Goal: Transaction & Acquisition: Purchase product/service

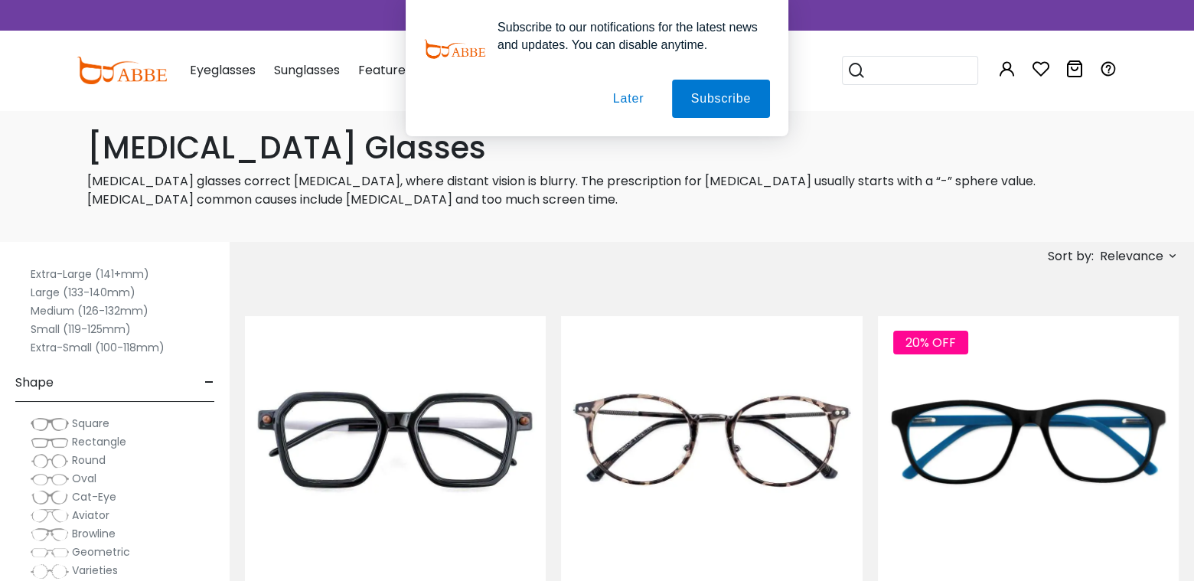
scroll to position [77, 0]
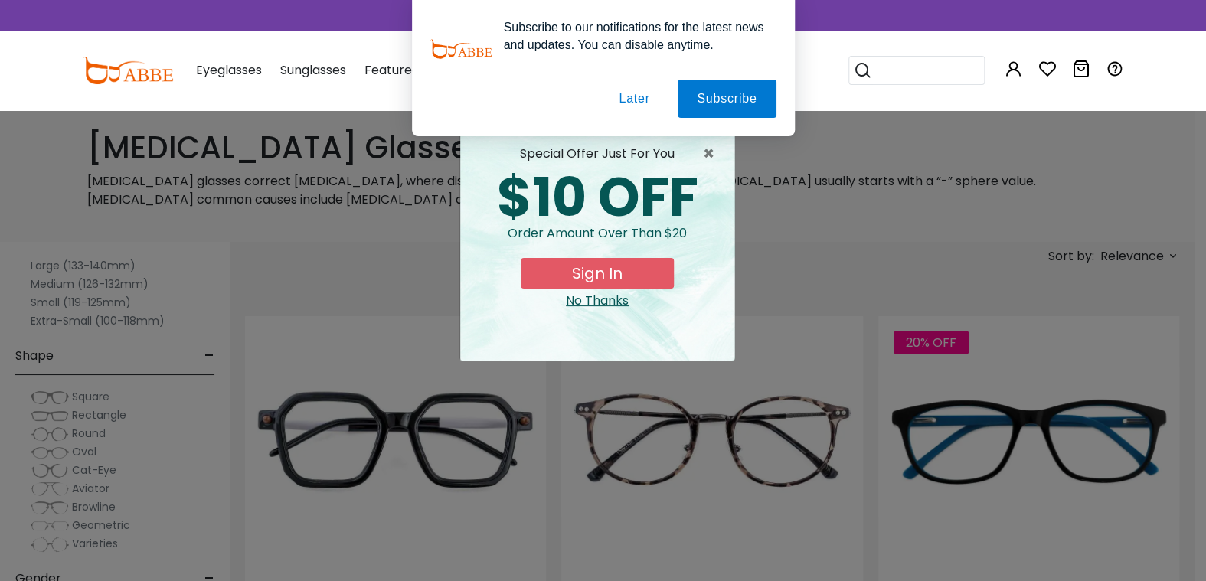
click at [575, 299] on div "No Thanks" at bounding box center [597, 301] width 250 height 18
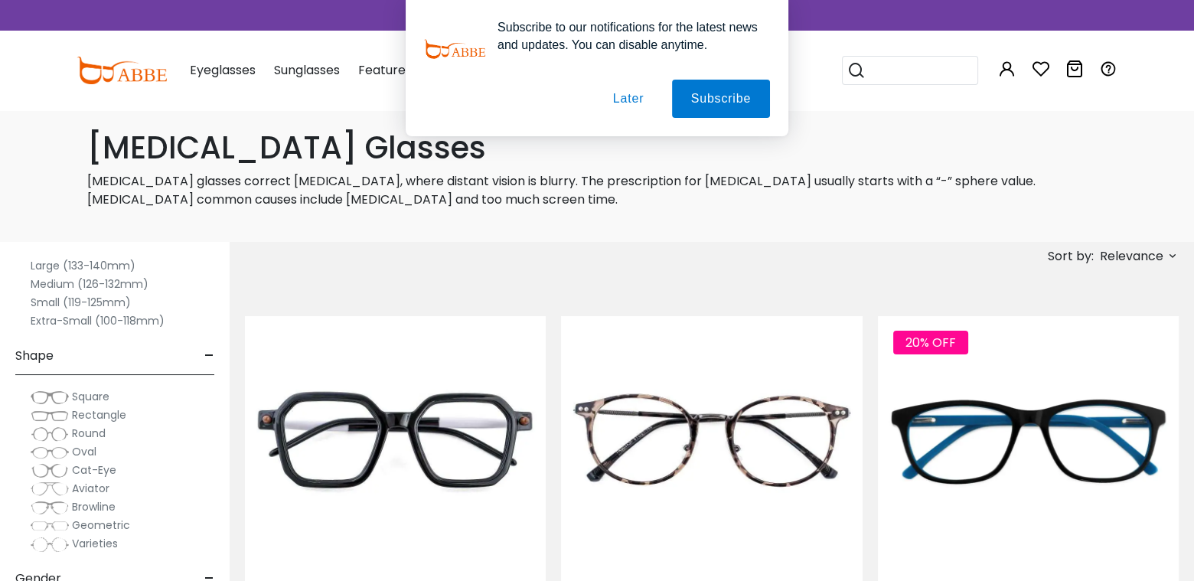
click at [628, 96] on button "Later" at bounding box center [628, 99] width 69 height 38
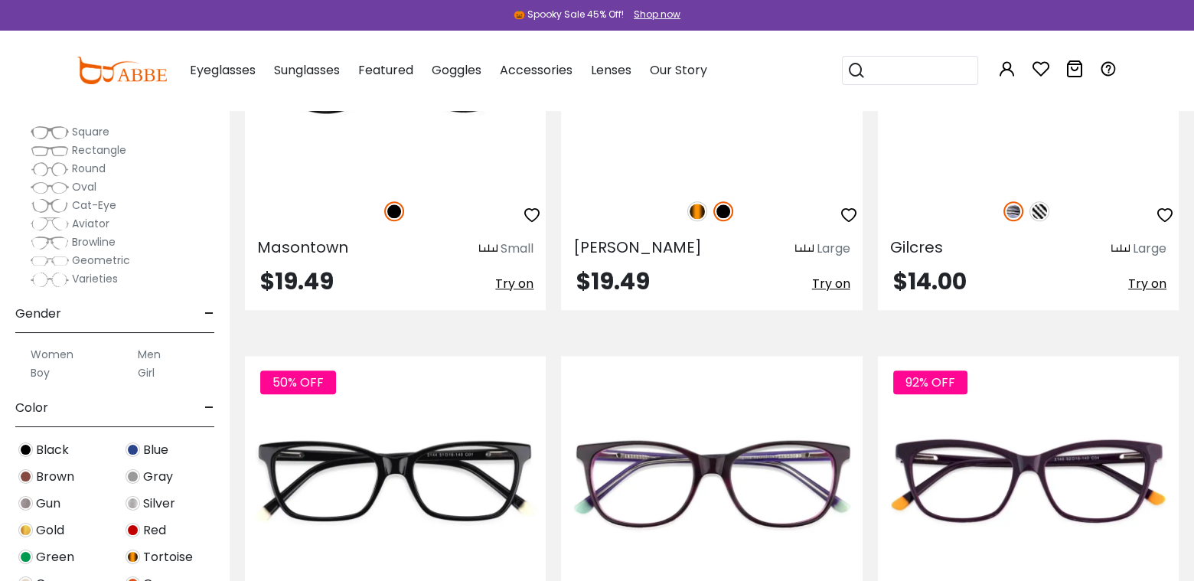
scroll to position [2067, 0]
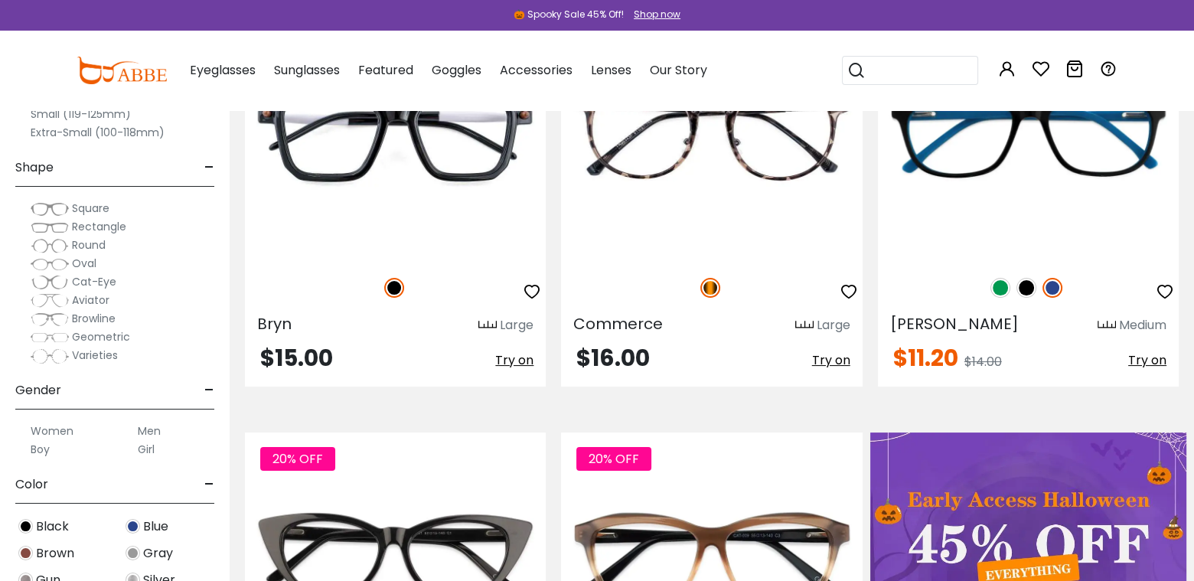
click at [105, 282] on span "Cat-Eye" at bounding box center [94, 281] width 44 height 15
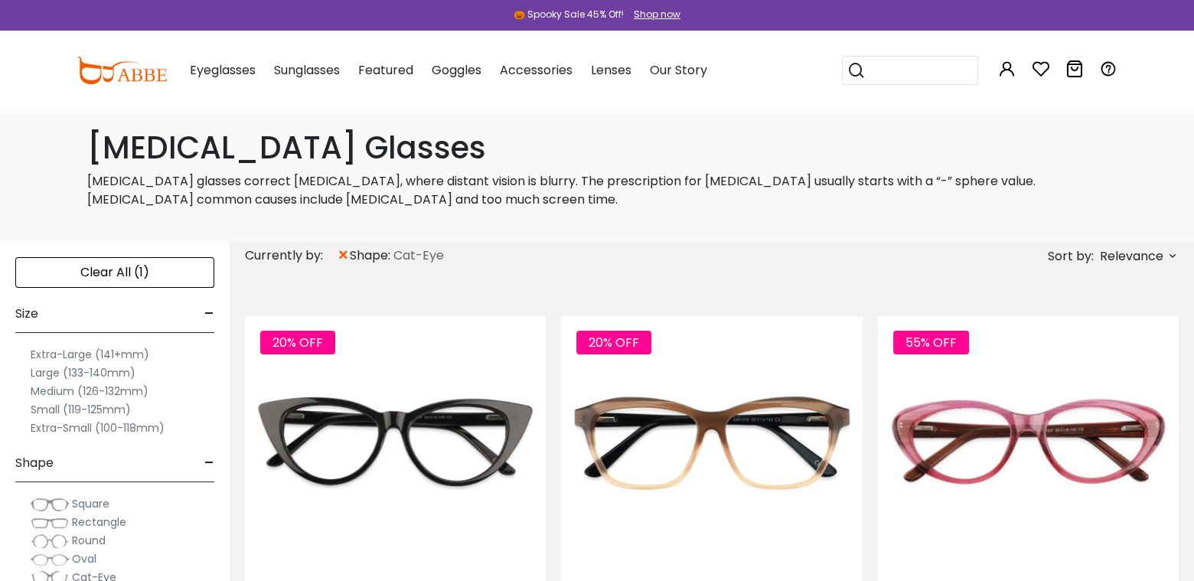
click at [101, 390] on label "Medium (126-132mm)" at bounding box center [90, 391] width 118 height 18
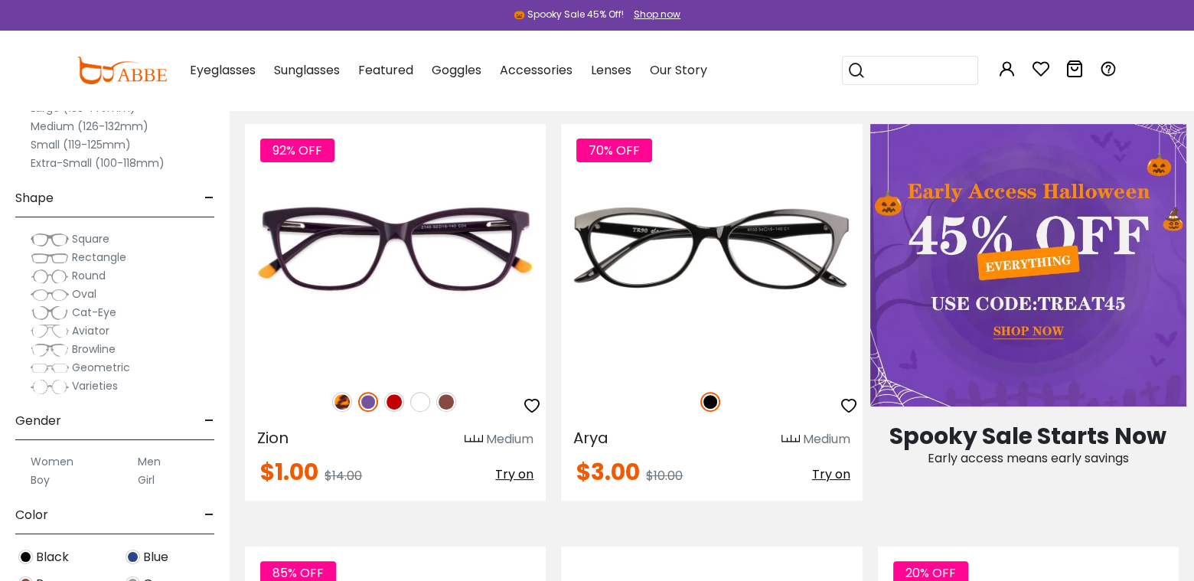
scroll to position [612, 0]
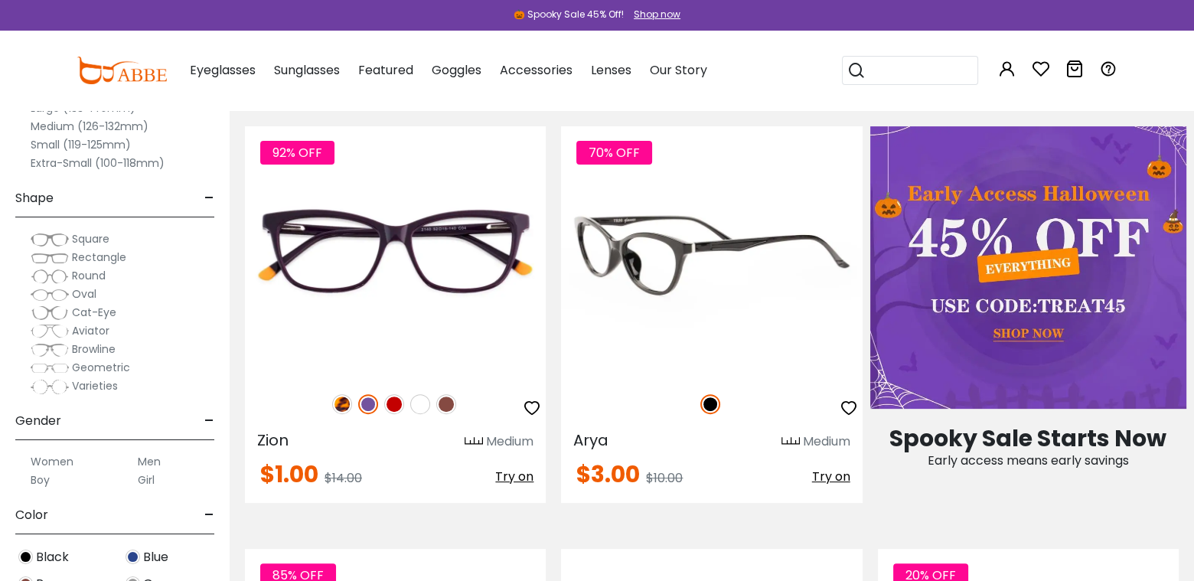
click at [854, 404] on icon "button" at bounding box center [849, 408] width 18 height 18
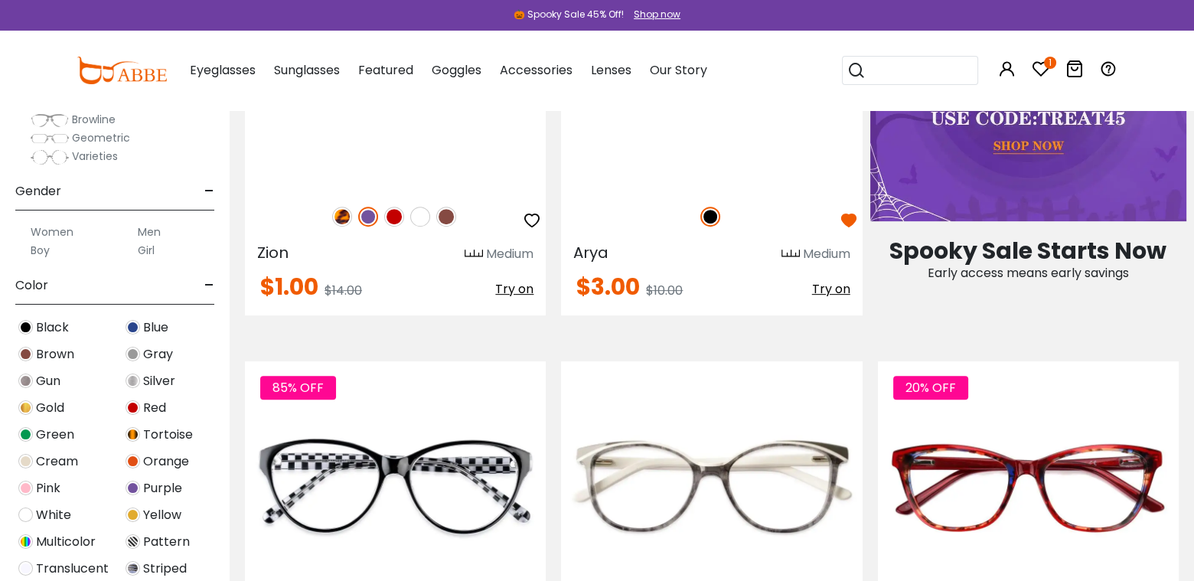
scroll to position [933, 0]
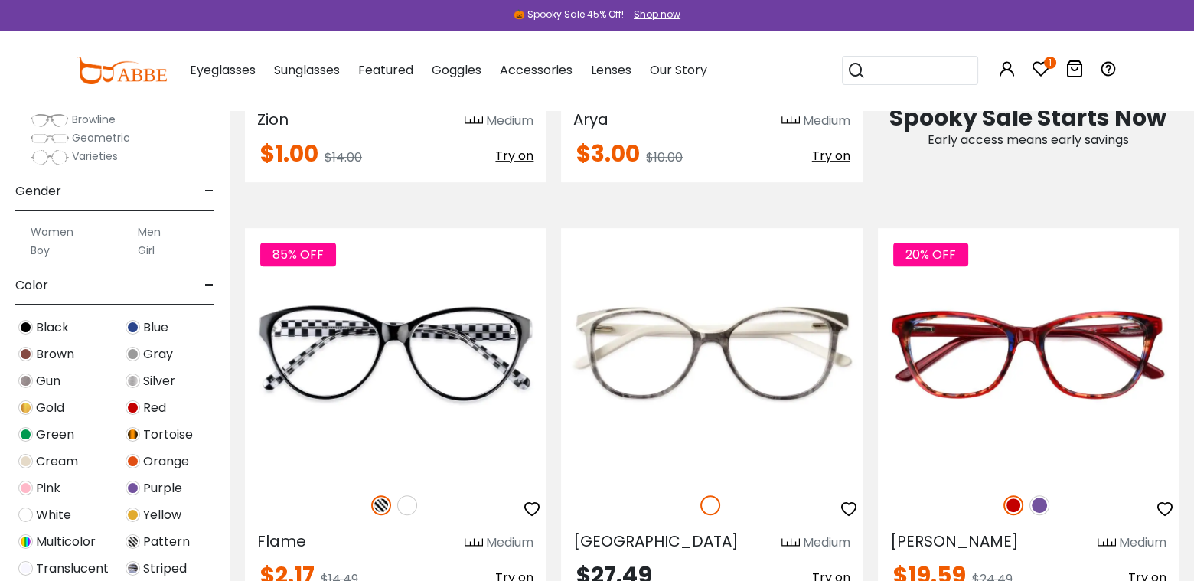
click at [67, 227] on label "Women" at bounding box center [52, 232] width 43 height 18
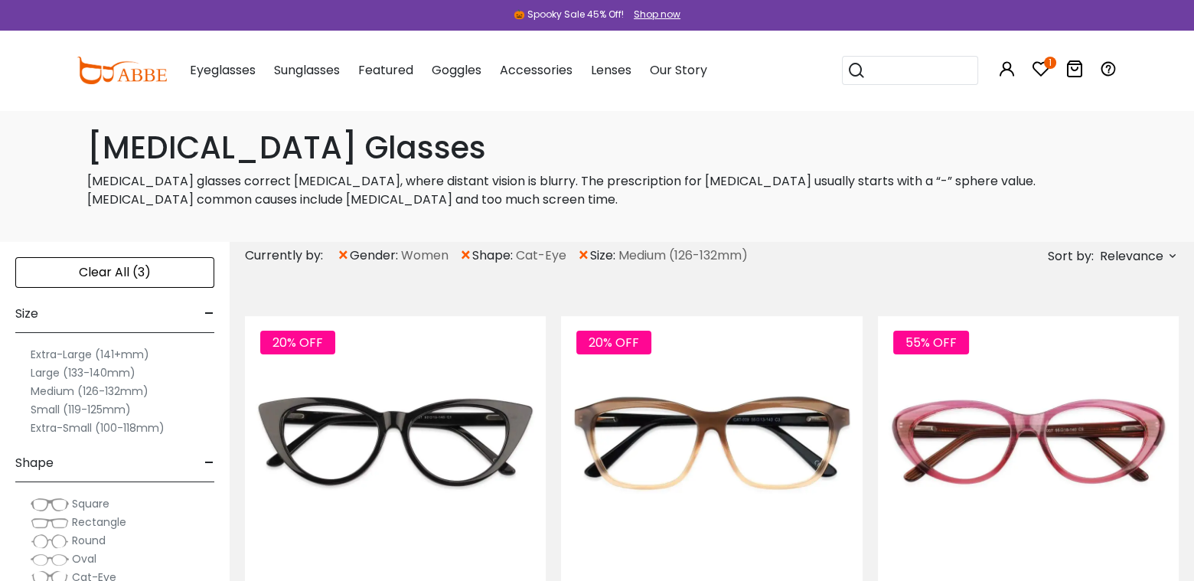
click at [73, 406] on label "Small (119-125mm)" at bounding box center [81, 409] width 100 height 18
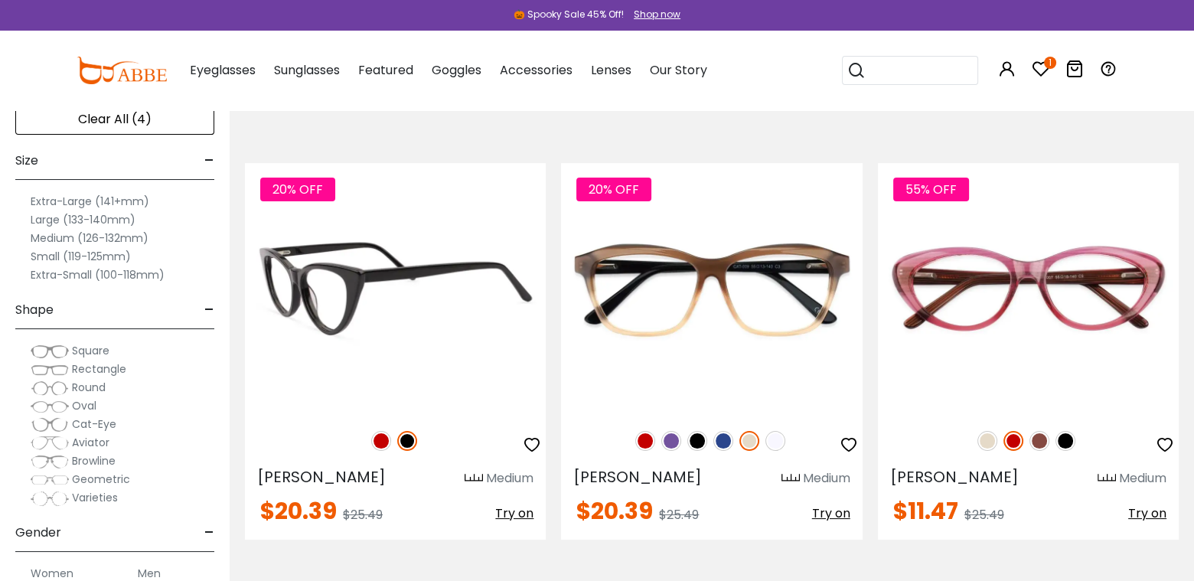
click at [535, 433] on button "button" at bounding box center [532, 446] width 18 height 31
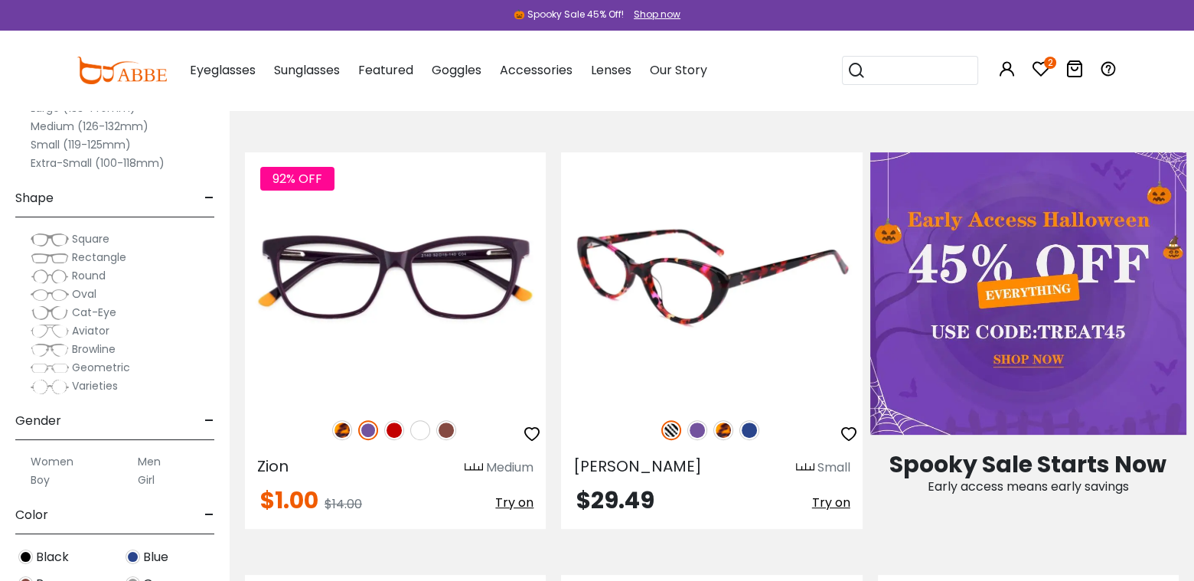
scroll to position [689, 0]
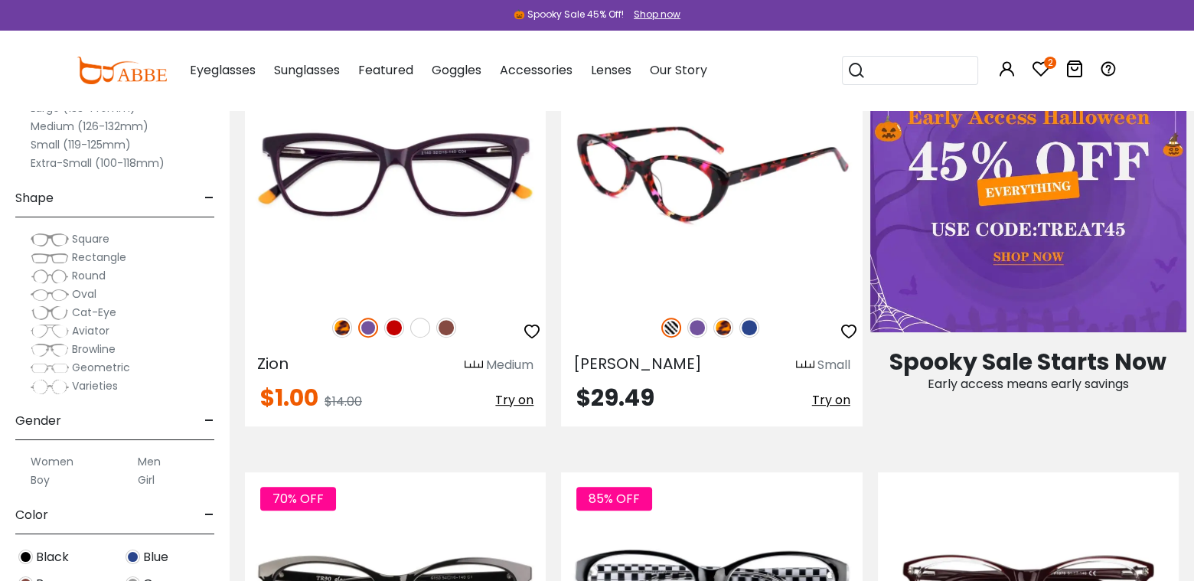
click at [845, 332] on icon "button" at bounding box center [849, 331] width 18 height 18
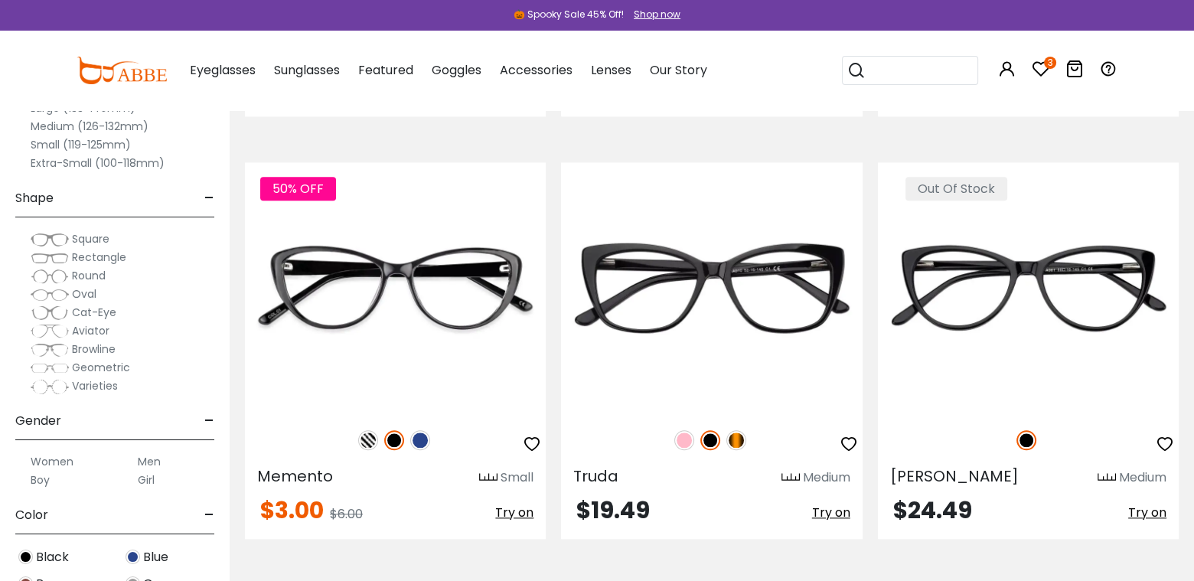
scroll to position [2373, 0]
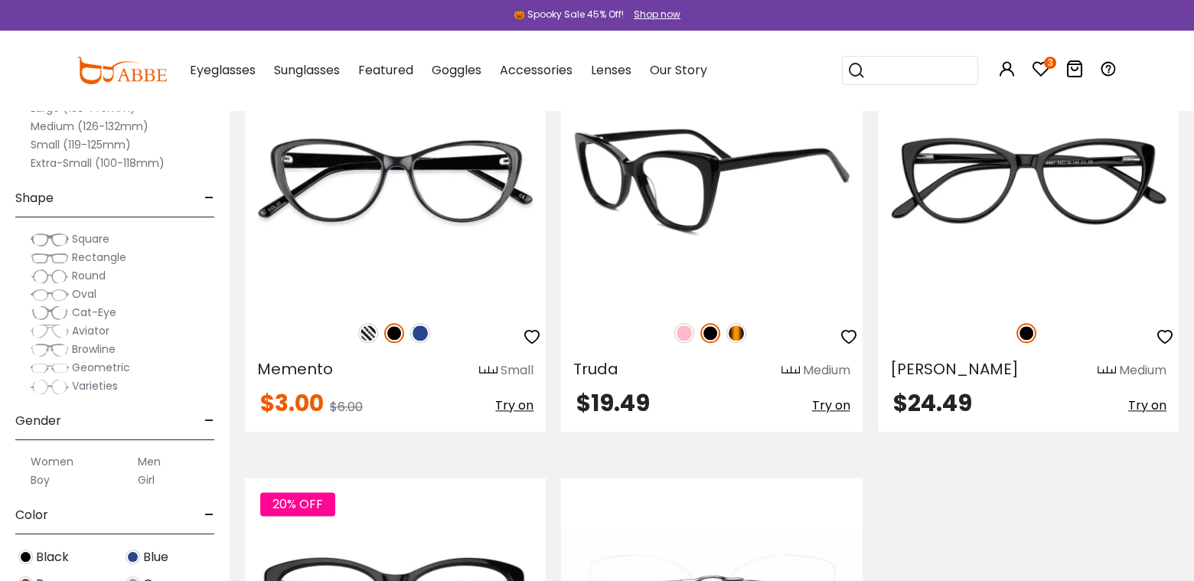
click at [736, 337] on img at bounding box center [736, 333] width 20 height 20
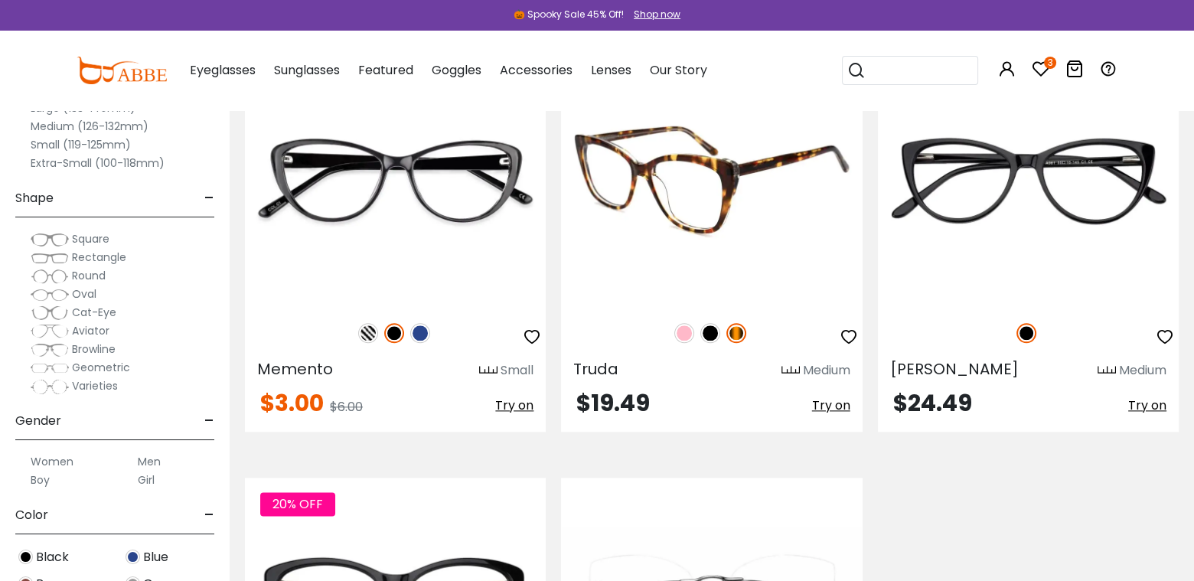
click at [687, 333] on img at bounding box center [684, 333] width 20 height 20
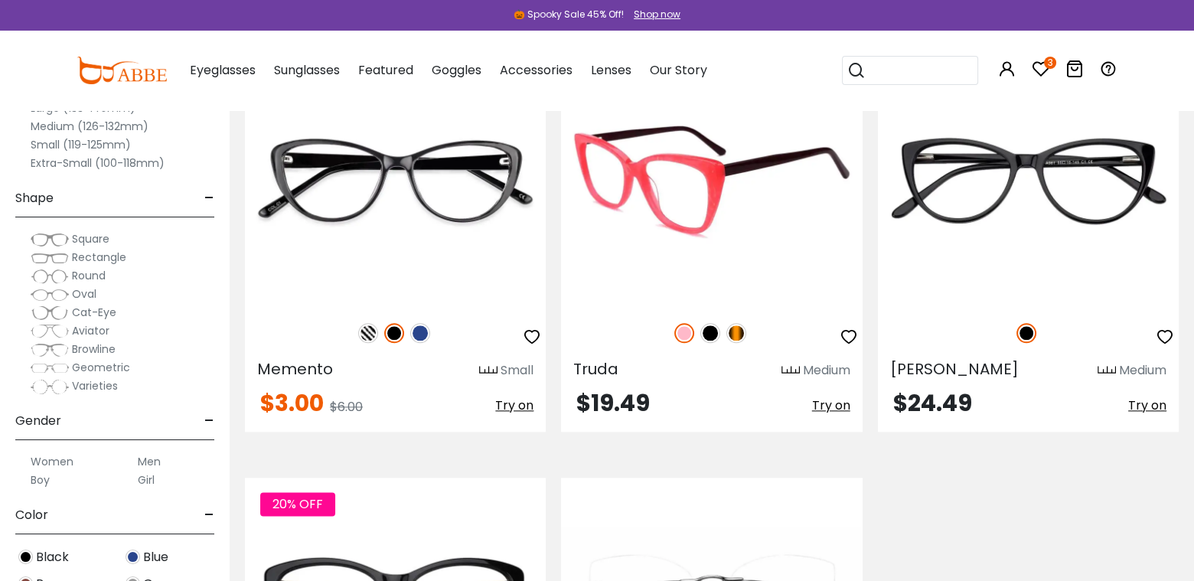
click at [697, 331] on div at bounding box center [711, 333] width 301 height 32
click at [713, 331] on img at bounding box center [710, 333] width 20 height 20
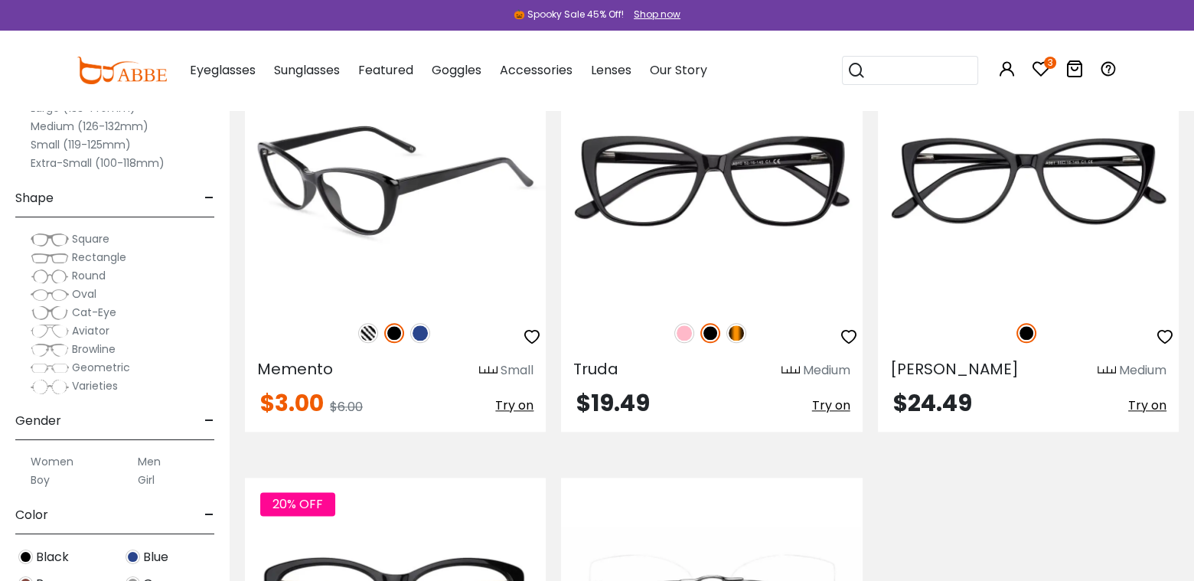
click at [371, 331] on img at bounding box center [368, 333] width 20 height 20
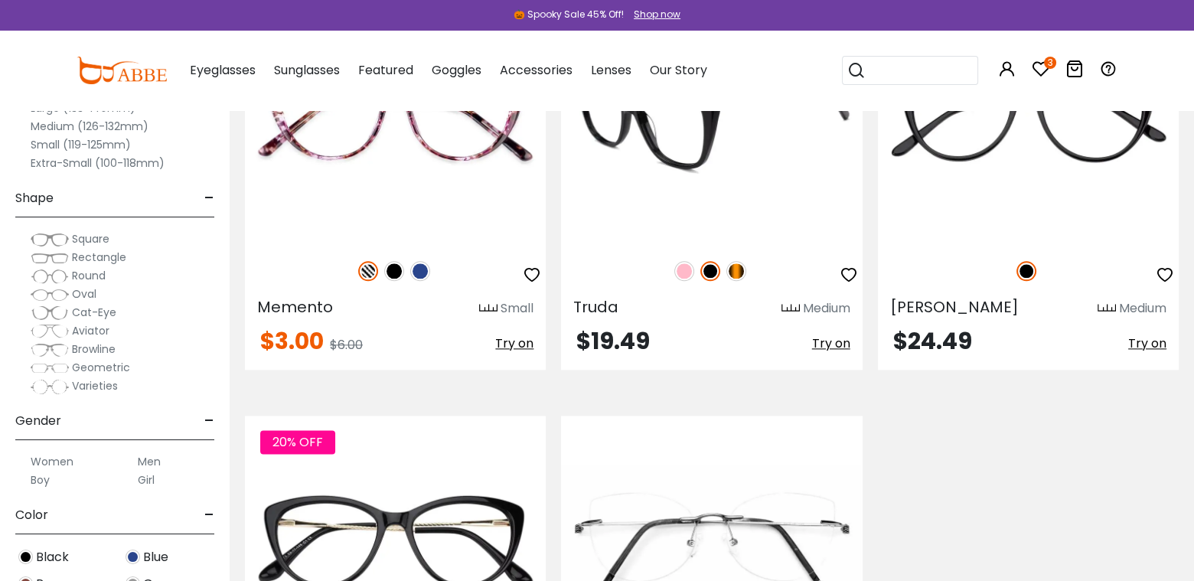
scroll to position [2526, 0]
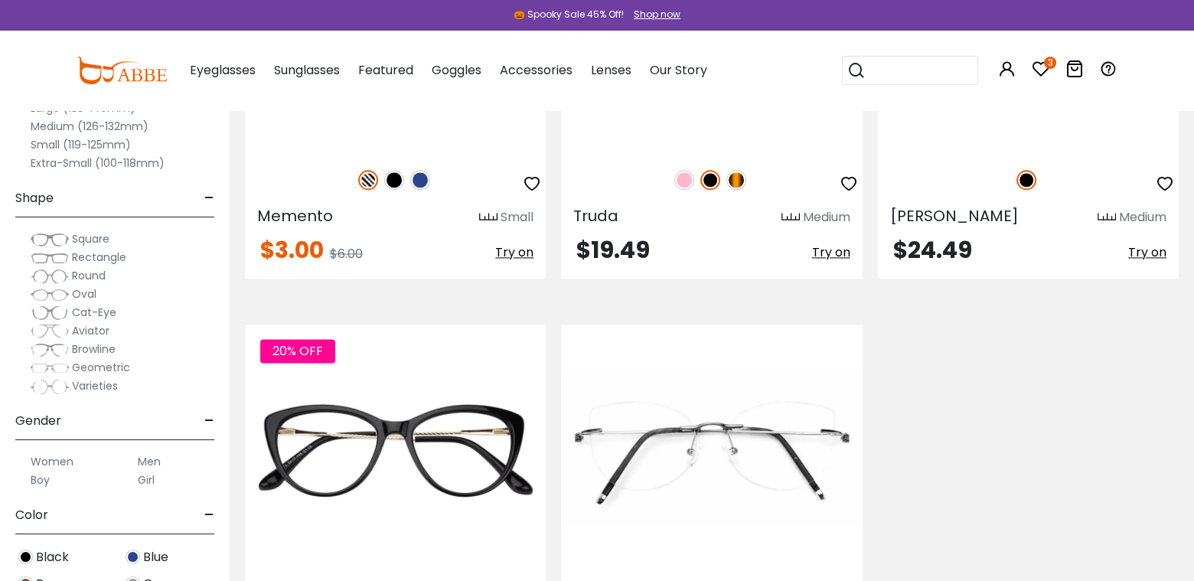
click at [533, 177] on icon "button" at bounding box center [532, 184] width 18 height 18
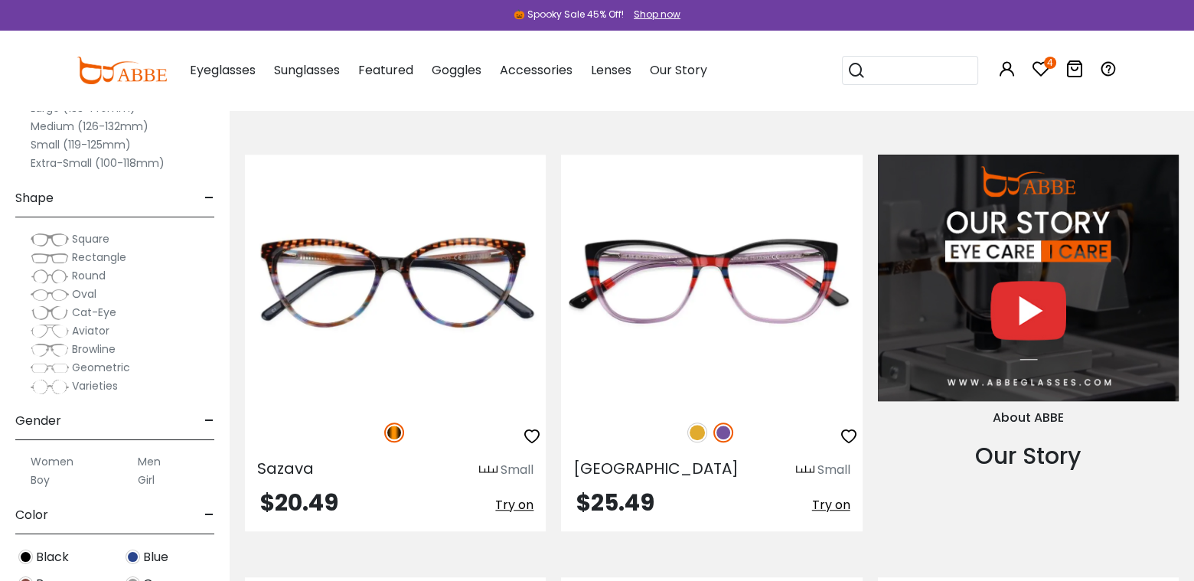
scroll to position [1378, 0]
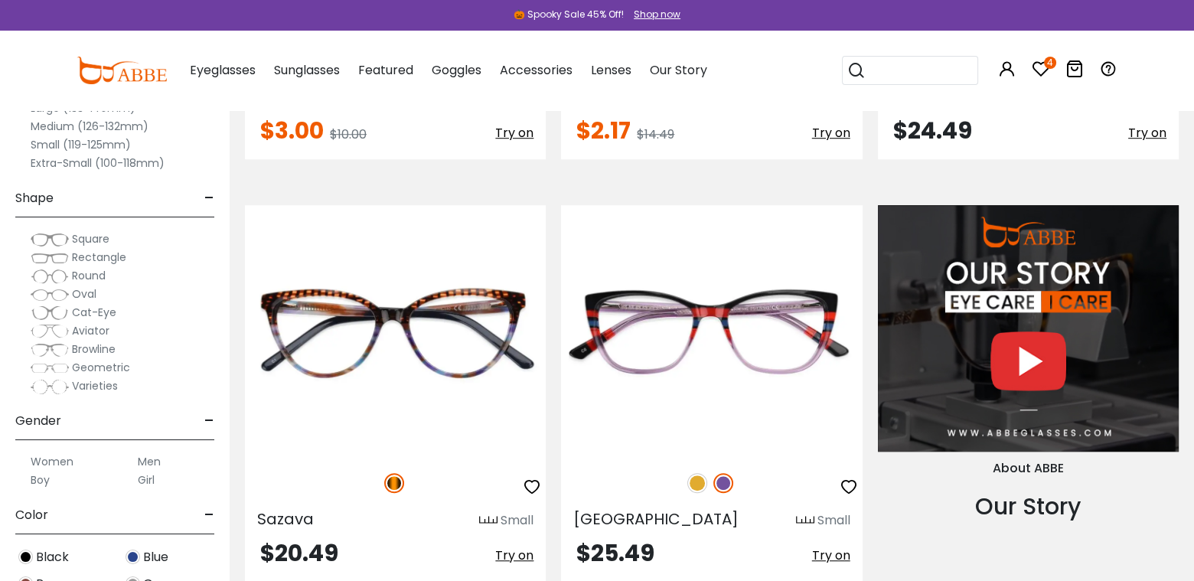
click at [1037, 66] on icon at bounding box center [1041, 69] width 18 height 18
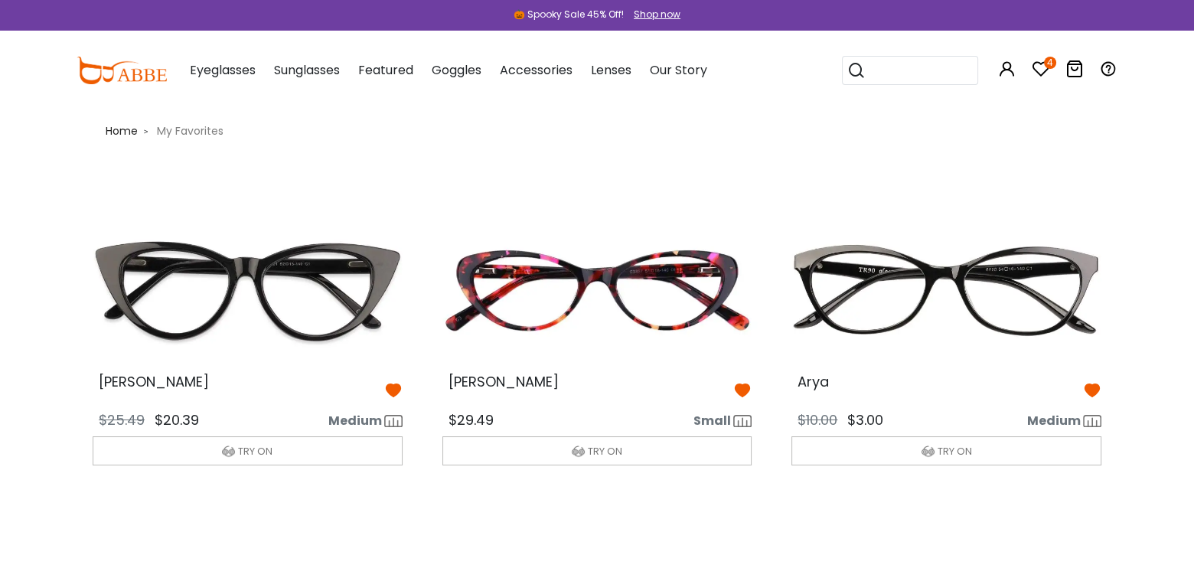
click at [334, 276] on img at bounding box center [247, 290] width 335 height 167
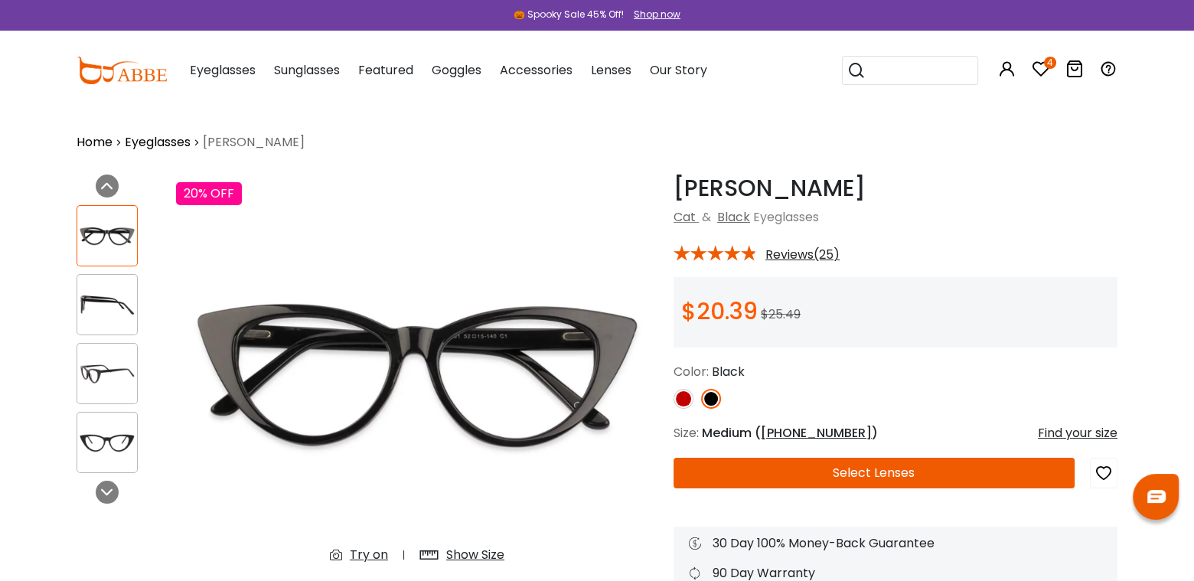
click at [971, 475] on button "Select Lenses" at bounding box center [874, 473] width 401 height 31
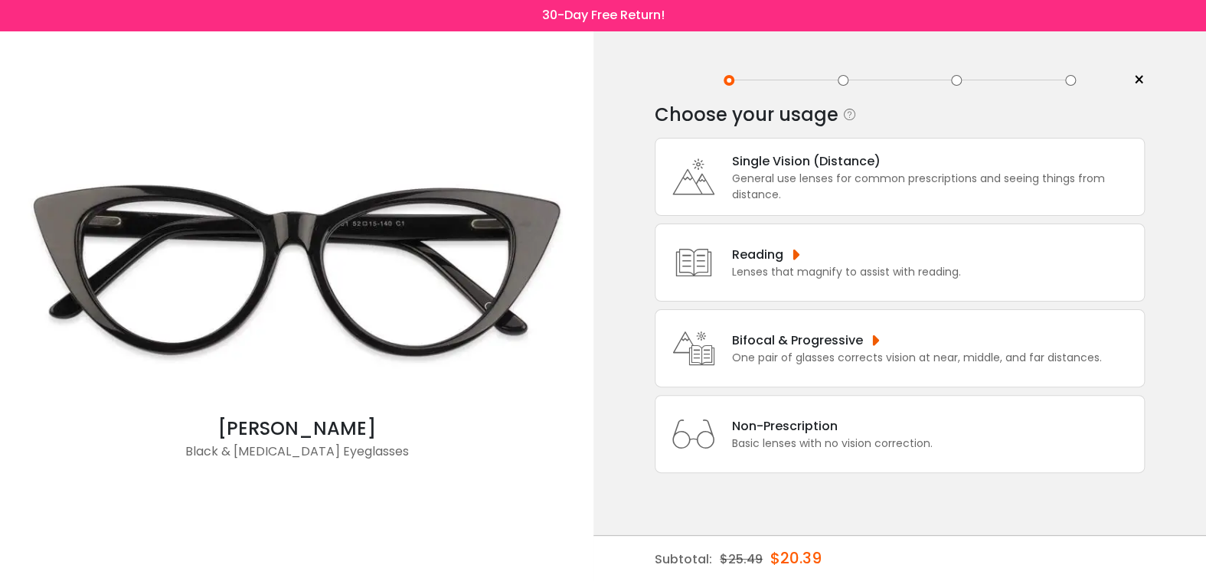
click at [903, 331] on div "Bifocal & Progressive" at bounding box center [917, 340] width 370 height 19
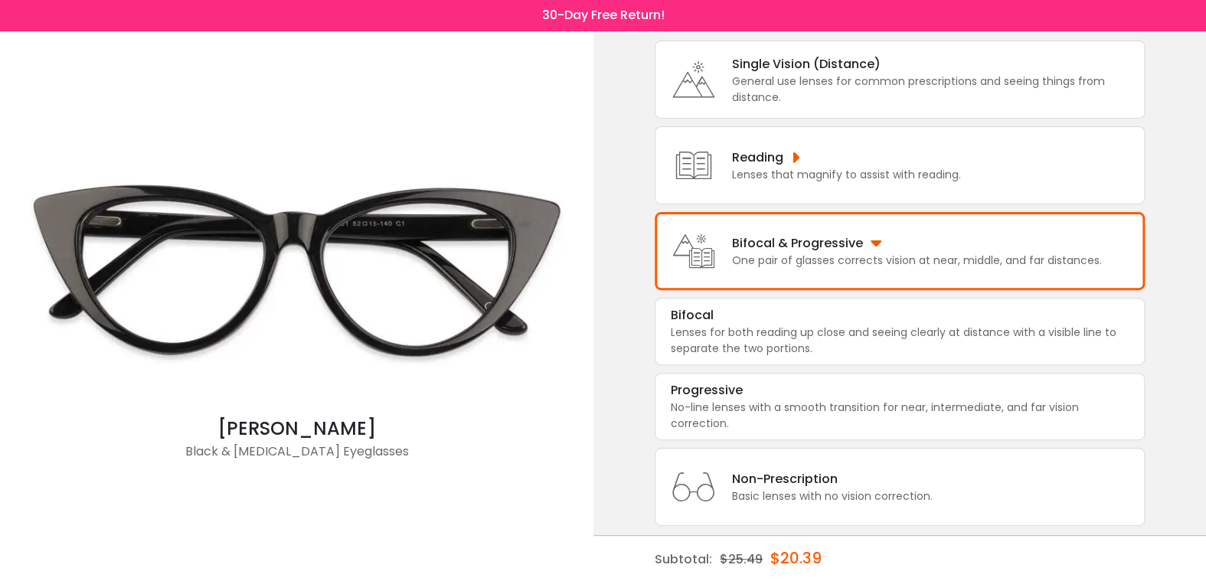
scroll to position [115, 0]
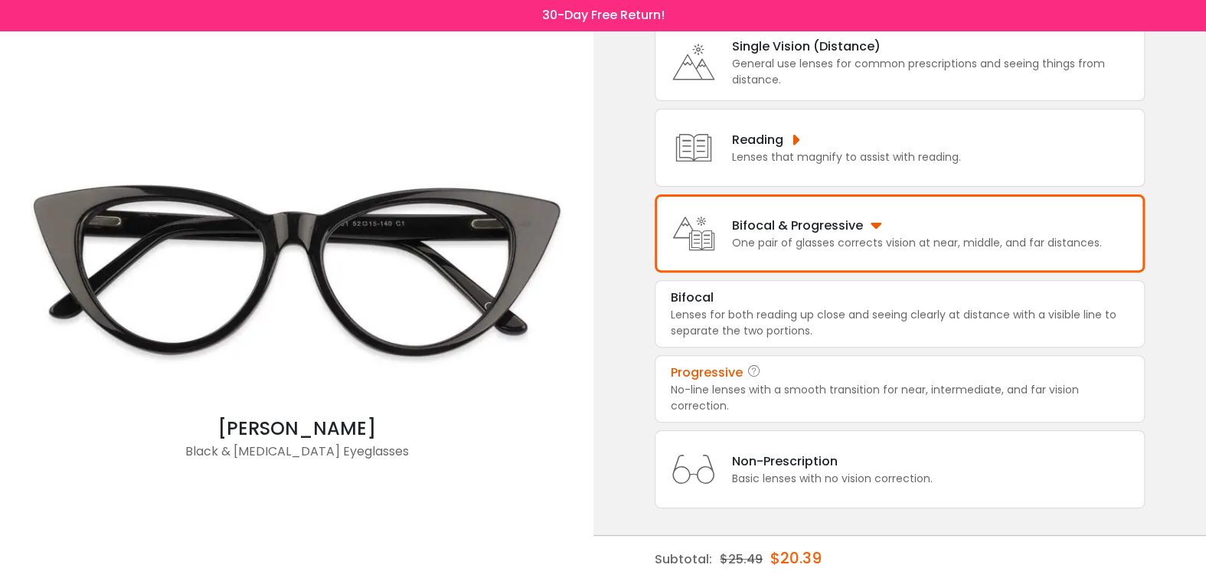
click at [805, 387] on div "No-line lenses with a smooth transition for near, intermediate, and far vision …" at bounding box center [900, 398] width 458 height 32
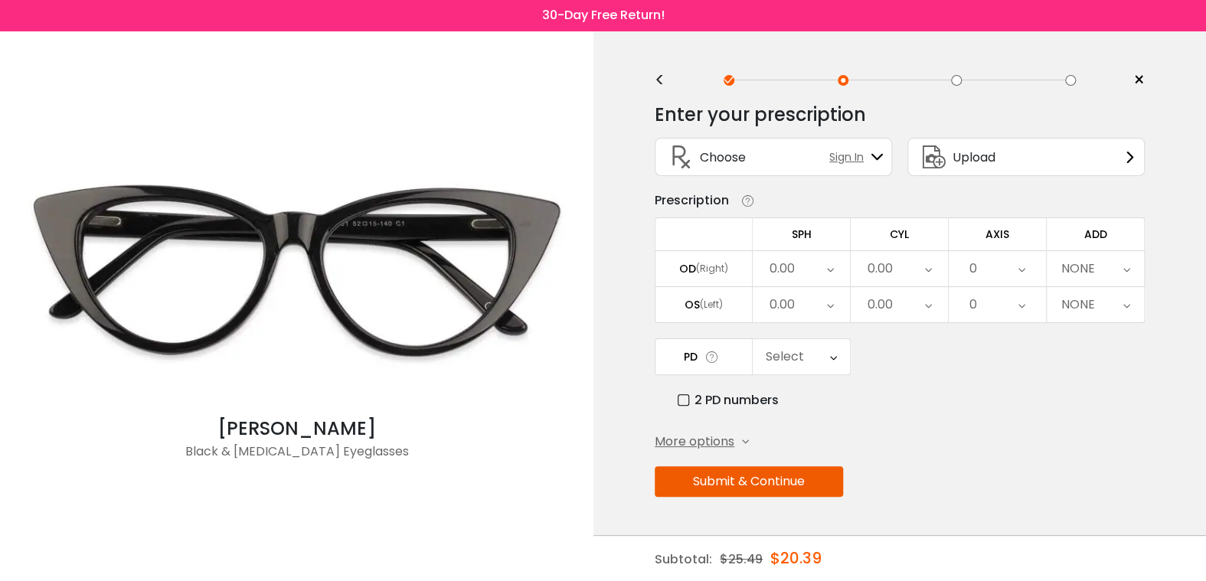
scroll to position [0, 0]
click at [835, 263] on div "0.00" at bounding box center [800, 268] width 97 height 35
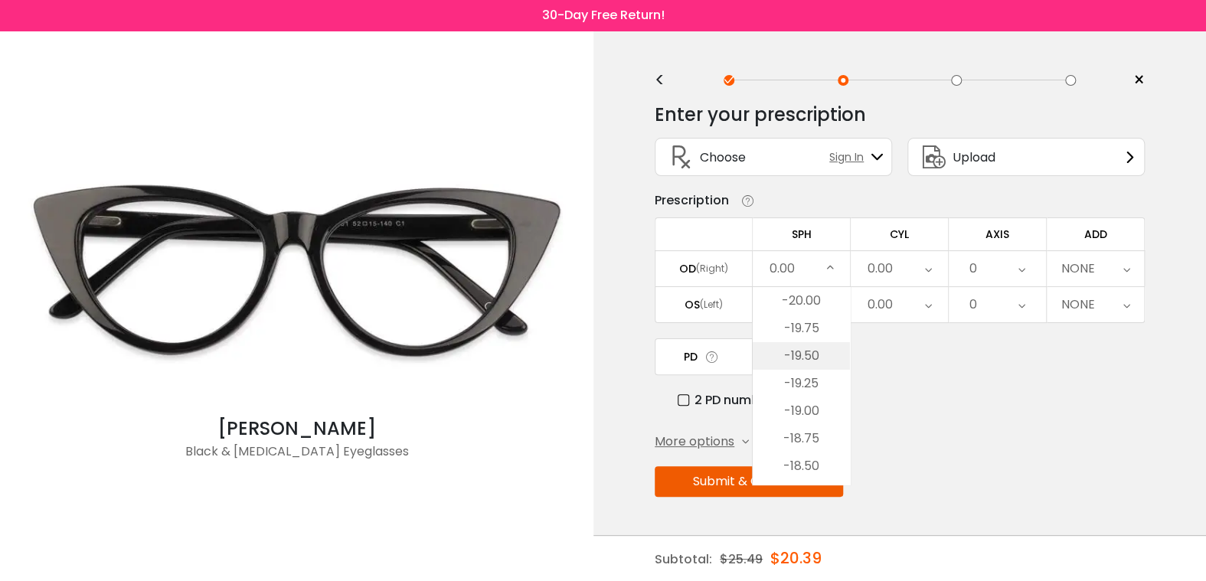
click at [813, 351] on li "-19.50" at bounding box center [800, 356] width 97 height 28
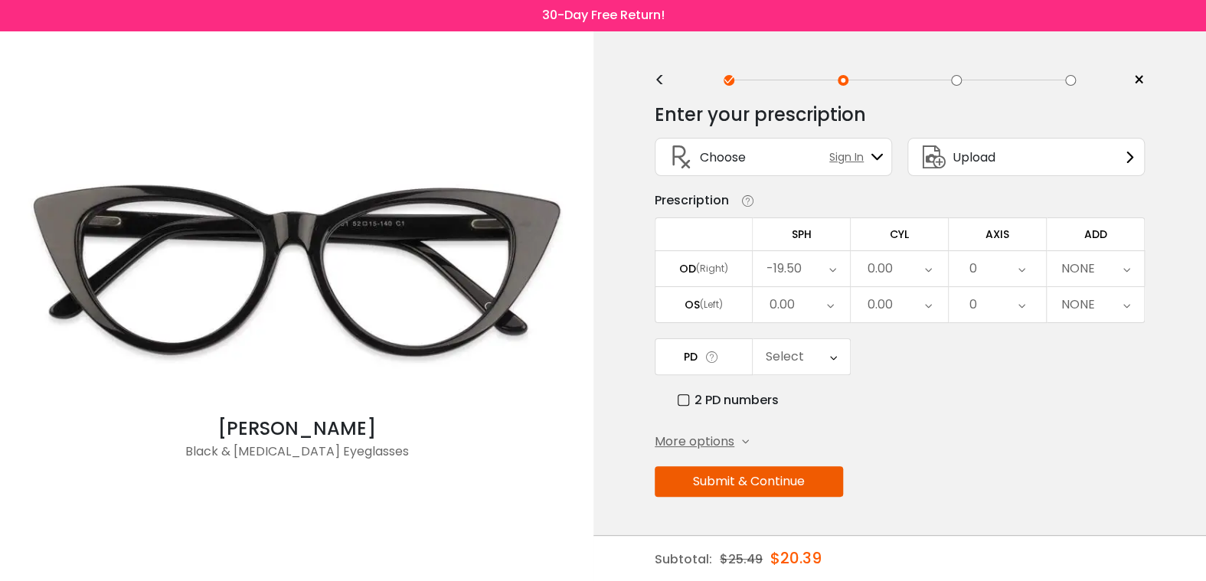
click at [827, 302] on icon at bounding box center [830, 304] width 7 height 35
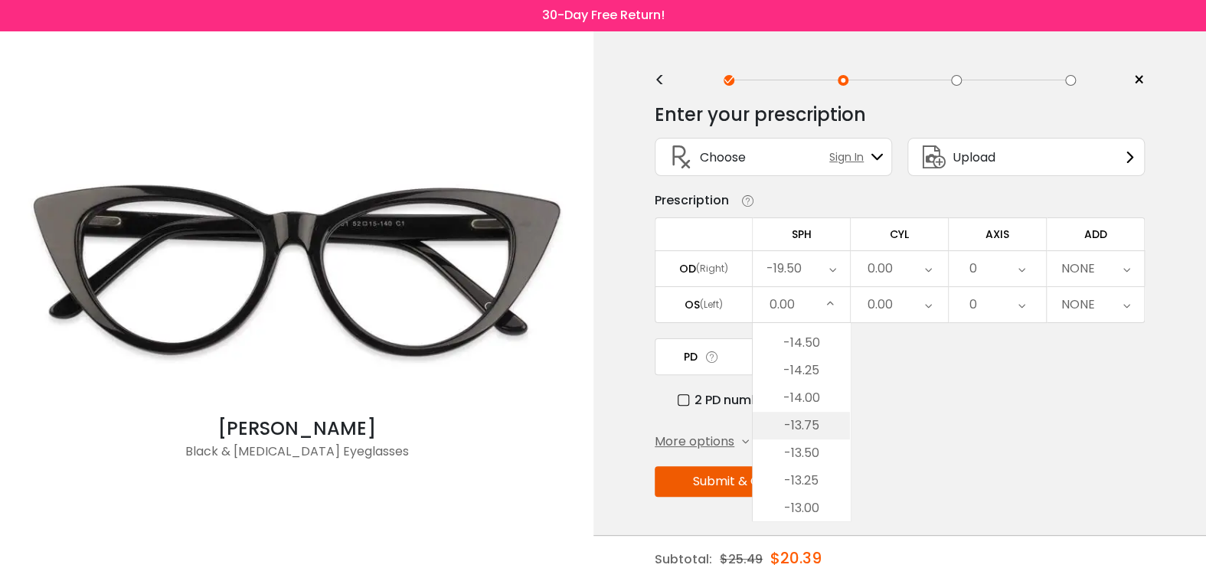
scroll to position [574, 0]
click at [812, 423] on li "-14.00" at bounding box center [800, 424] width 97 height 28
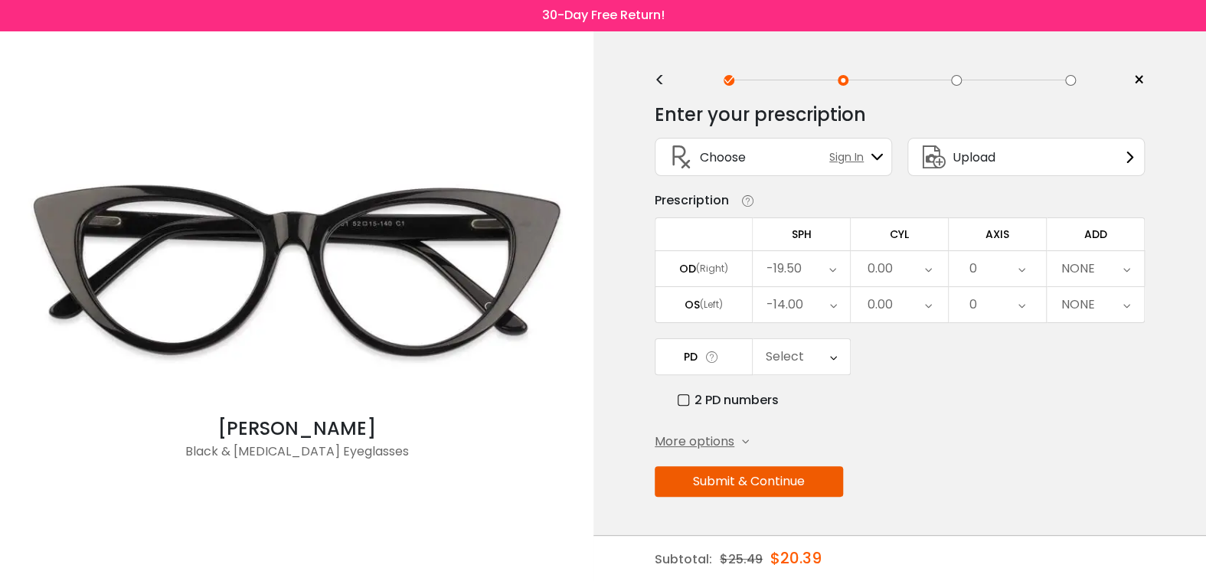
click at [922, 265] on div "0.00" at bounding box center [898, 268] width 97 height 35
click at [911, 314] on li "-0.75" at bounding box center [898, 318] width 97 height 28
click at [925, 305] on icon at bounding box center [928, 304] width 7 height 35
click at [922, 351] on li "-0.75" at bounding box center [898, 354] width 97 height 28
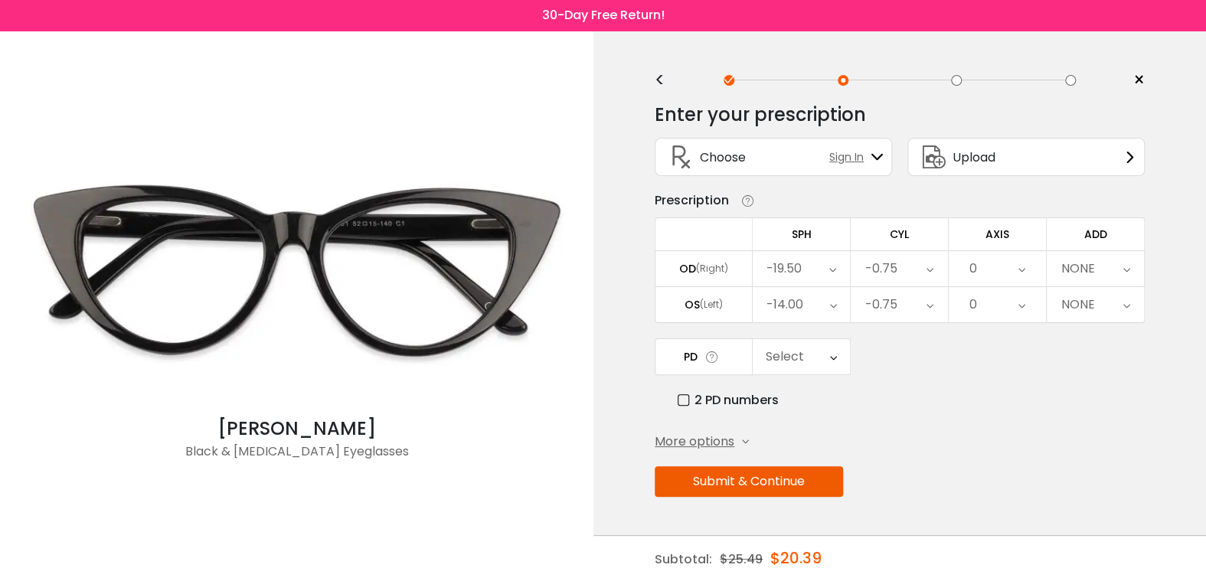
click at [1030, 267] on div "0" at bounding box center [996, 268] width 97 height 35
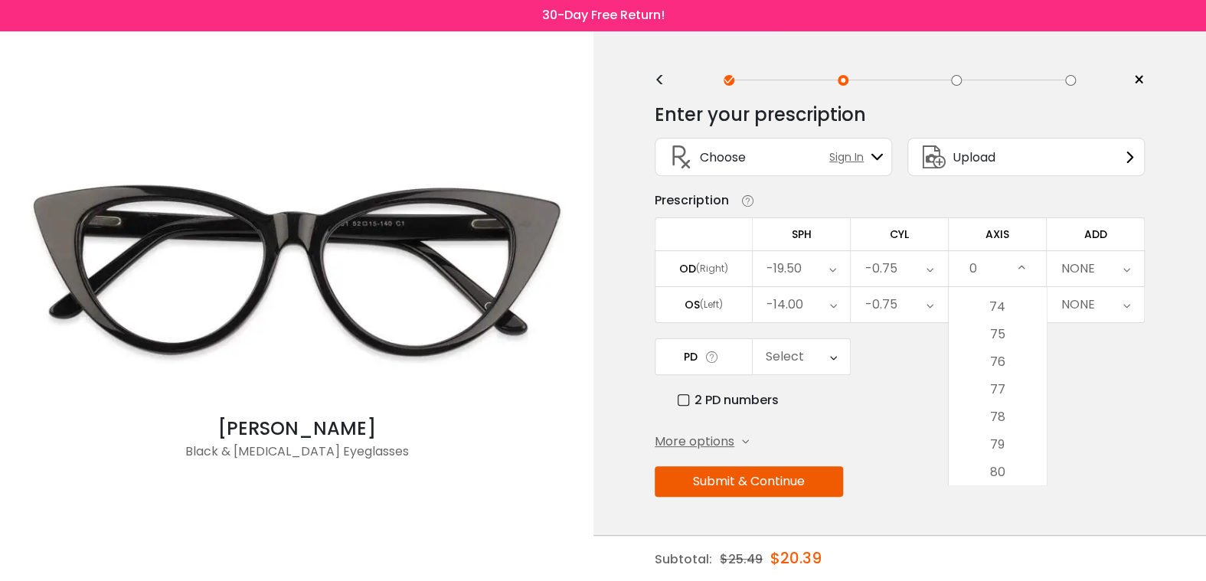
scroll to position [2067, 0]
click at [1012, 387] on li "78" at bounding box center [996, 384] width 97 height 28
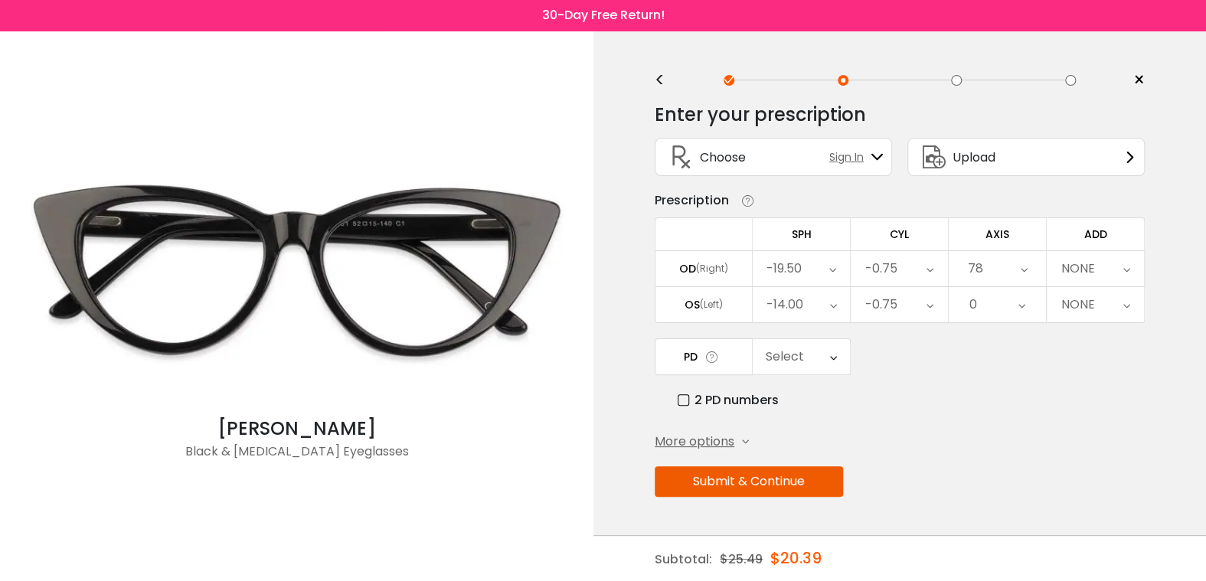
click at [1024, 303] on icon at bounding box center [1021, 304] width 7 height 35
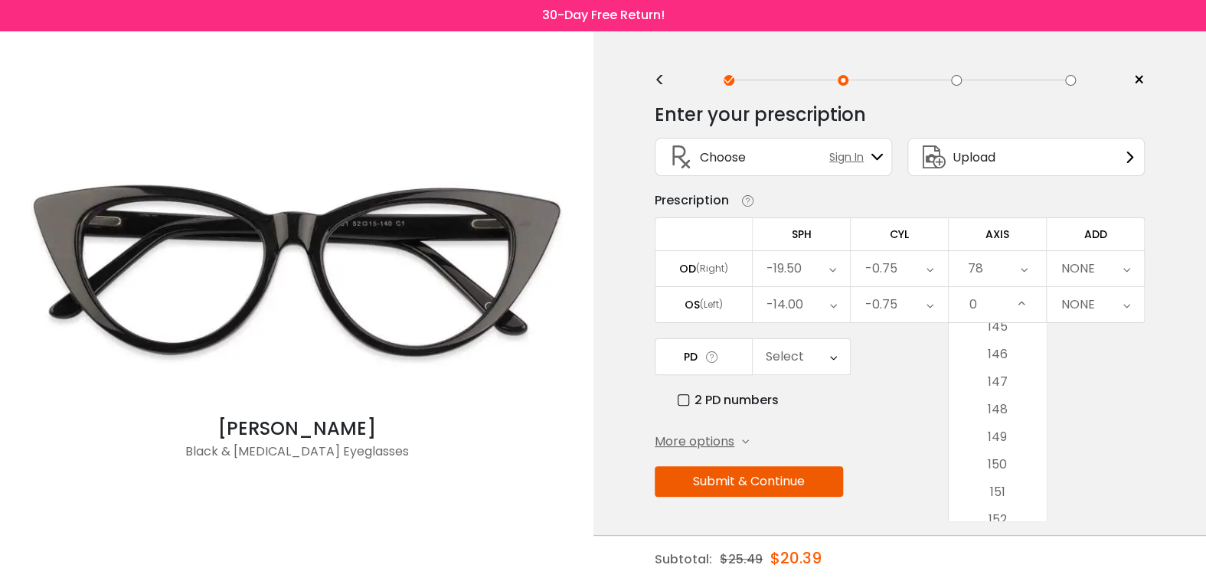
scroll to position [3981, 0]
click at [1010, 379] on li "146" at bounding box center [996, 380] width 97 height 28
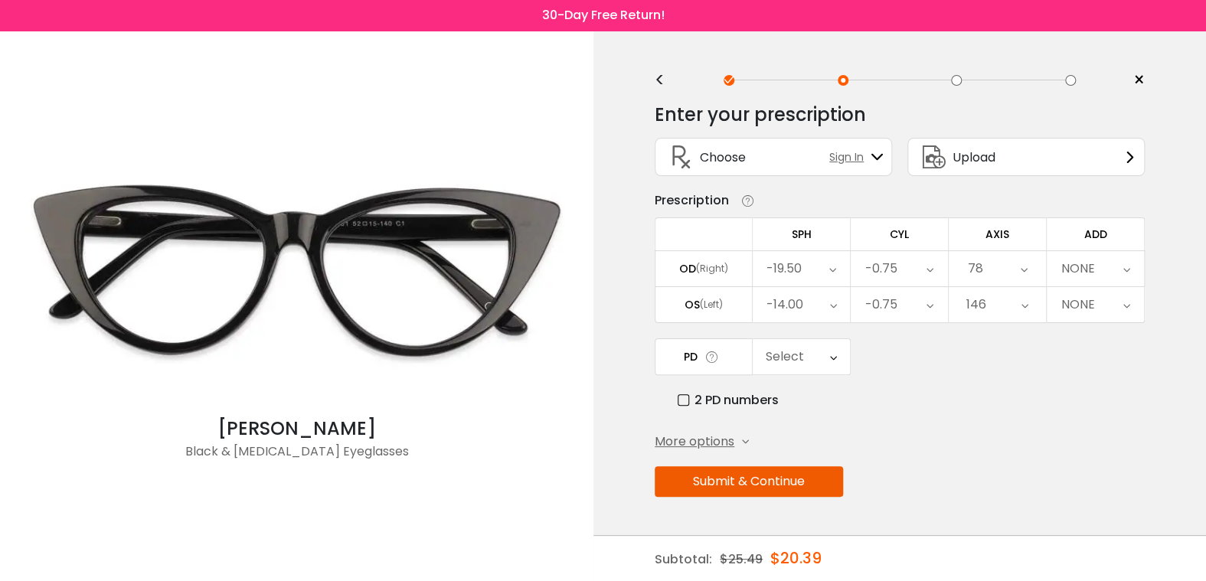
click at [1125, 264] on icon at bounding box center [1126, 268] width 7 height 35
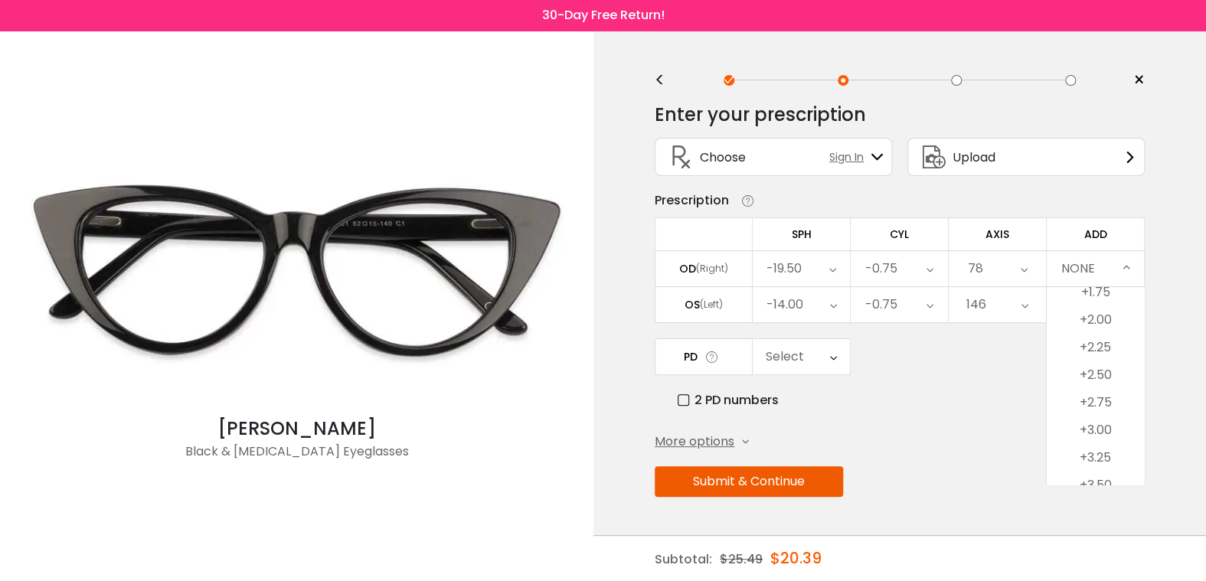
scroll to position [188, 0]
click at [1104, 334] on li "+2.25" at bounding box center [1094, 334] width 97 height 28
click at [837, 354] on div "Select" at bounding box center [800, 356] width 97 height 35
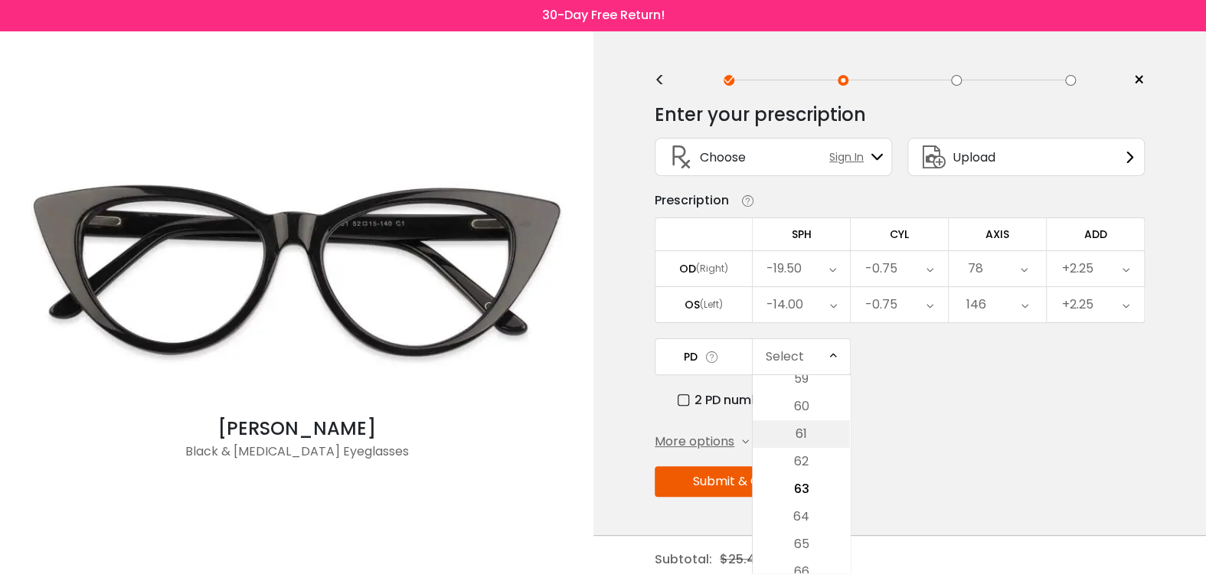
scroll to position [292, 0]
click at [813, 454] on li "59" at bounding box center [800, 456] width 97 height 28
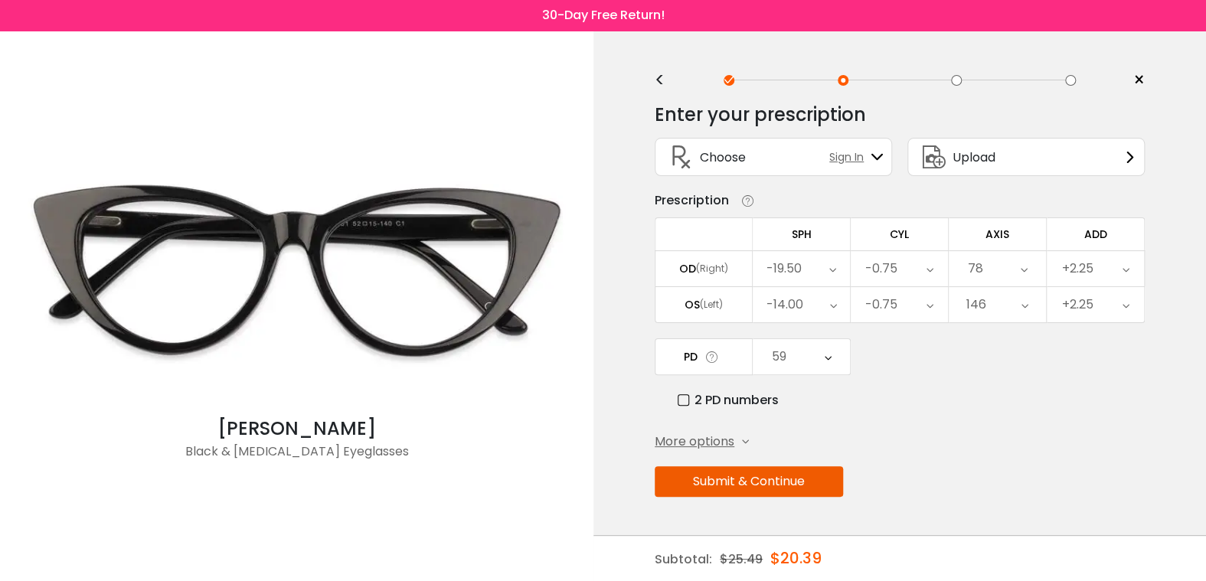
click at [805, 479] on button "Submit & Continue" at bounding box center [749, 481] width 188 height 31
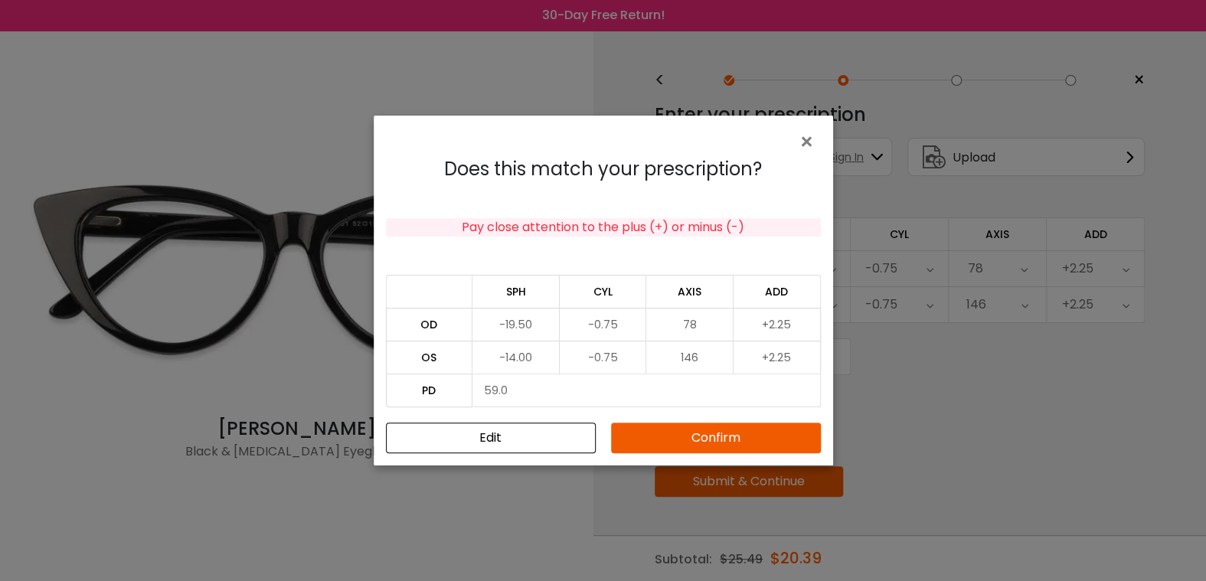
click at [781, 446] on button "Confirm" at bounding box center [716, 438] width 210 height 31
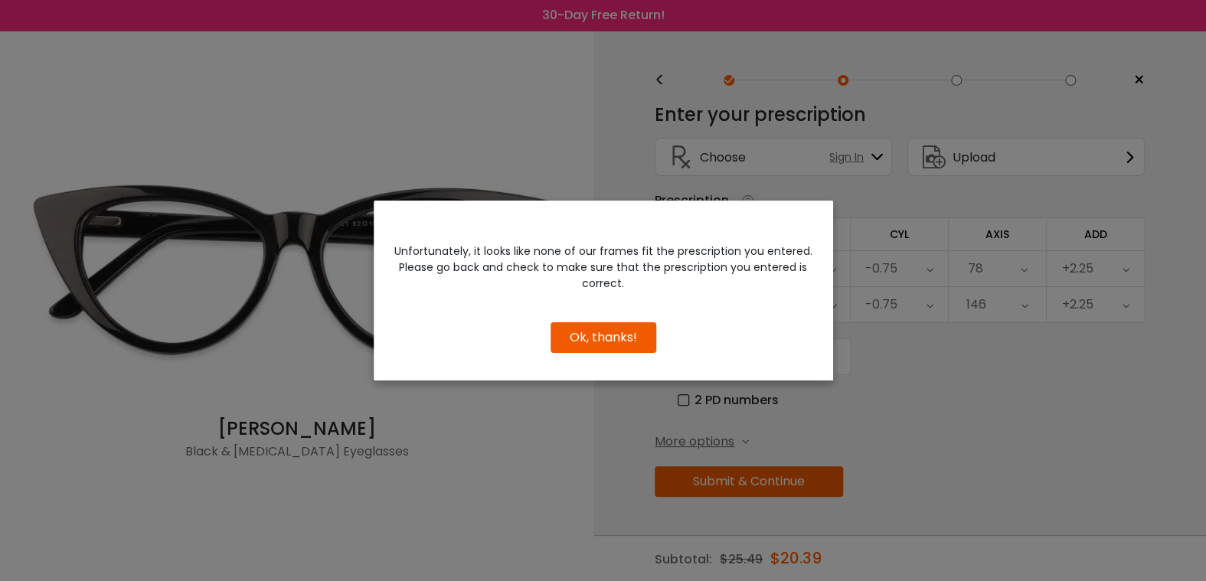
click at [622, 328] on button "Ok, thanks!" at bounding box center [603, 337] width 106 height 31
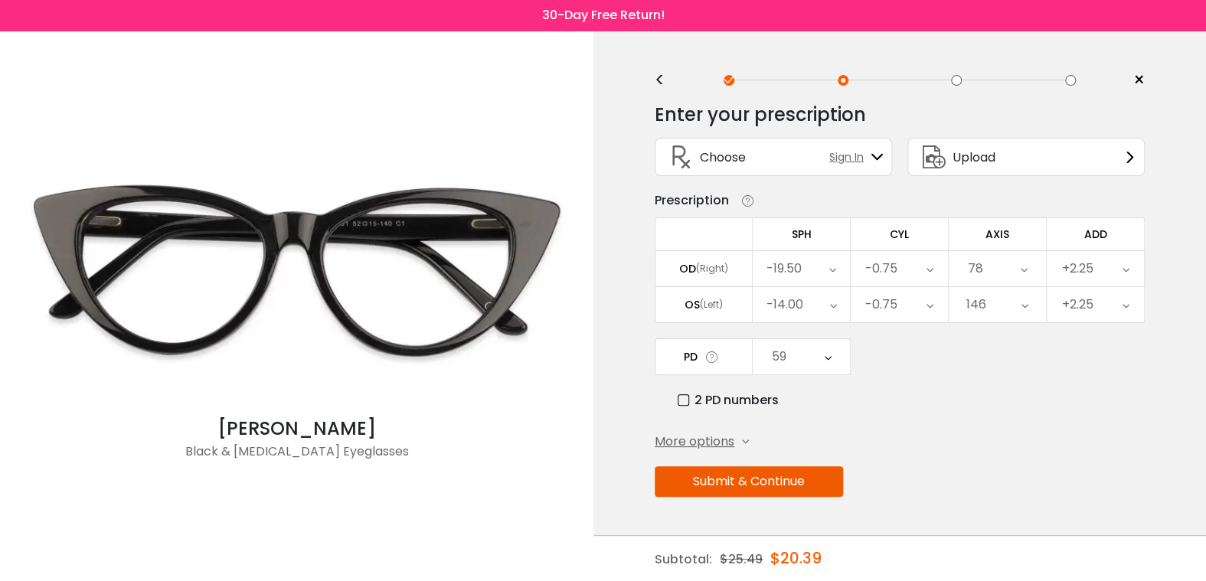
click at [1021, 400] on div "2 PD numbers" at bounding box center [910, 399] width 467 height 19
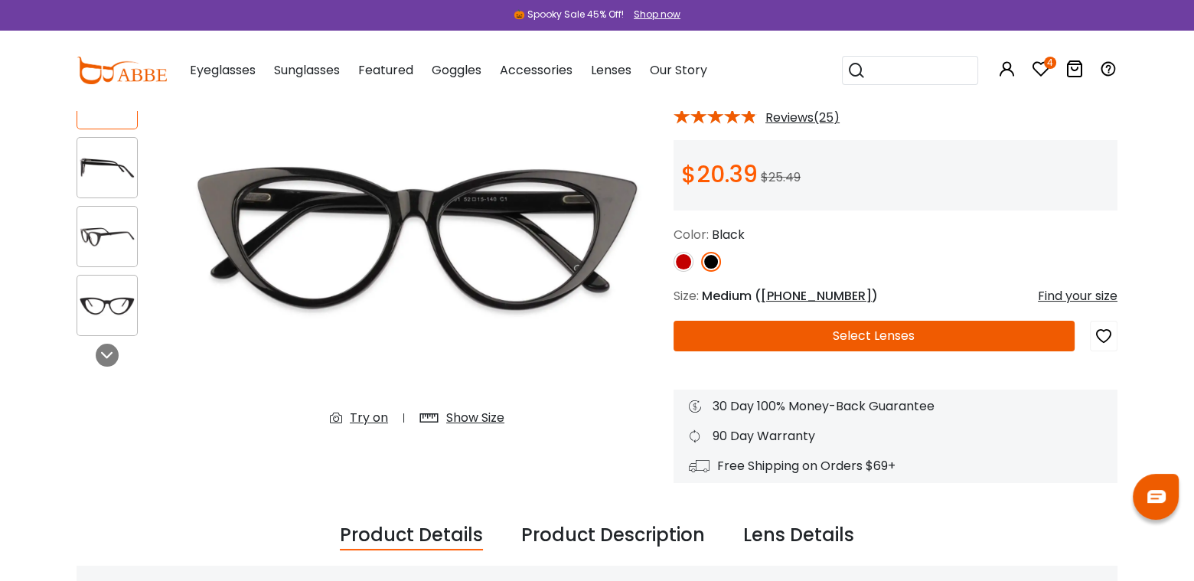
scroll to position [153, 0]
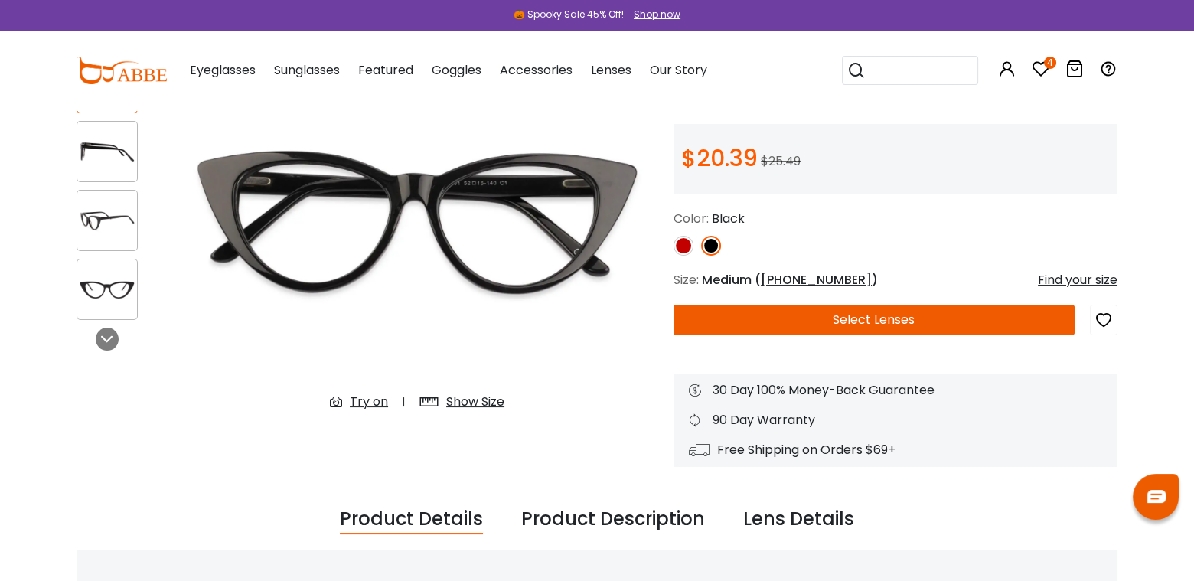
click at [689, 315] on button "Select Lenses" at bounding box center [874, 320] width 401 height 31
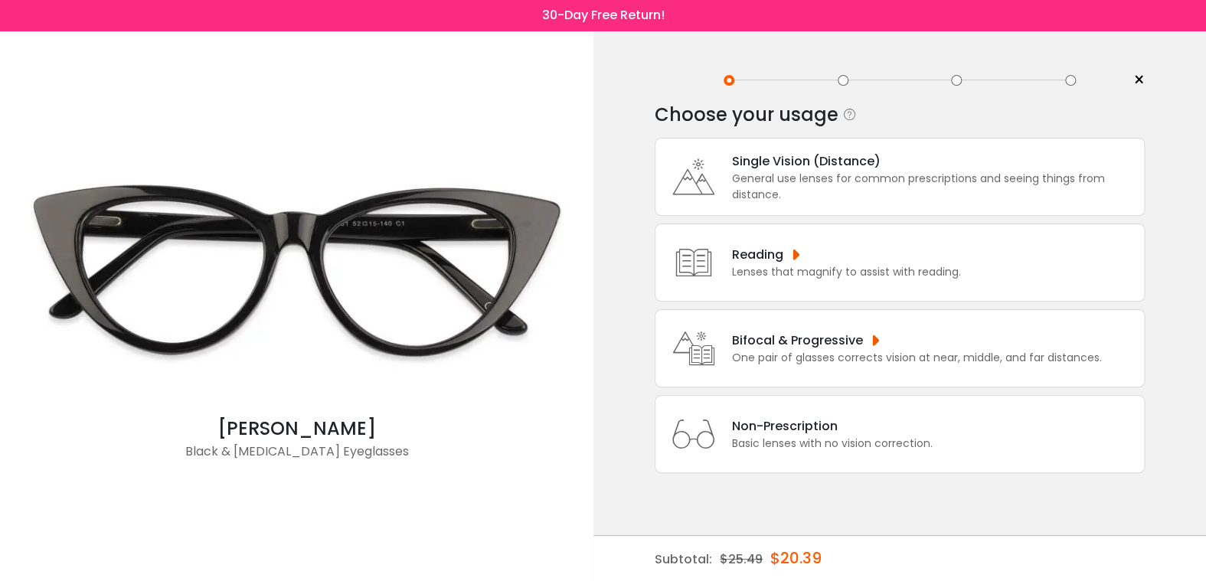
click at [885, 189] on div "General use lenses for common prescriptions and seeing things from distance." at bounding box center [934, 187] width 404 height 32
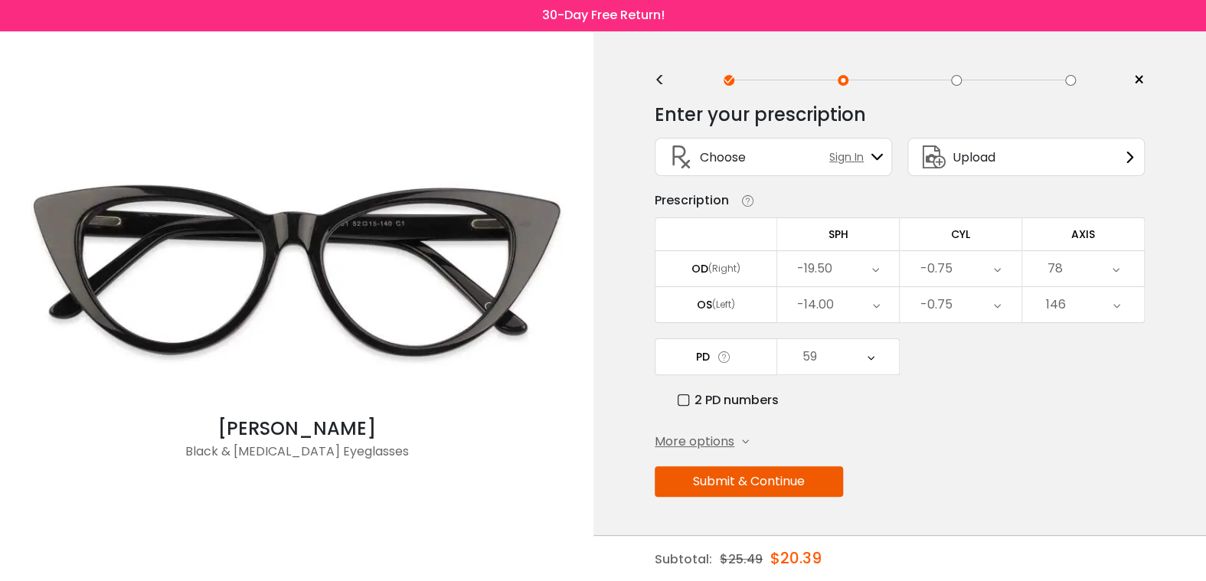
click at [783, 475] on button "Submit & Continue" at bounding box center [749, 481] width 188 height 31
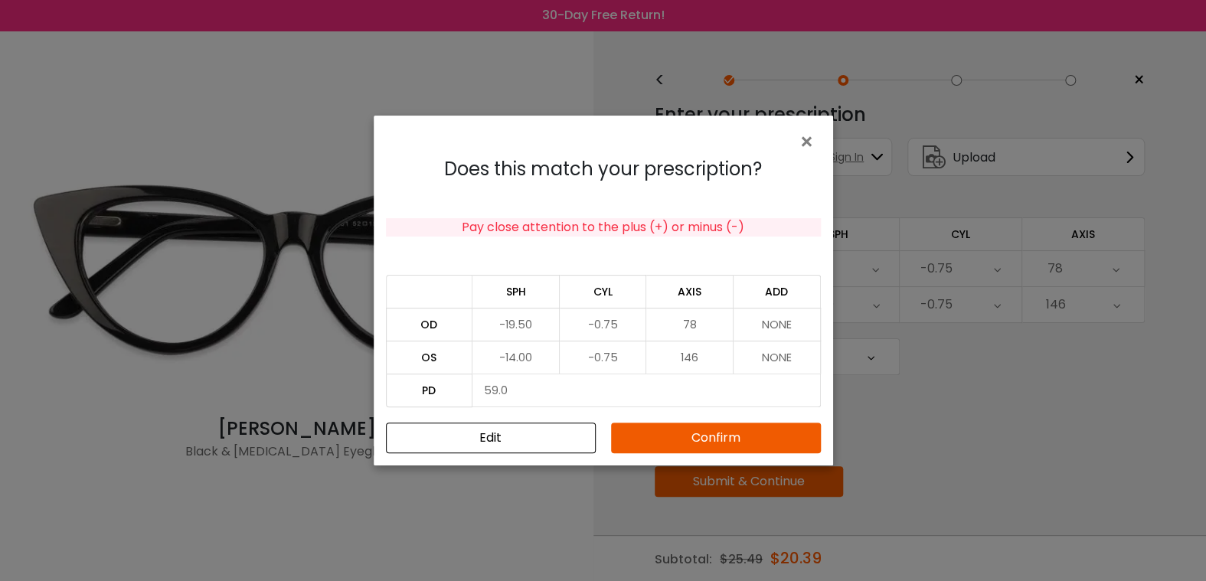
click at [747, 434] on button "Confirm" at bounding box center [716, 438] width 210 height 31
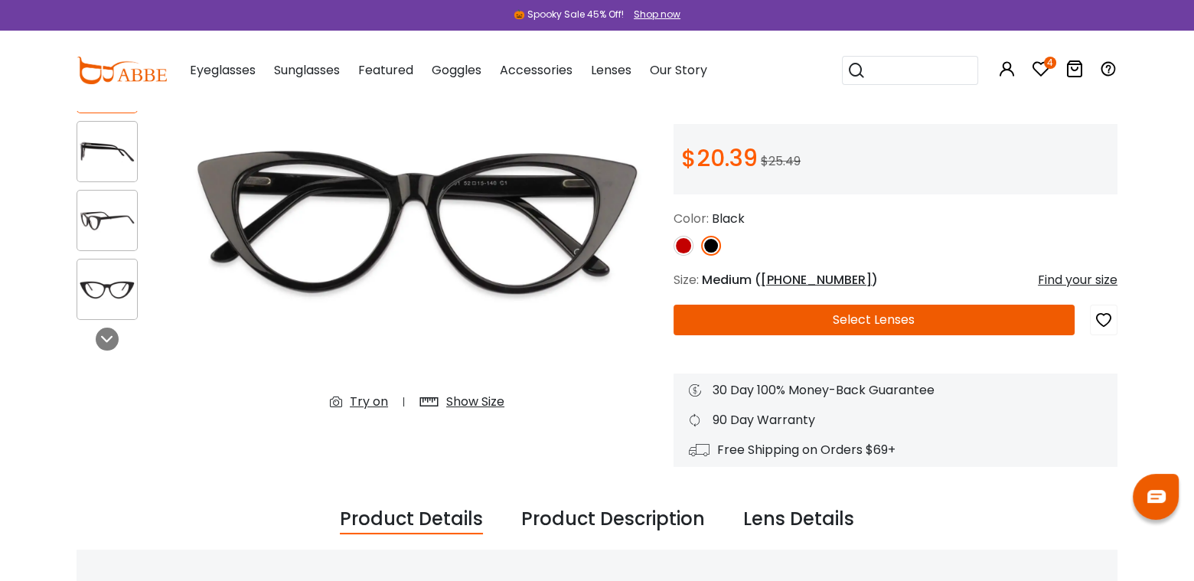
click at [908, 321] on button "Select Lenses" at bounding box center [874, 320] width 401 height 31
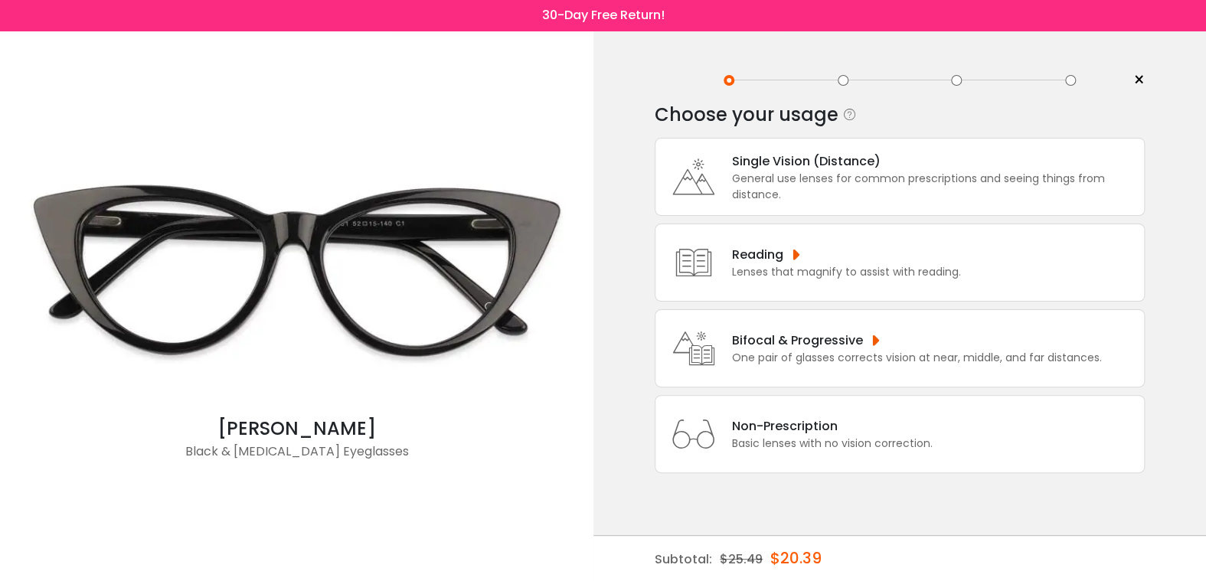
click at [870, 343] on div "Bifocal & Progressive" at bounding box center [917, 340] width 370 height 19
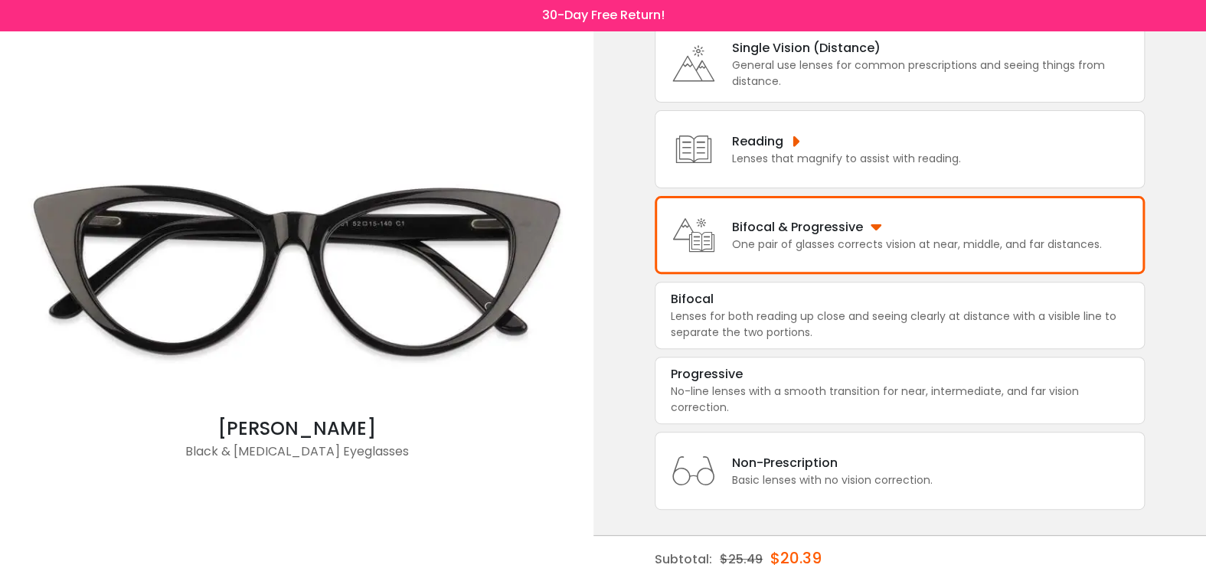
scroll to position [115, 0]
click at [958, 325] on div "Lenses for both reading up close and seeing clearly at distance with a visible …" at bounding box center [900, 323] width 458 height 32
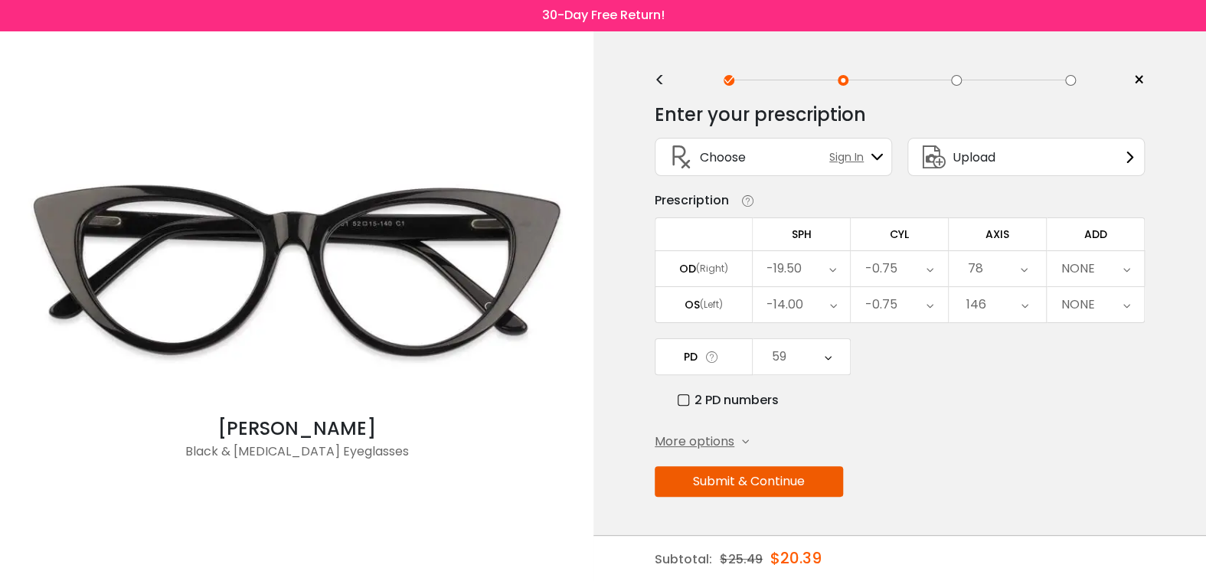
scroll to position [0, 0]
click at [795, 475] on button "Submit & Continue" at bounding box center [749, 481] width 188 height 31
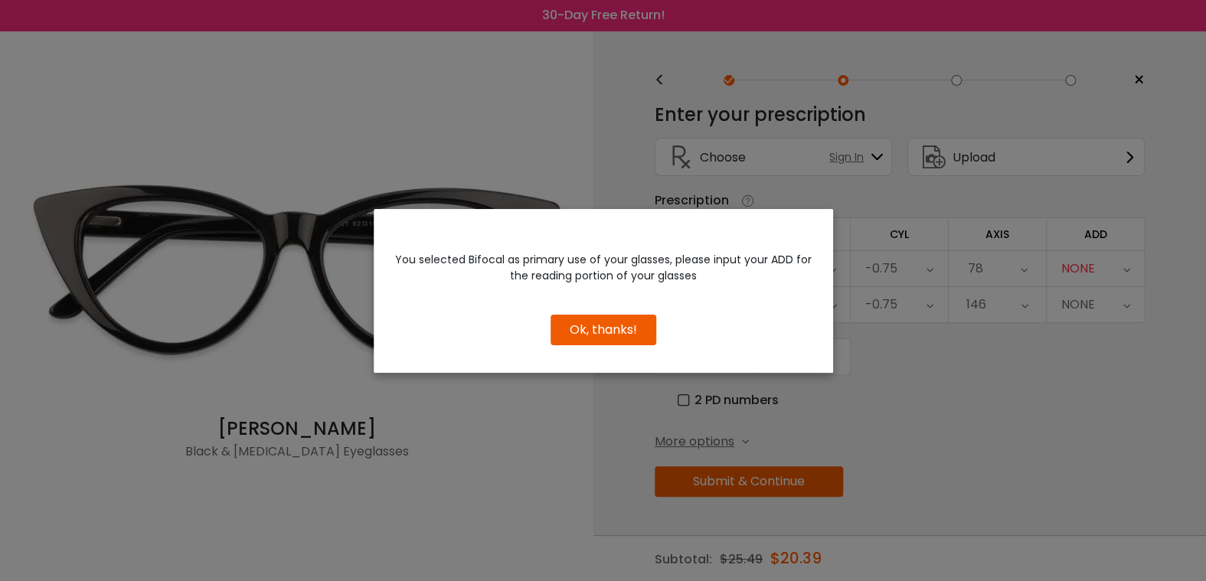
click at [638, 330] on button "Ok, thanks!" at bounding box center [603, 330] width 106 height 31
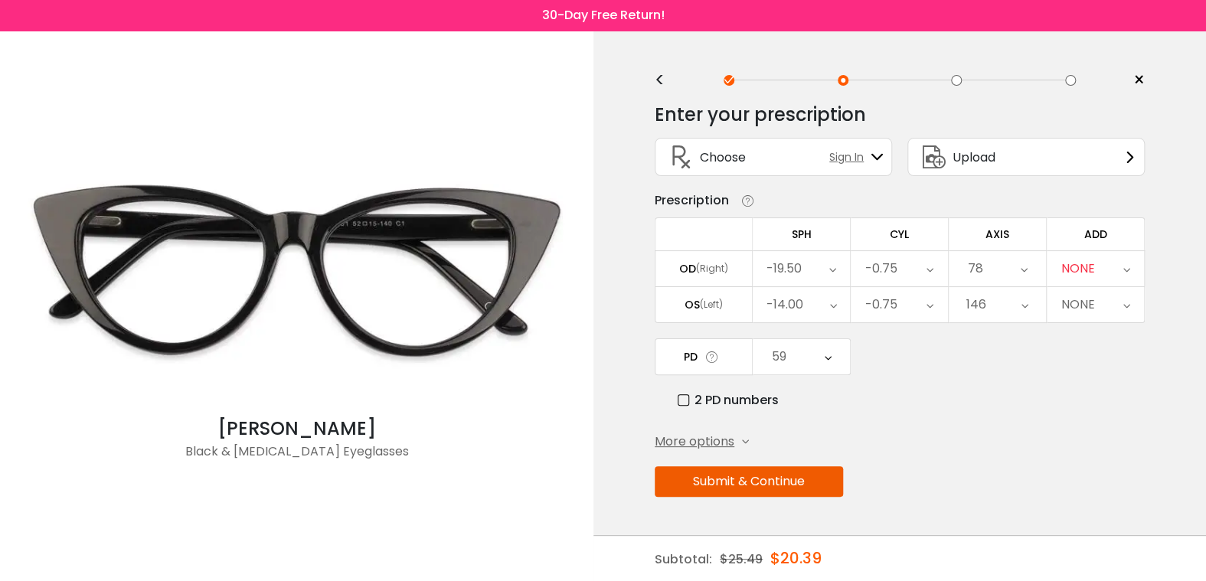
click at [1115, 270] on div "NONE" at bounding box center [1094, 268] width 97 height 35
click at [1106, 371] on li "+2.25" at bounding box center [1094, 368] width 97 height 28
click at [812, 481] on button "Submit & Continue" at bounding box center [749, 481] width 188 height 31
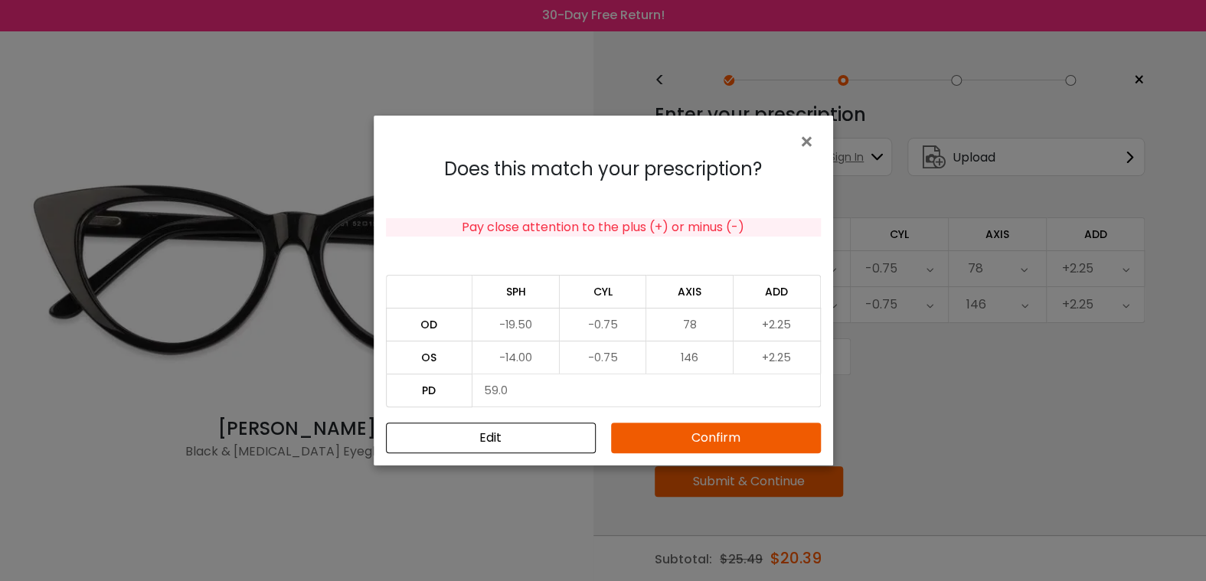
click at [705, 430] on button "Confirm" at bounding box center [716, 438] width 210 height 31
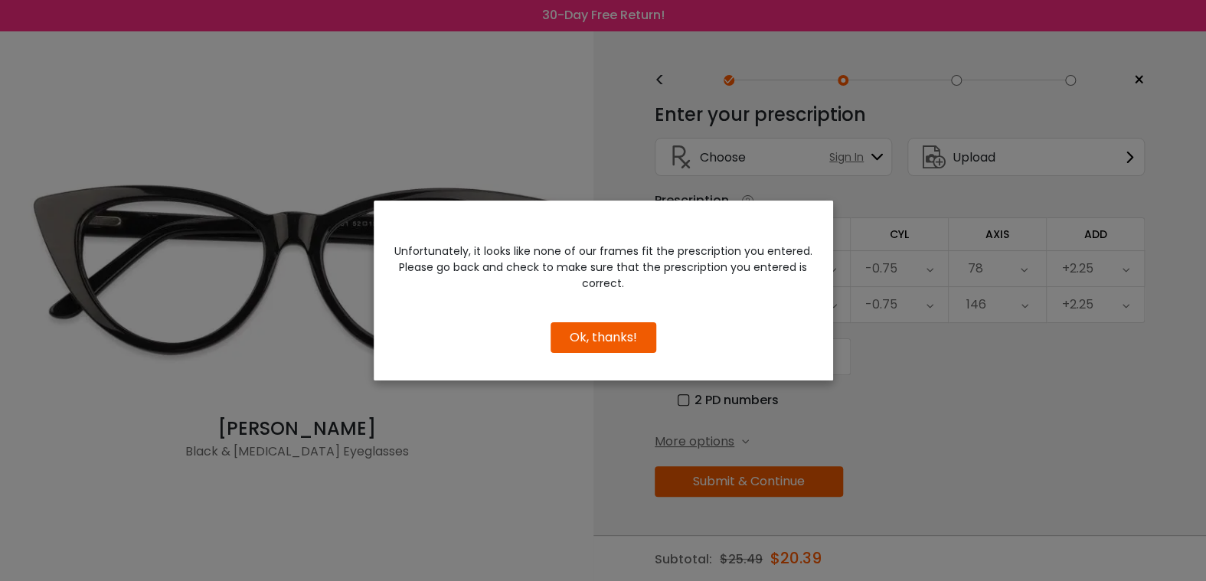
click at [636, 337] on button "Ok, thanks!" at bounding box center [603, 337] width 106 height 31
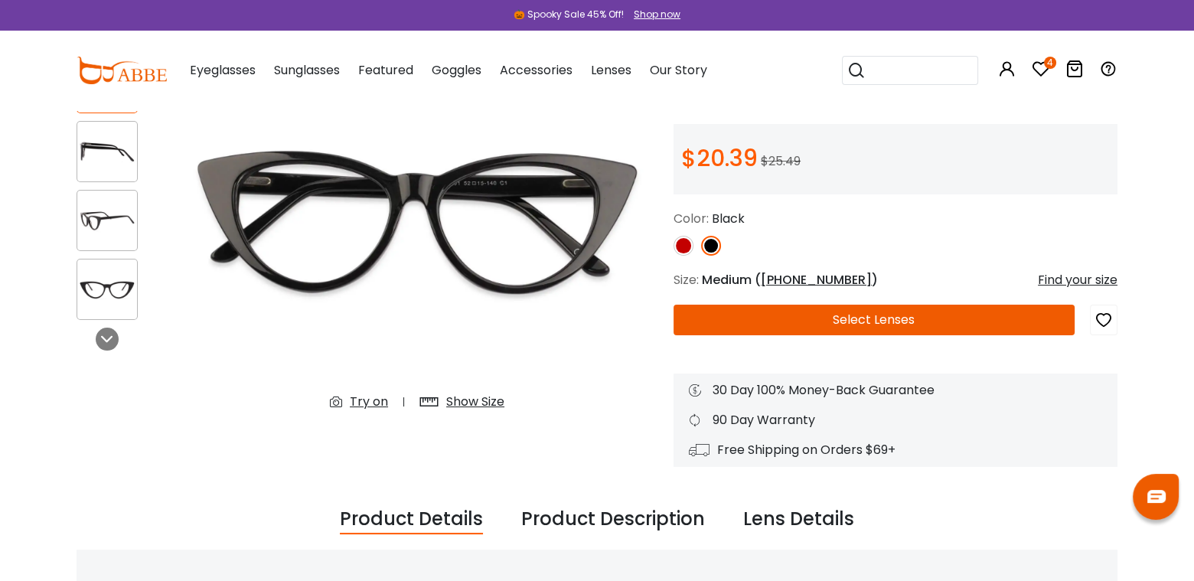
click at [772, 328] on button "Select Lenses" at bounding box center [874, 320] width 401 height 31
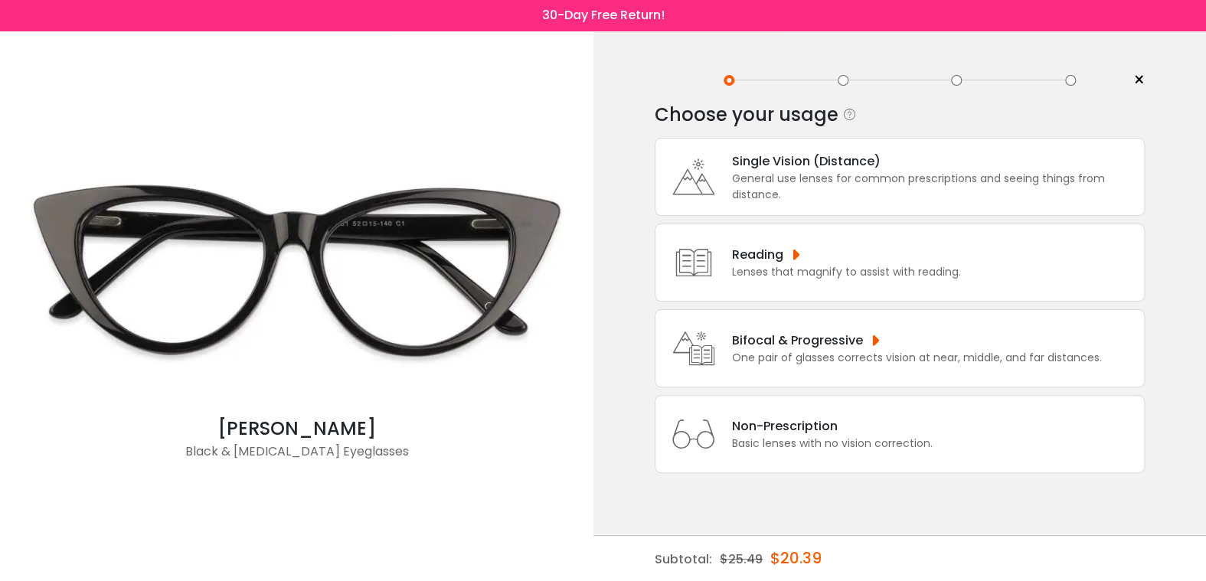
click at [755, 155] on div "Single Vision (Distance)" at bounding box center [934, 161] width 404 height 19
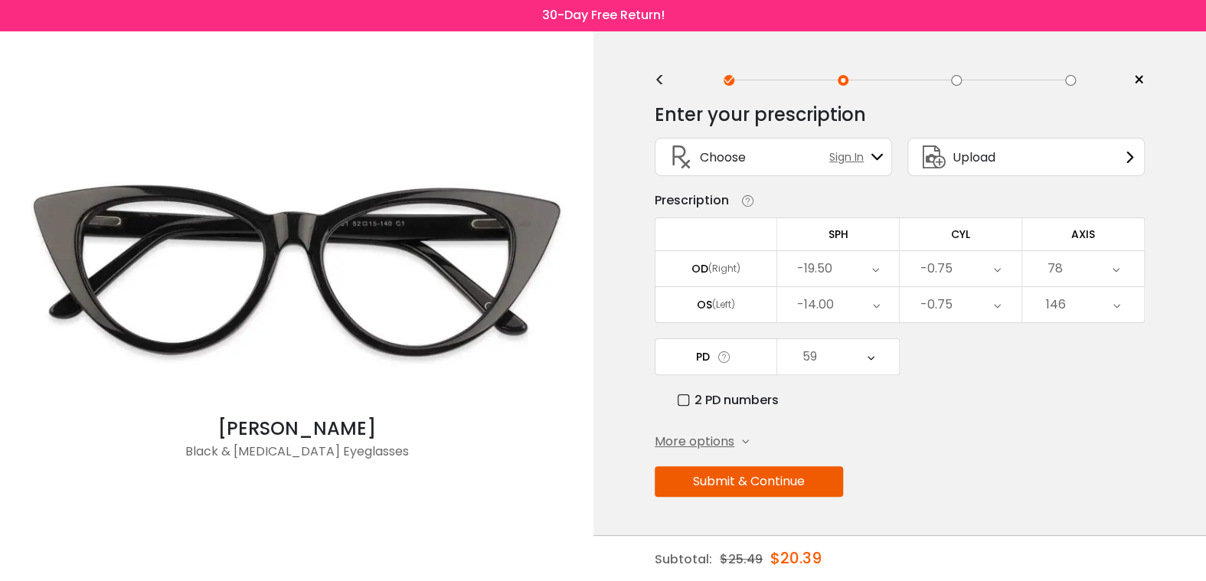
click at [797, 476] on button "Submit & Continue" at bounding box center [749, 481] width 188 height 31
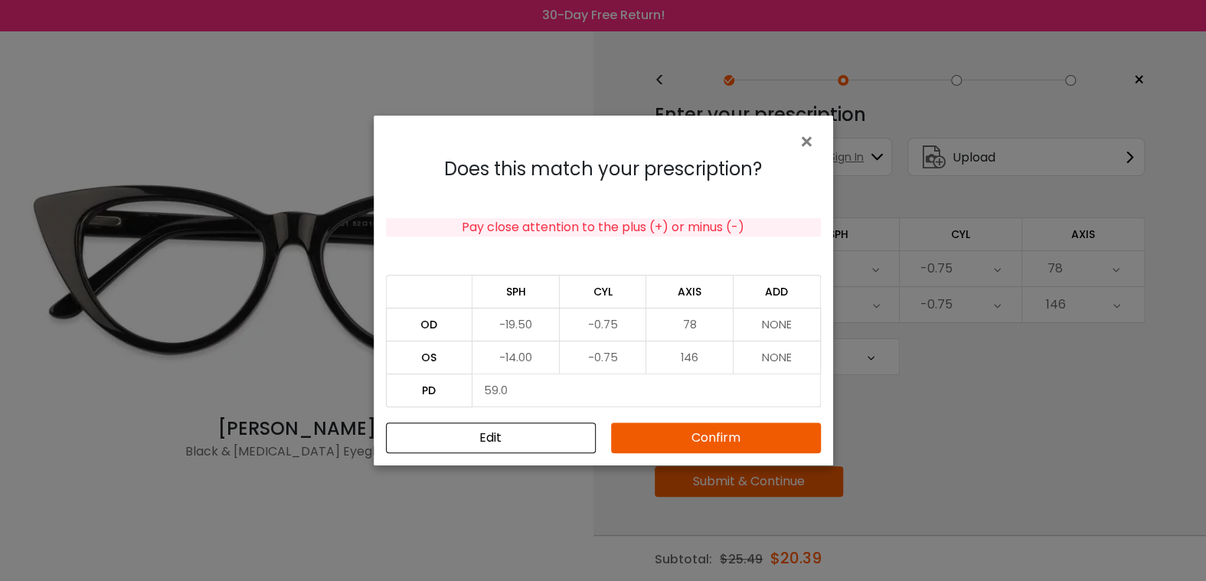
click at [776, 322] on td "NONE" at bounding box center [776, 324] width 87 height 33
click at [566, 438] on button "Edit" at bounding box center [491, 438] width 210 height 31
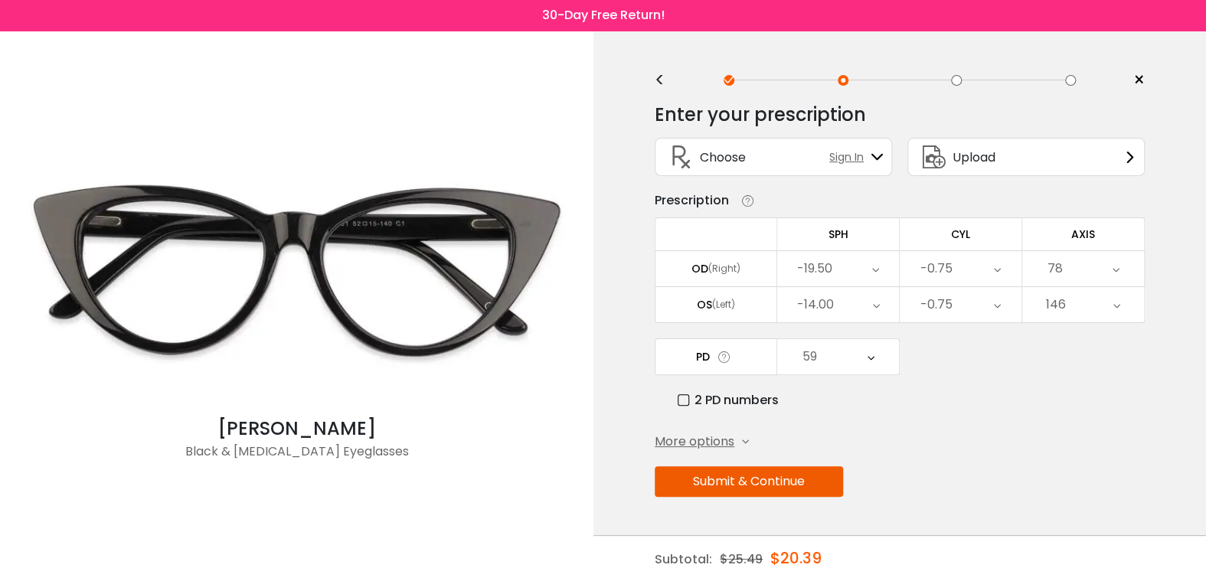
click at [796, 472] on button "Submit & Continue" at bounding box center [749, 481] width 188 height 31
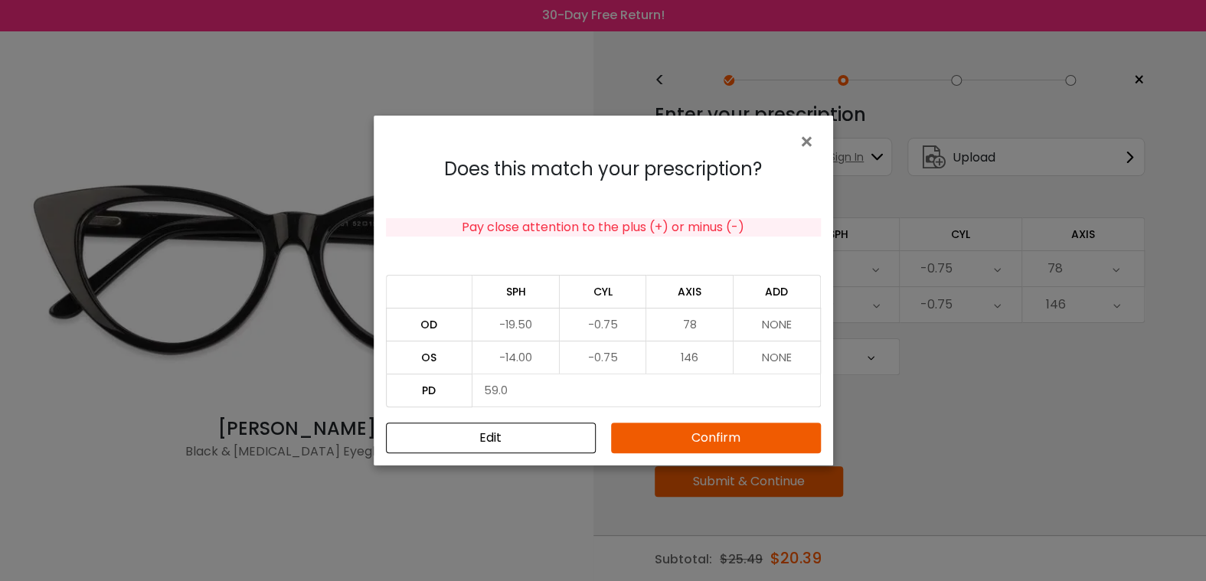
click at [785, 328] on td "NONE" at bounding box center [776, 324] width 87 height 33
click at [711, 430] on button "Confirm" at bounding box center [716, 438] width 210 height 31
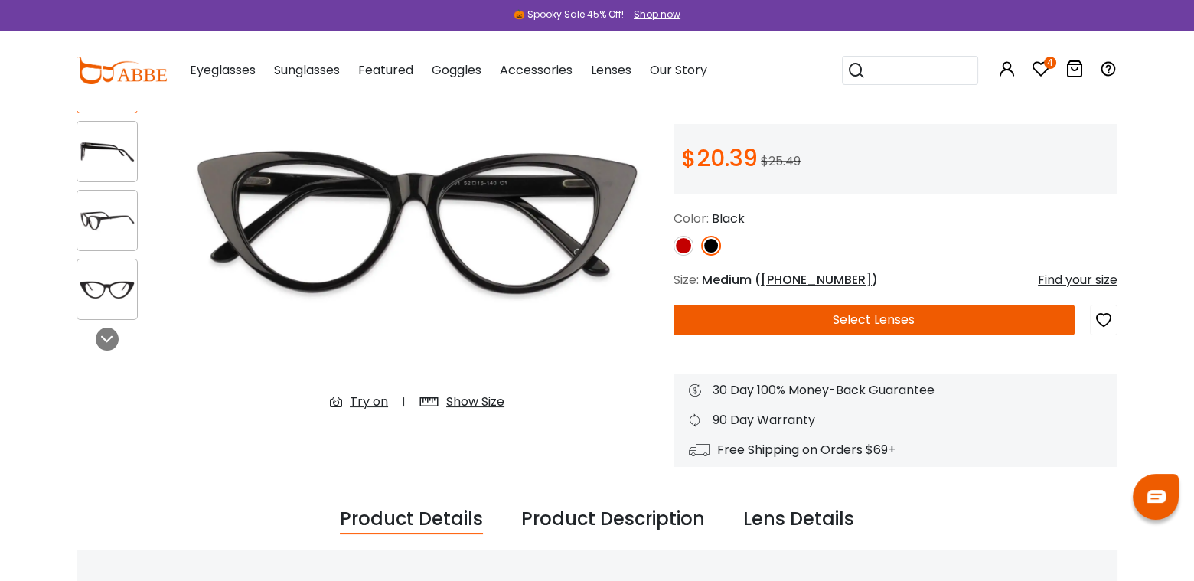
click at [840, 315] on button "Select Lenses" at bounding box center [874, 320] width 401 height 31
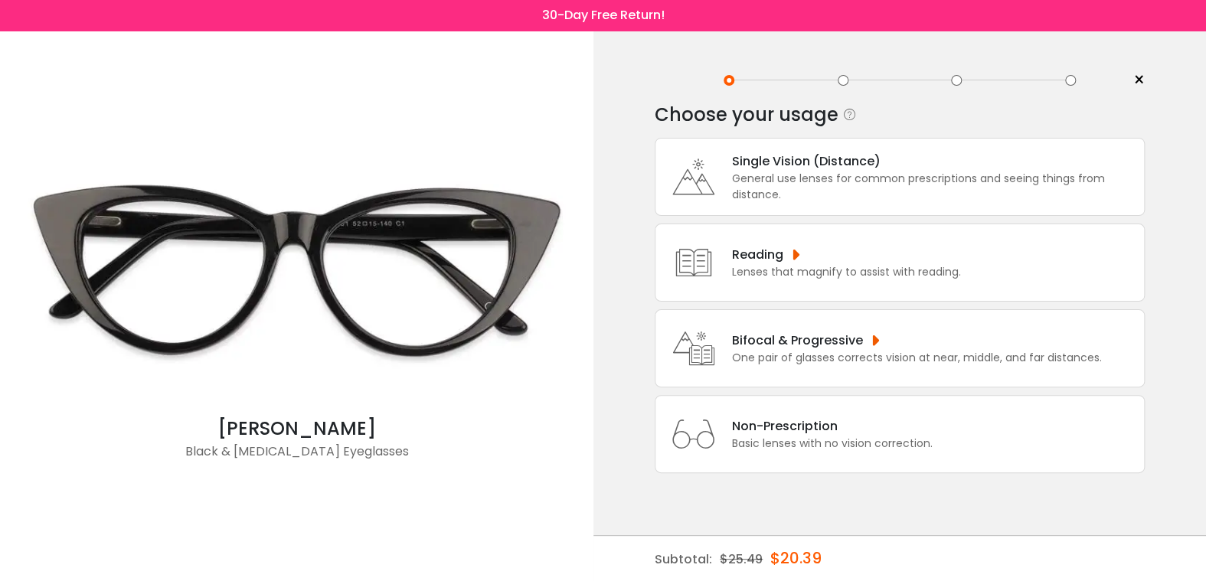
click at [896, 159] on div "Single Vision (Distance)" at bounding box center [934, 161] width 404 height 19
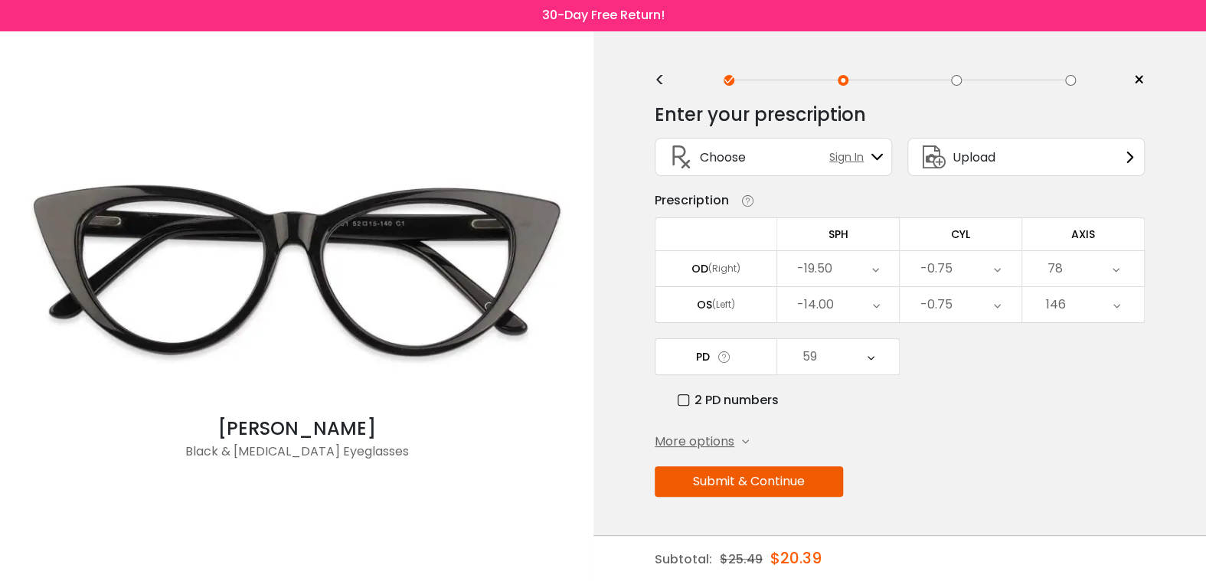
click at [791, 478] on button "Submit & Continue" at bounding box center [749, 481] width 188 height 31
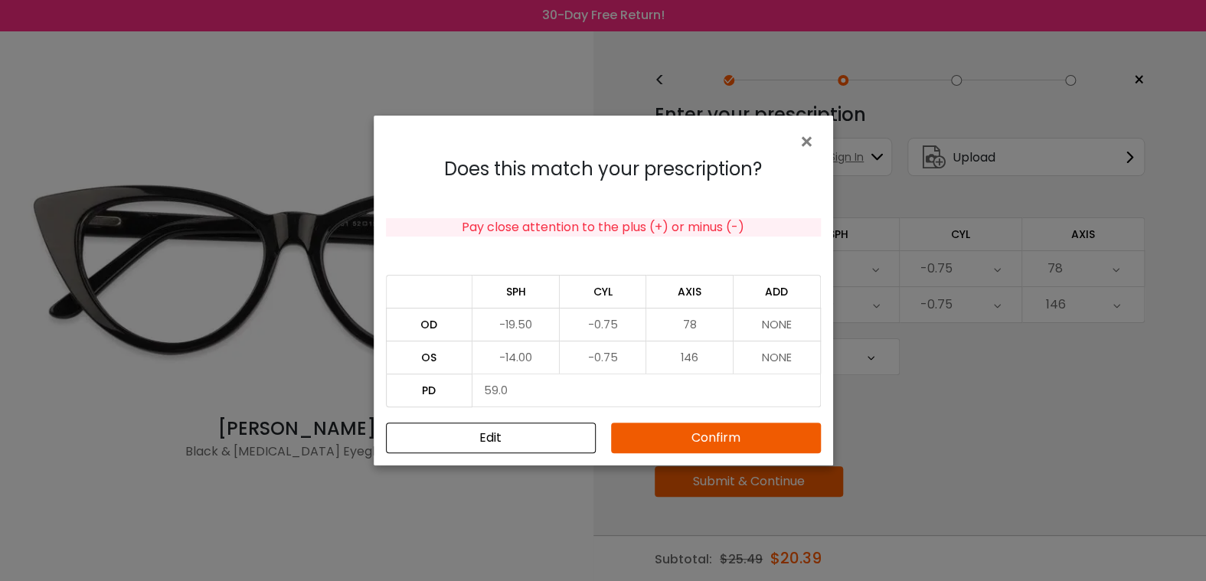
click at [745, 429] on button "Confirm" at bounding box center [716, 438] width 210 height 31
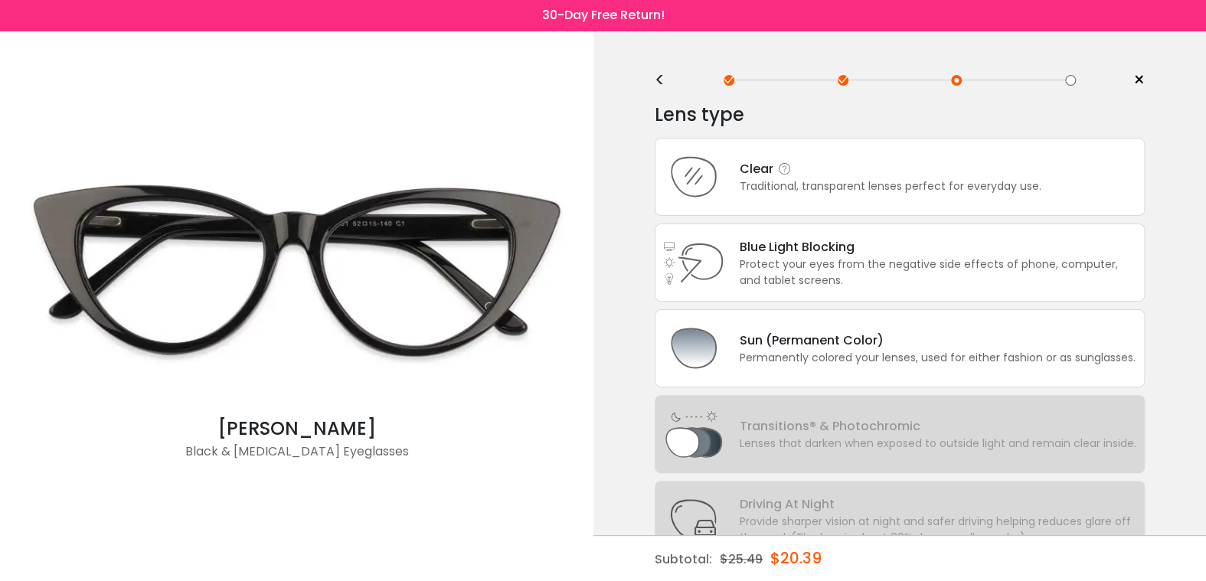
click at [839, 204] on div "Clear Traditional, transparent lenses perfect for everyday use." at bounding box center [900, 177] width 490 height 78
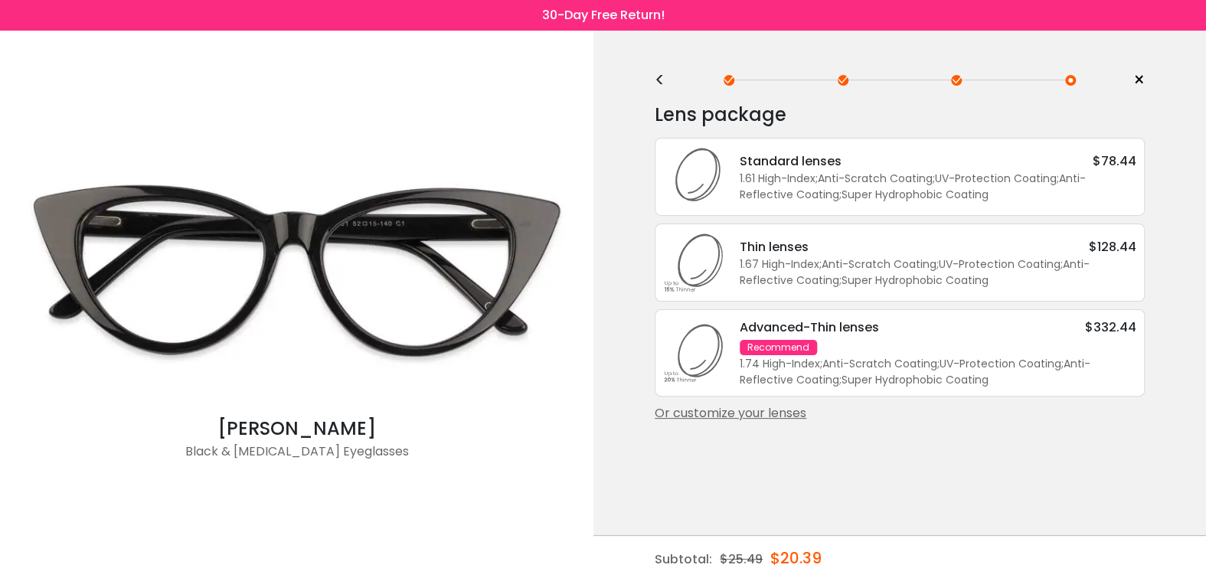
click at [901, 174] on div "1.61 High-Index ; Anti-Scratch Coating ; UV-Protection Coating ; Anti-Reflectiv…" at bounding box center [937, 187] width 397 height 32
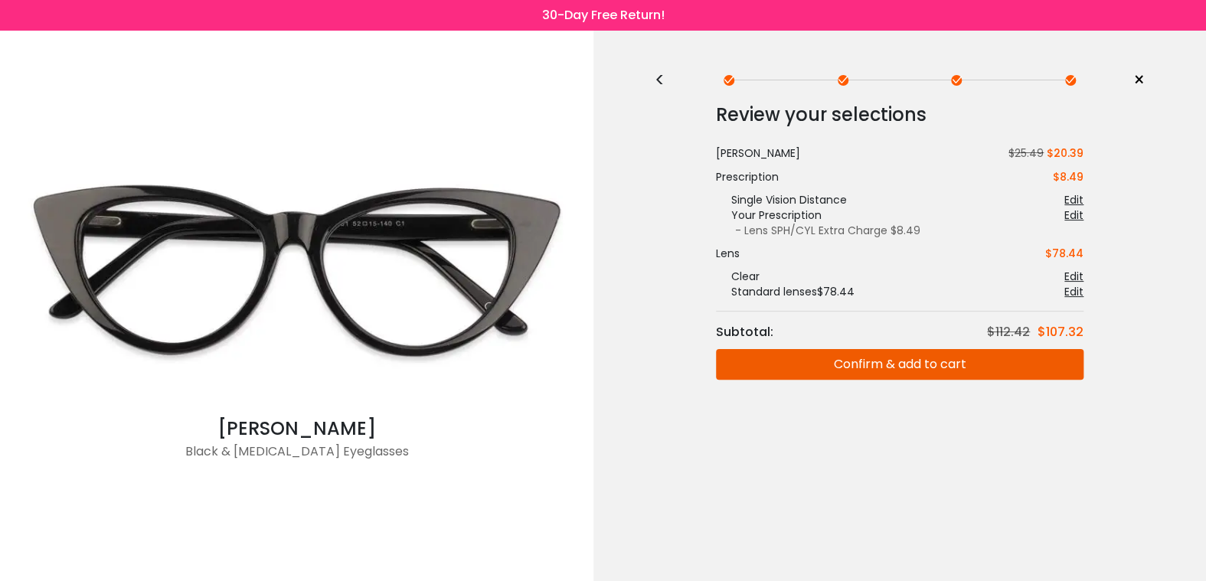
click at [837, 360] on button "Confirm & add to cart" at bounding box center [899, 364] width 367 height 31
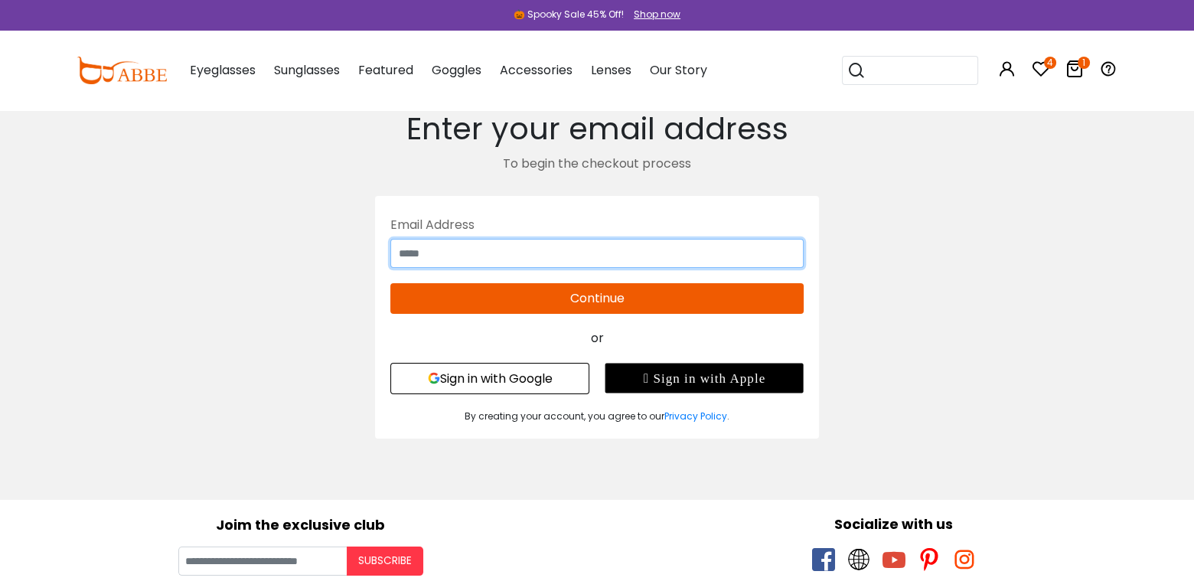
click at [511, 258] on input "text" at bounding box center [596, 253] width 413 height 29
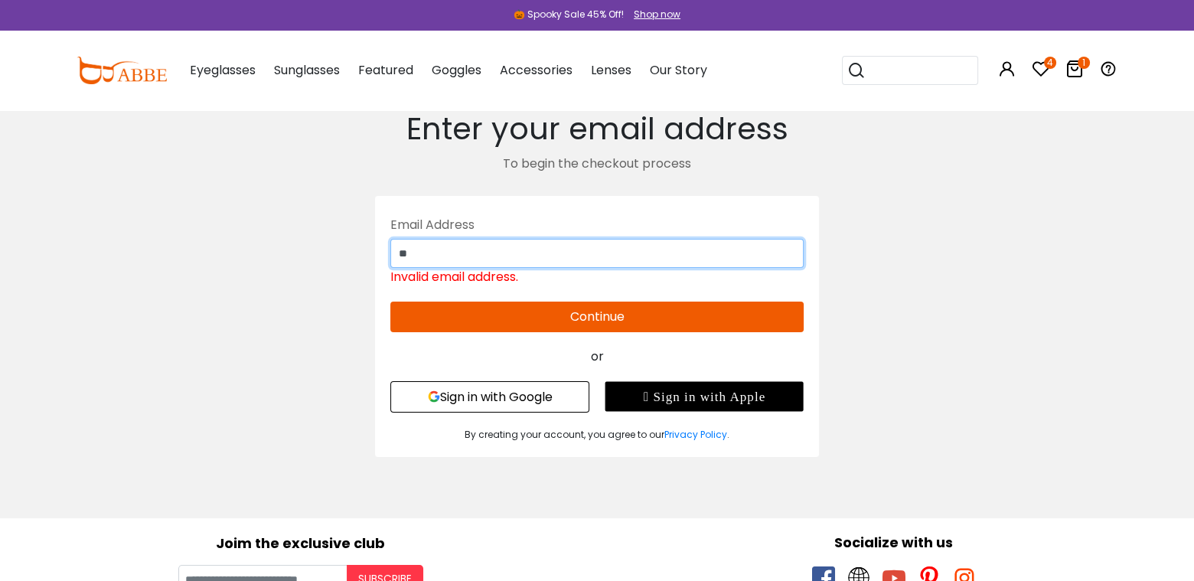
type input "*"
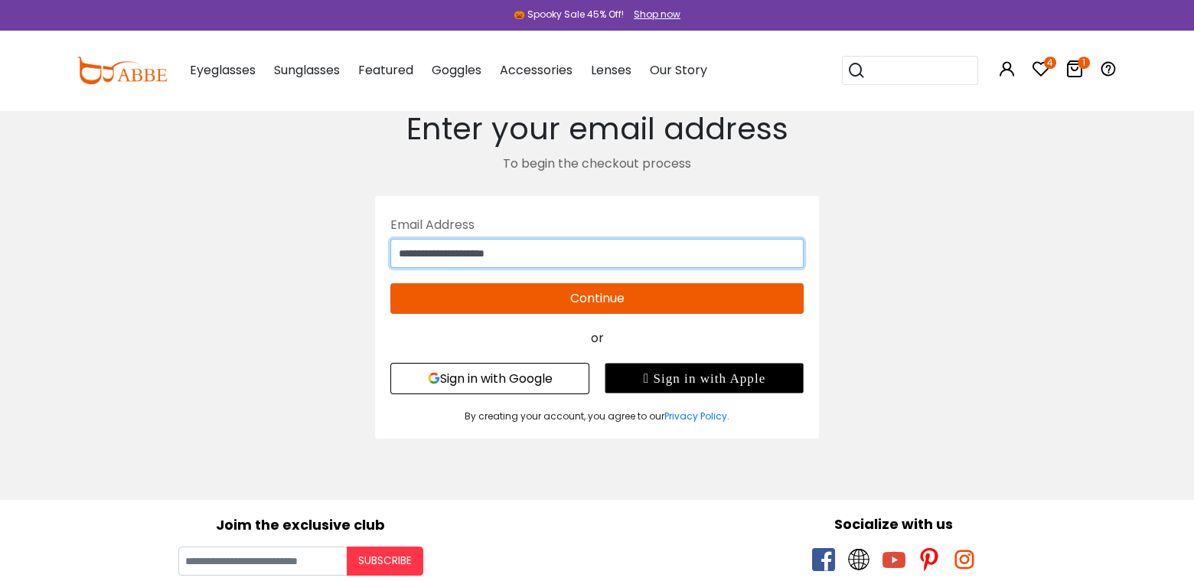
type input "**********"
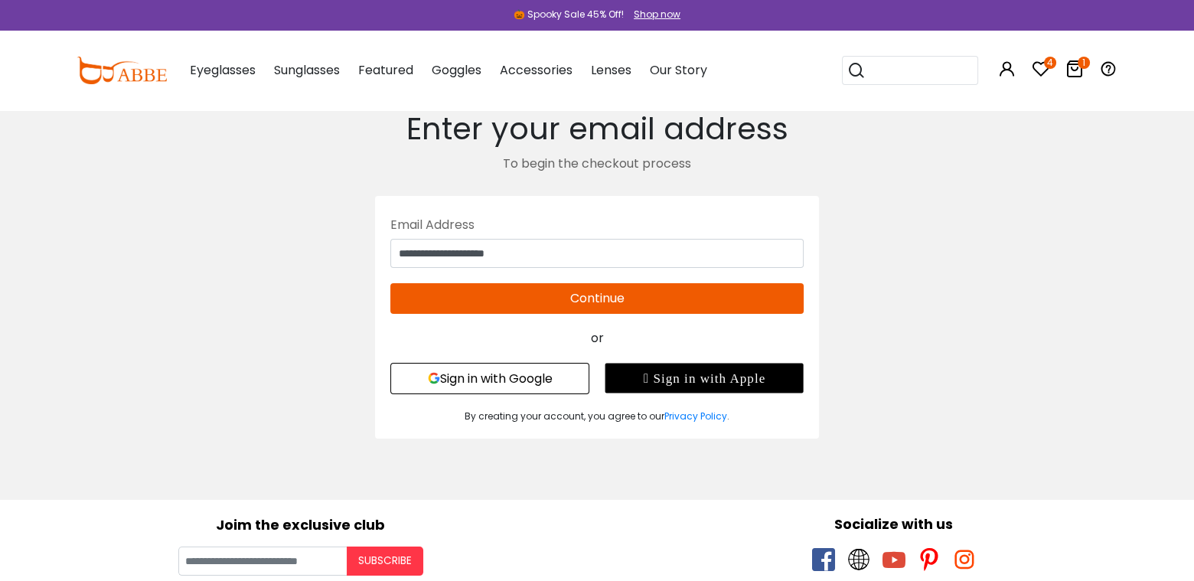
click at [787, 302] on button "Continue" at bounding box center [596, 298] width 413 height 31
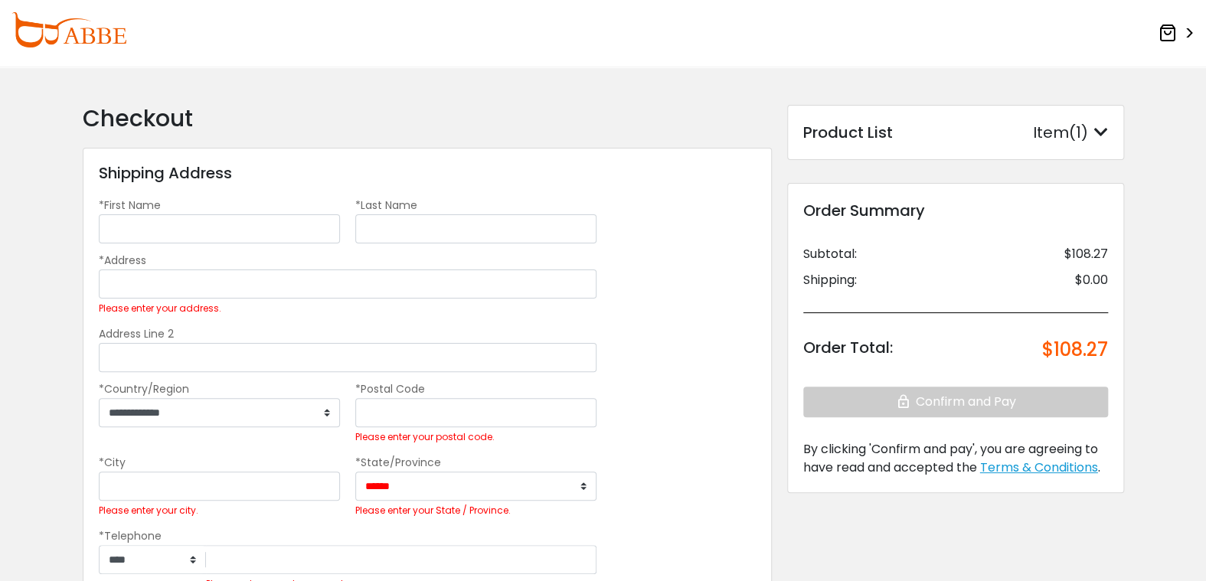
click at [203, 208] on div "*First Name" at bounding box center [219, 219] width 256 height 47
click at [203, 223] on input "*First Name" at bounding box center [219, 228] width 241 height 29
type input "******"
click at [410, 219] on input "*Last Name" at bounding box center [475, 228] width 241 height 29
type input "*********"
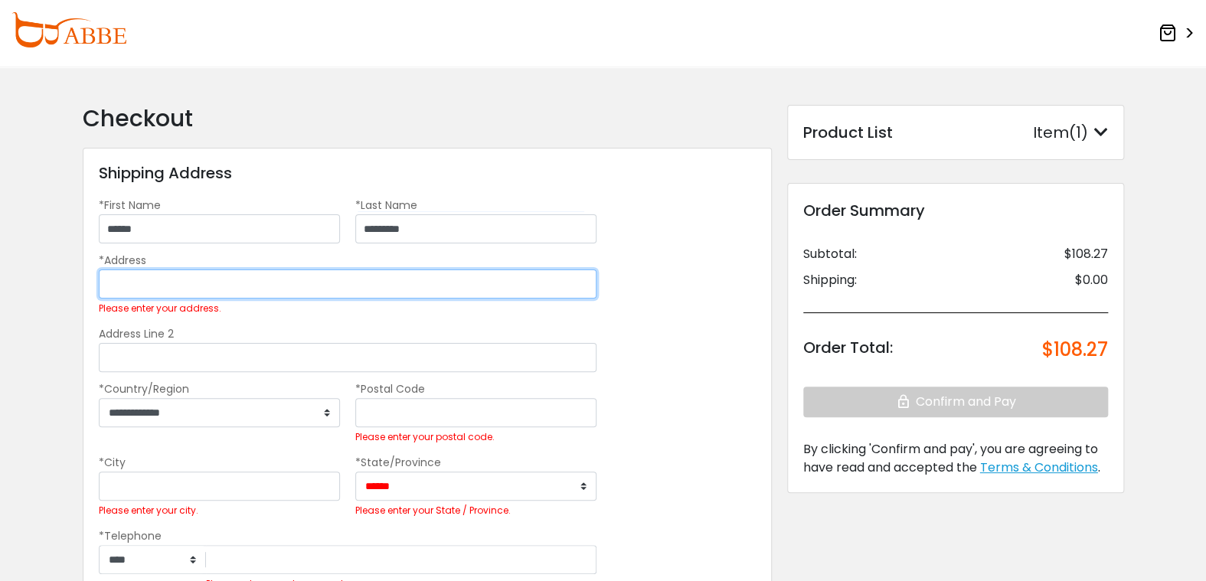
click at [378, 279] on input "*Address" at bounding box center [348, 283] width 498 height 29
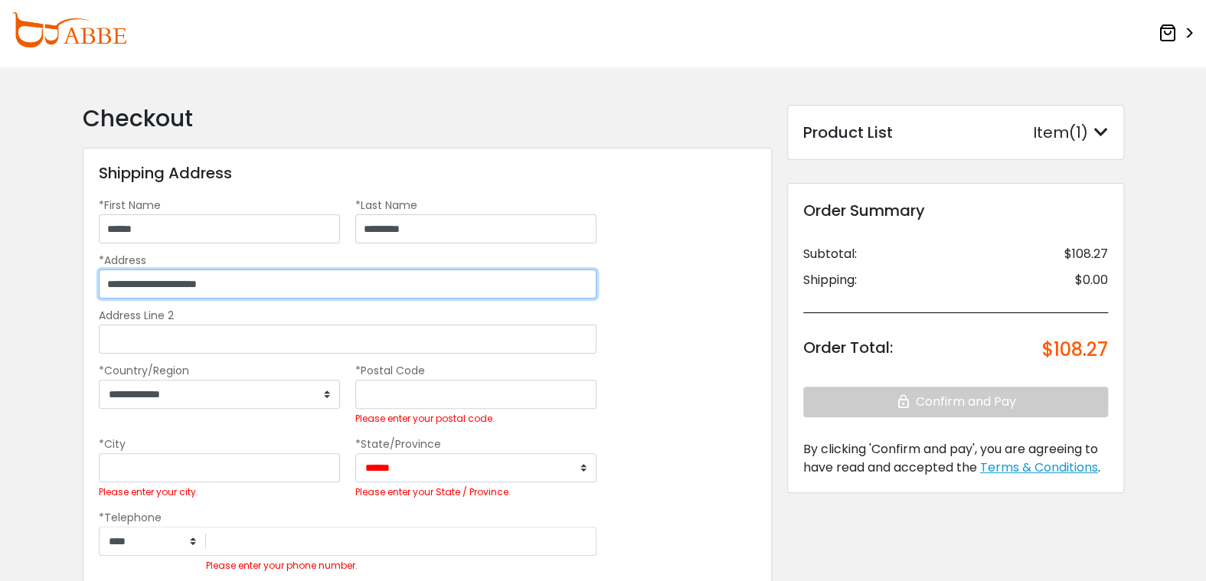
type input "**********"
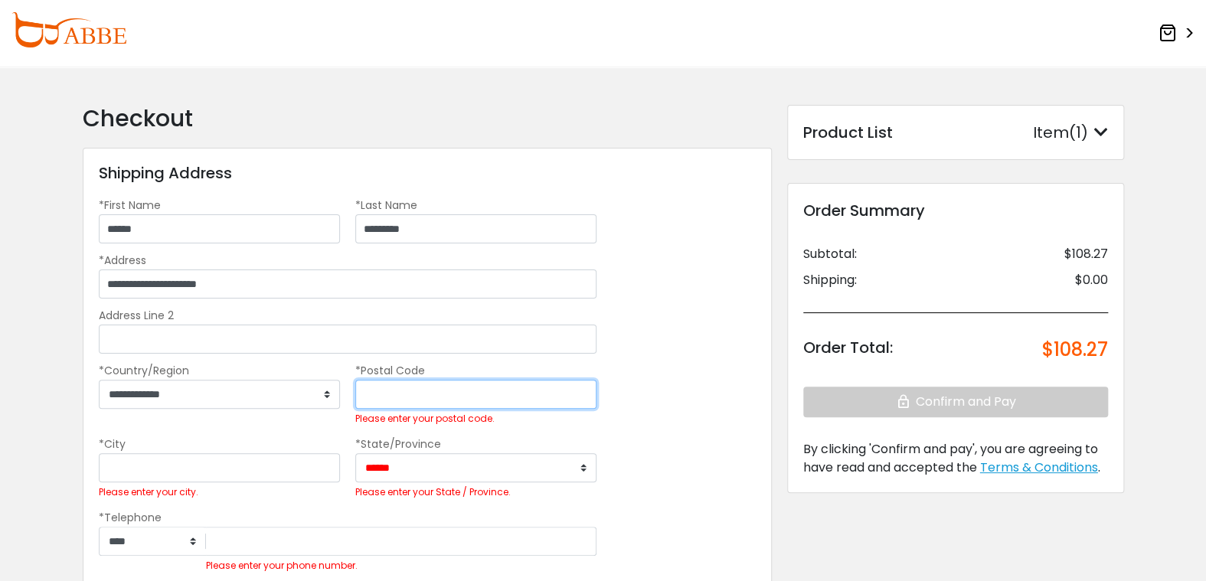
click at [452, 396] on input "*Postal Code" at bounding box center [475, 394] width 241 height 29
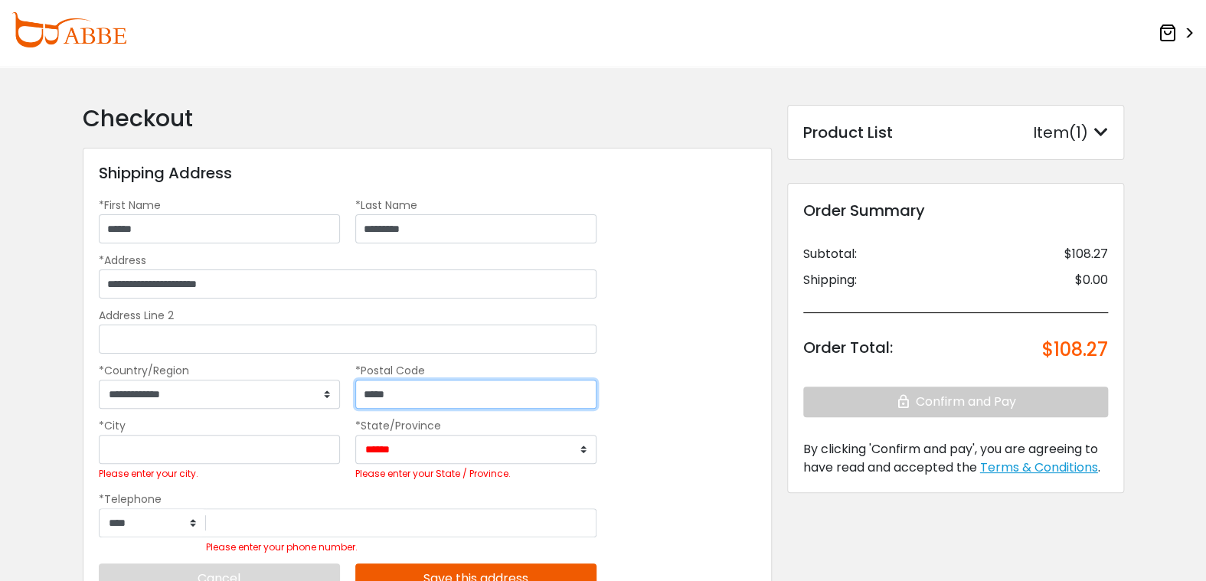
type input "*****"
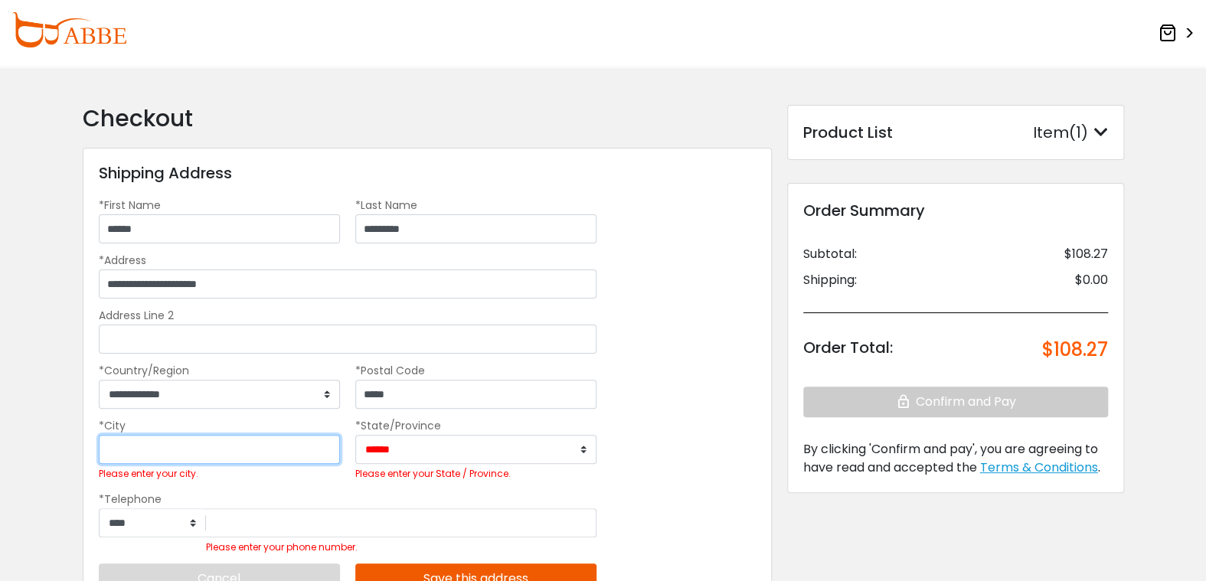
click at [330, 447] on input "*City" at bounding box center [219, 449] width 241 height 29
type input "********"
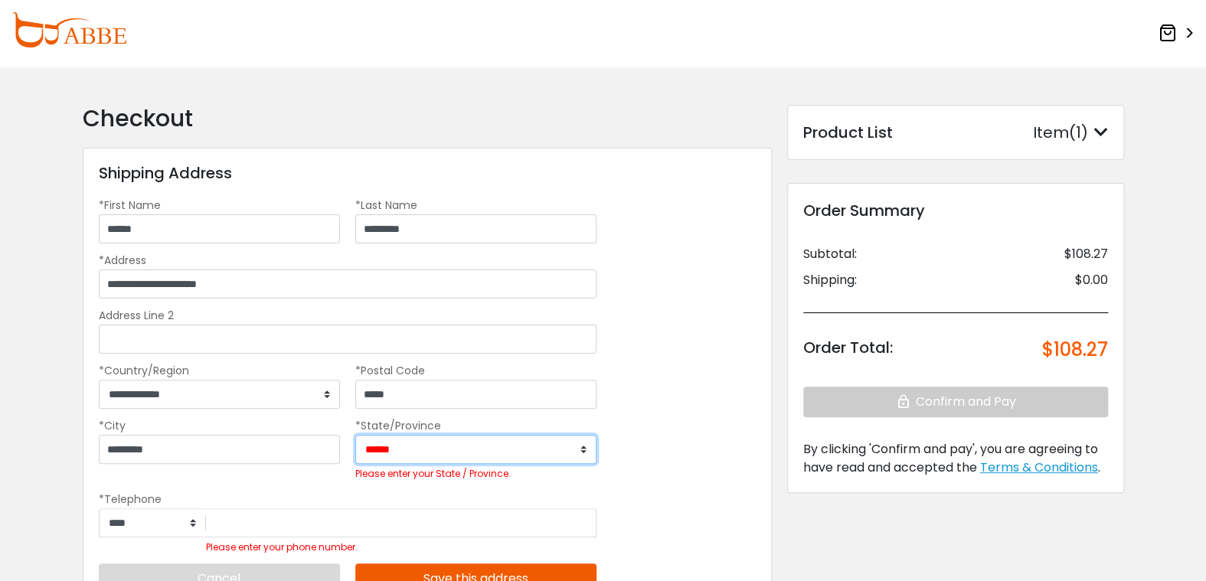
click at [577, 448] on select "**********" at bounding box center [475, 449] width 241 height 29
select select "**"
click at [355, 435] on select "**********" at bounding box center [475, 449] width 241 height 29
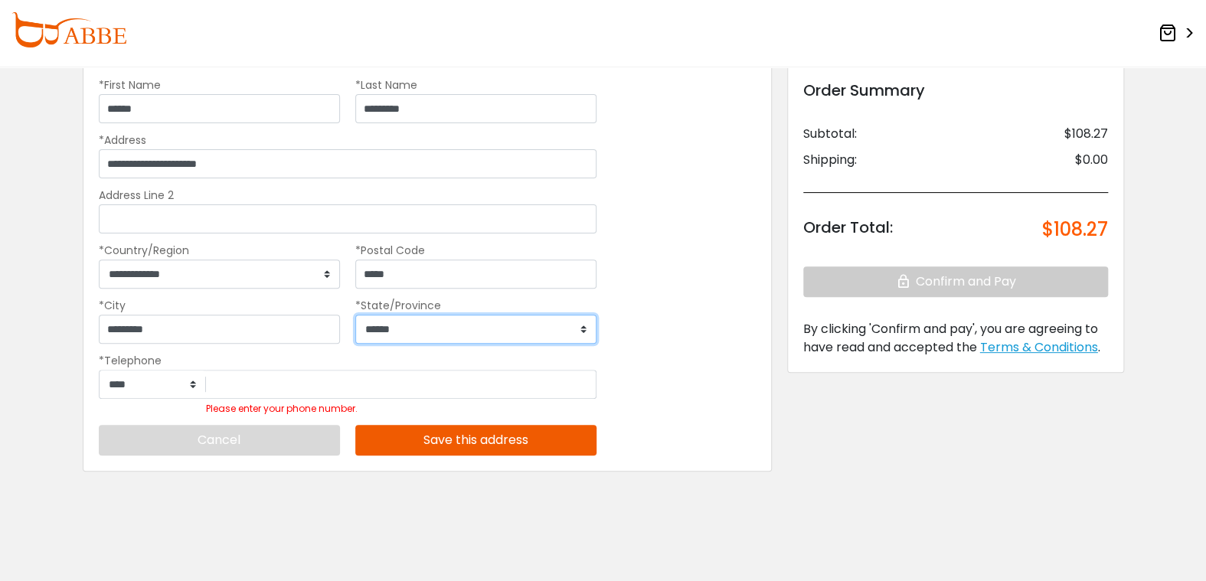
scroll to position [123, 0]
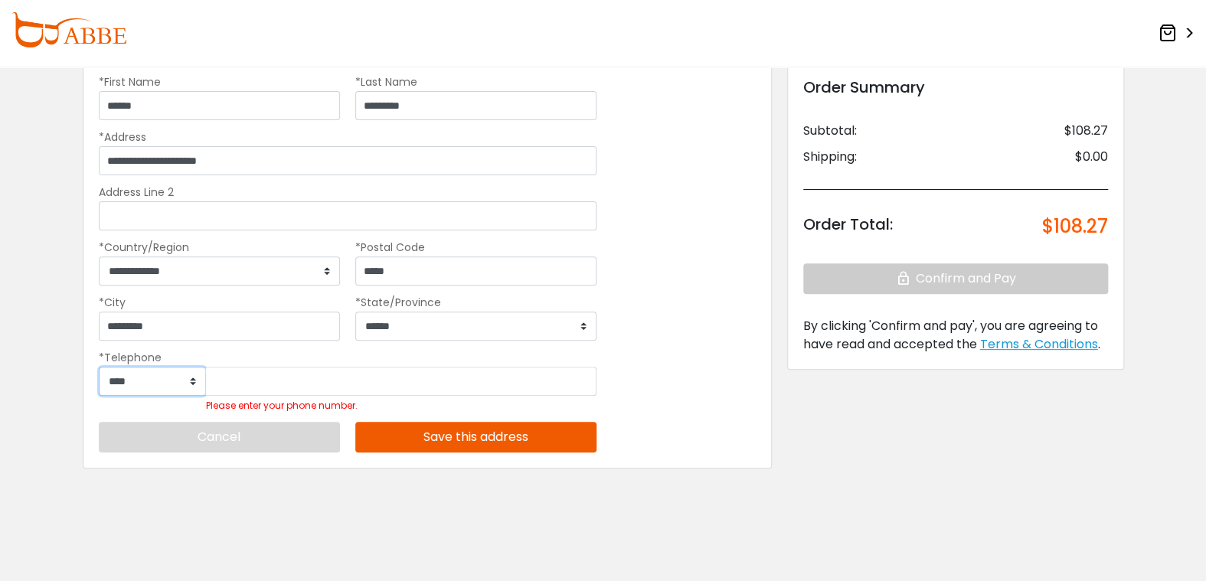
click at [182, 374] on select "**** ***** ****** ****** ******* ****** ****** ******* ******* ***** ****** ***…" at bounding box center [153, 381] width 106 height 28
click at [155, 381] on select "**** ***** ****** ****** ******* ****** ****** ******* ******* ***** ****** ***…" at bounding box center [153, 381] width 106 height 28
click at [155, 379] on select "**** ***** ****** ****** ******* ****** ****** ******* ******* ***** ****** ***…" at bounding box center [153, 381] width 106 height 28
click at [196, 380] on select "**** ***** ****** ****** ******* ****** ****** ******* ******* ***** ****** ***…" at bounding box center [153, 381] width 106 height 28
click at [192, 382] on select "**** ***** ****** ****** ******* ****** ****** ******* ******* ***** ****** ***…" at bounding box center [153, 381] width 106 height 28
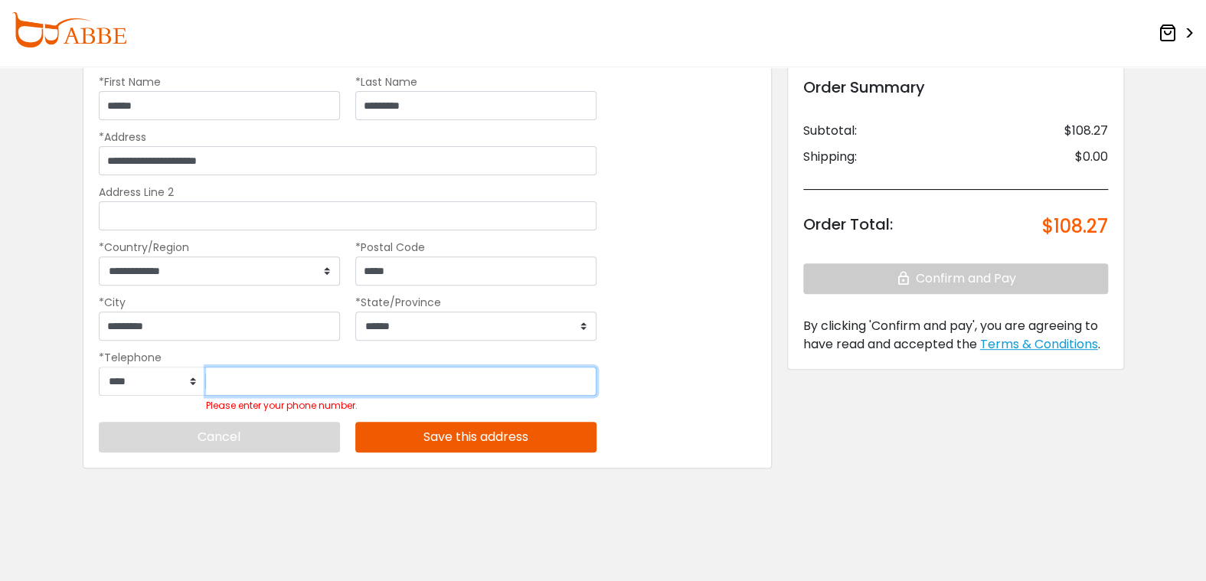
click at [322, 392] on input "Please enter your phone number." at bounding box center [401, 381] width 390 height 29
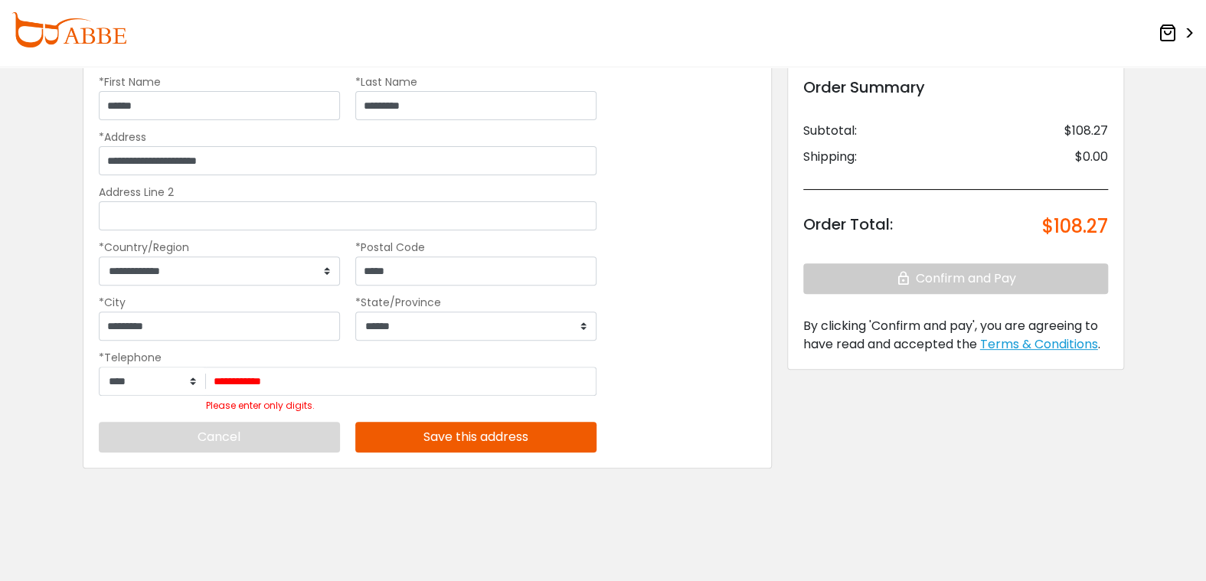
click at [312, 500] on div "**********" at bounding box center [603, 263] width 1056 height 563
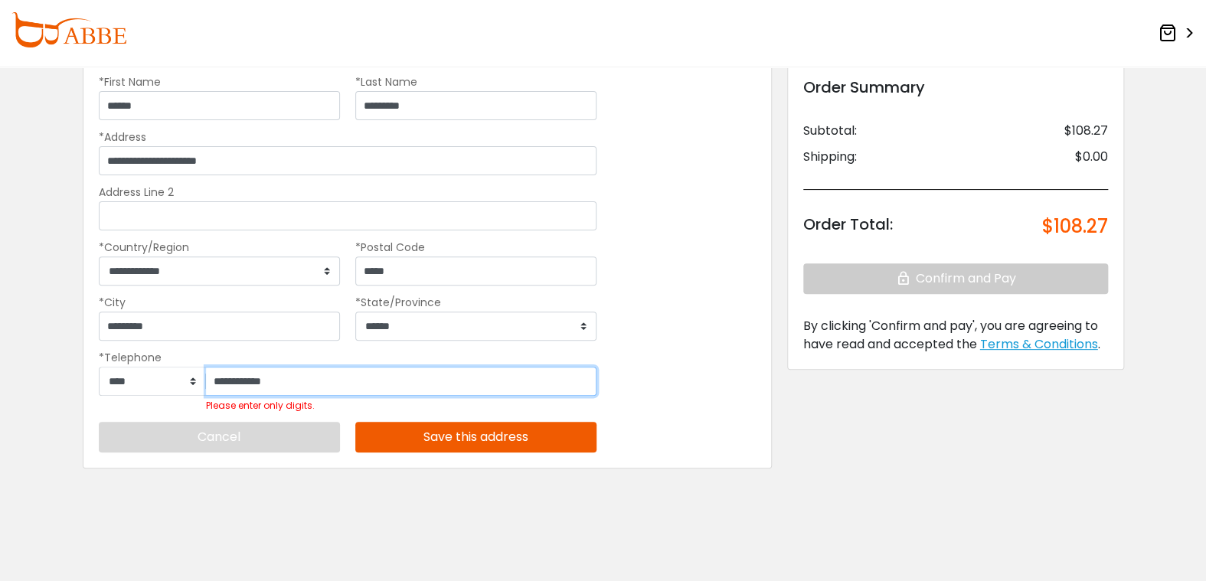
click at [306, 384] on input "**********" at bounding box center [401, 381] width 390 height 29
type input "*"
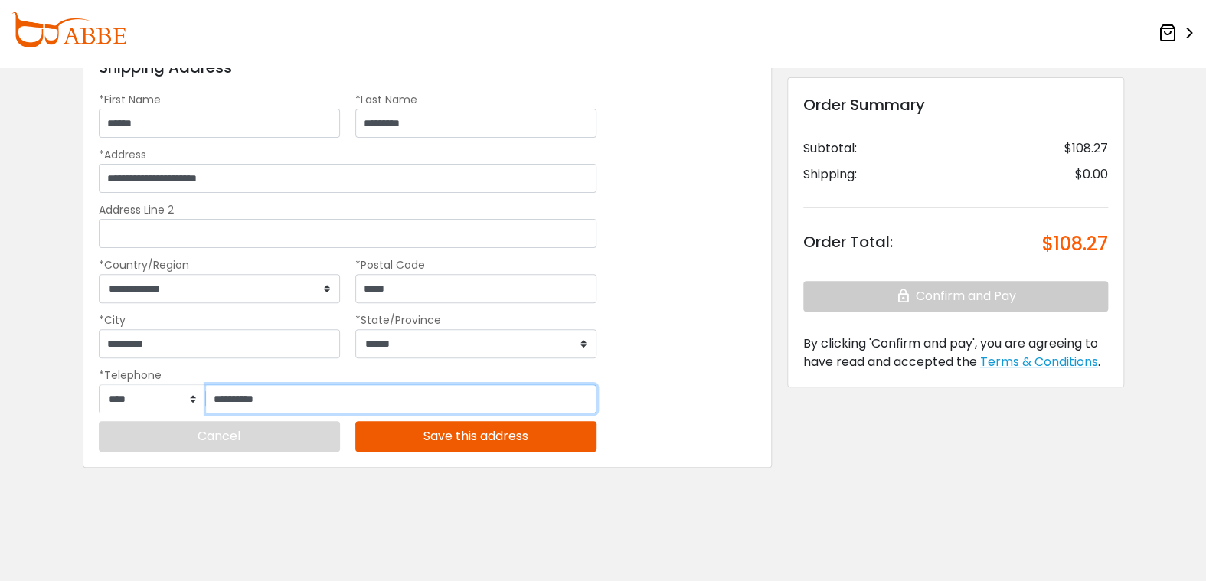
scroll to position [105, 0]
type input "**********"
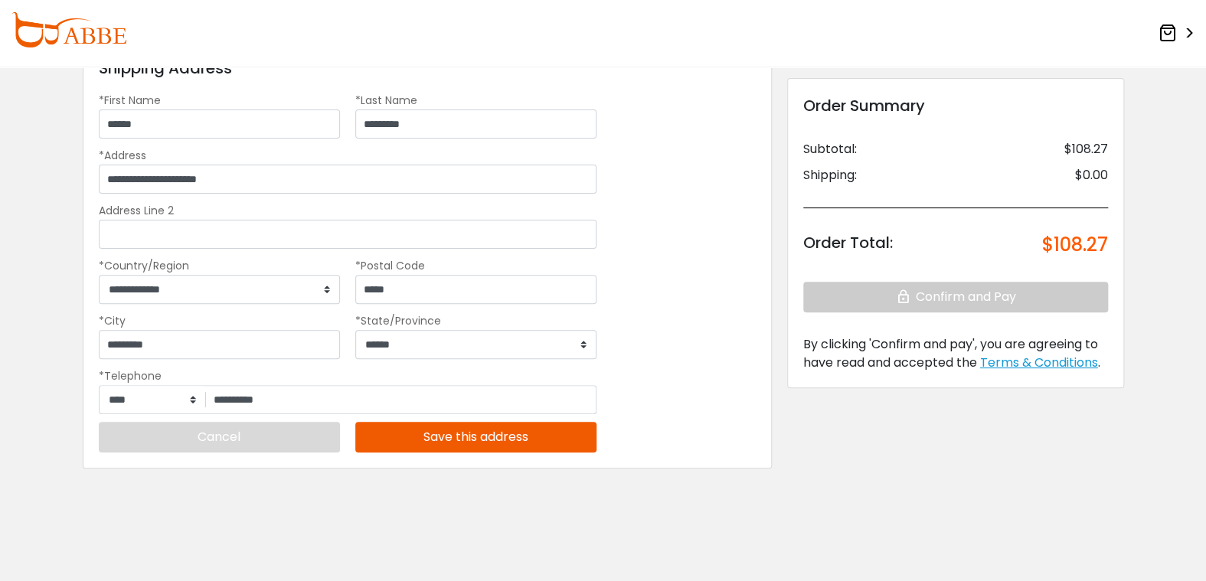
click at [144, 522] on div "**********" at bounding box center [603, 272] width 1056 height 545
click at [466, 434] on button "Save this address" at bounding box center [475, 437] width 241 height 31
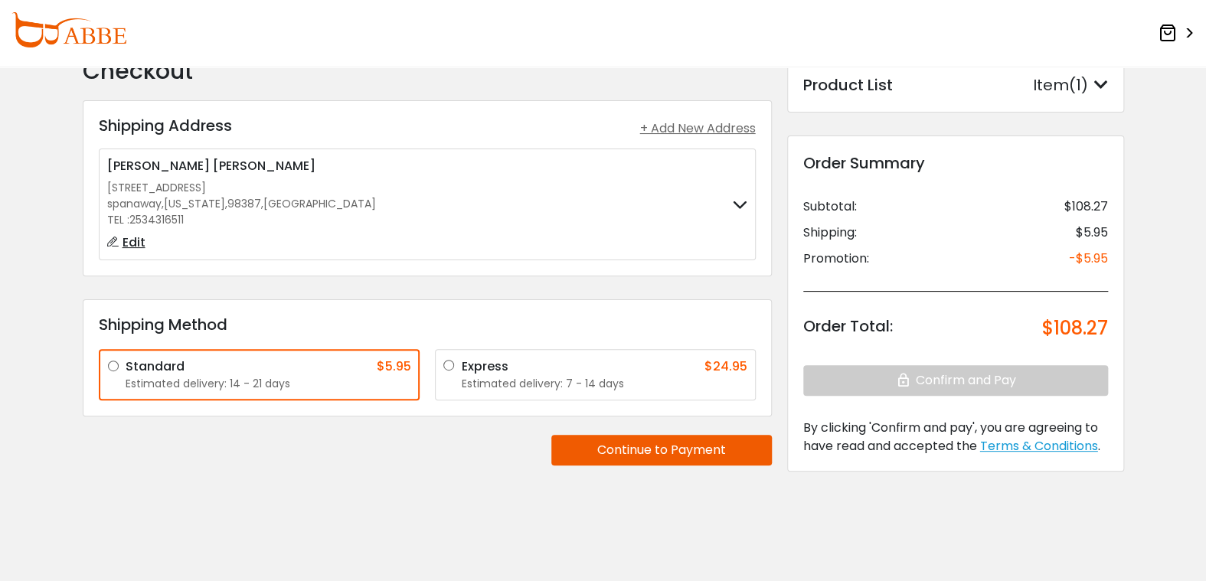
click at [599, 450] on button "Continue to Payment" at bounding box center [661, 450] width 220 height 31
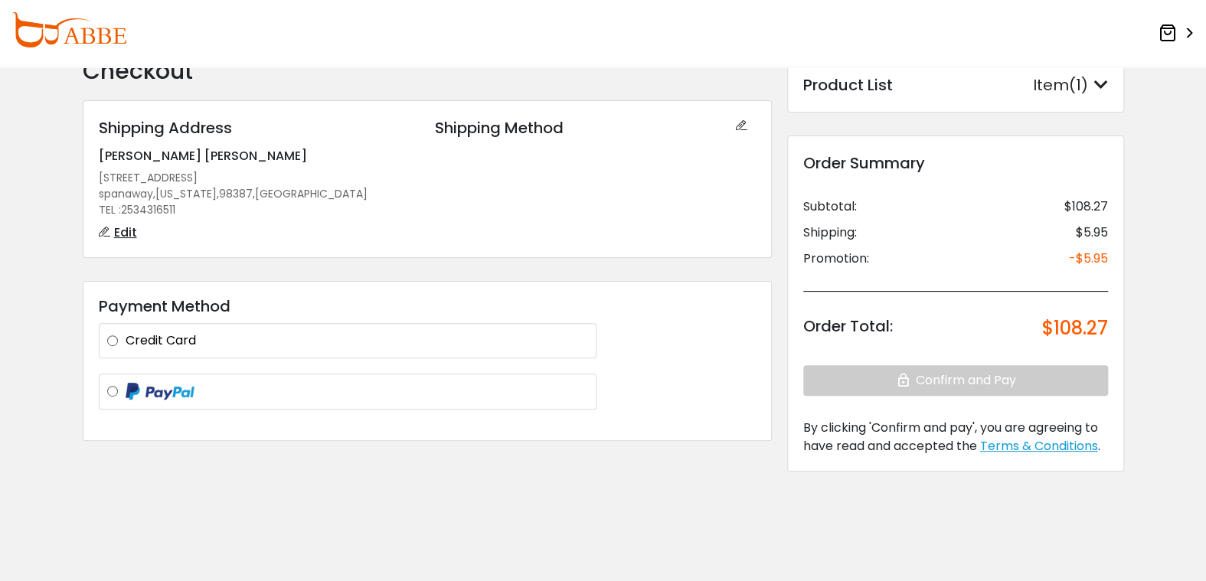
click at [103, 385] on div at bounding box center [348, 392] width 498 height 36
click at [126, 386] on label at bounding box center [357, 391] width 462 height 19
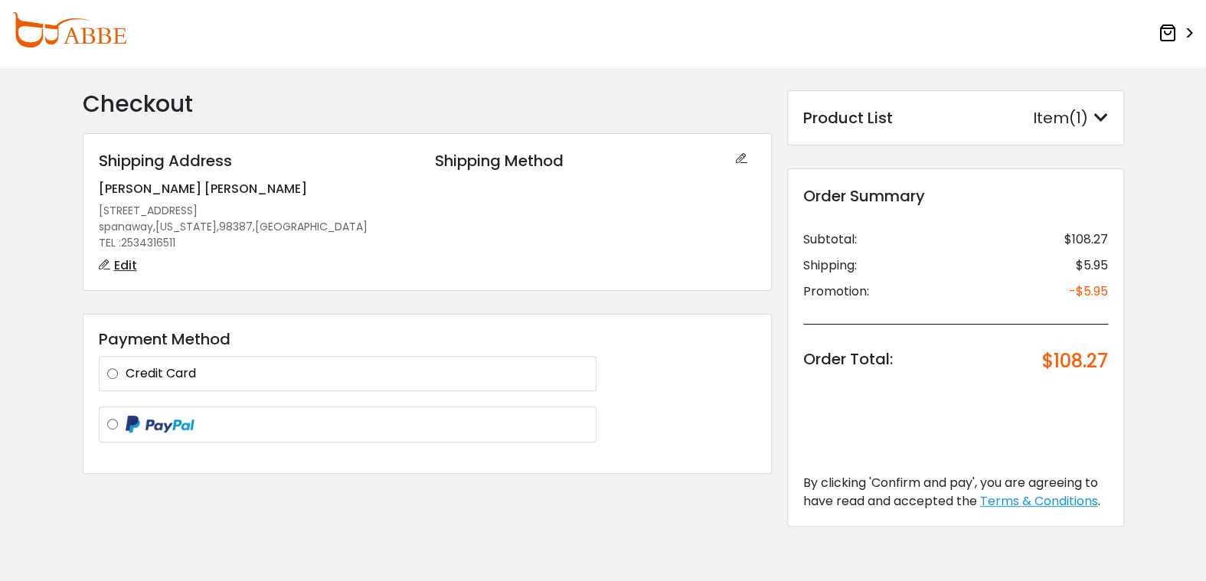
scroll to position [0, 0]
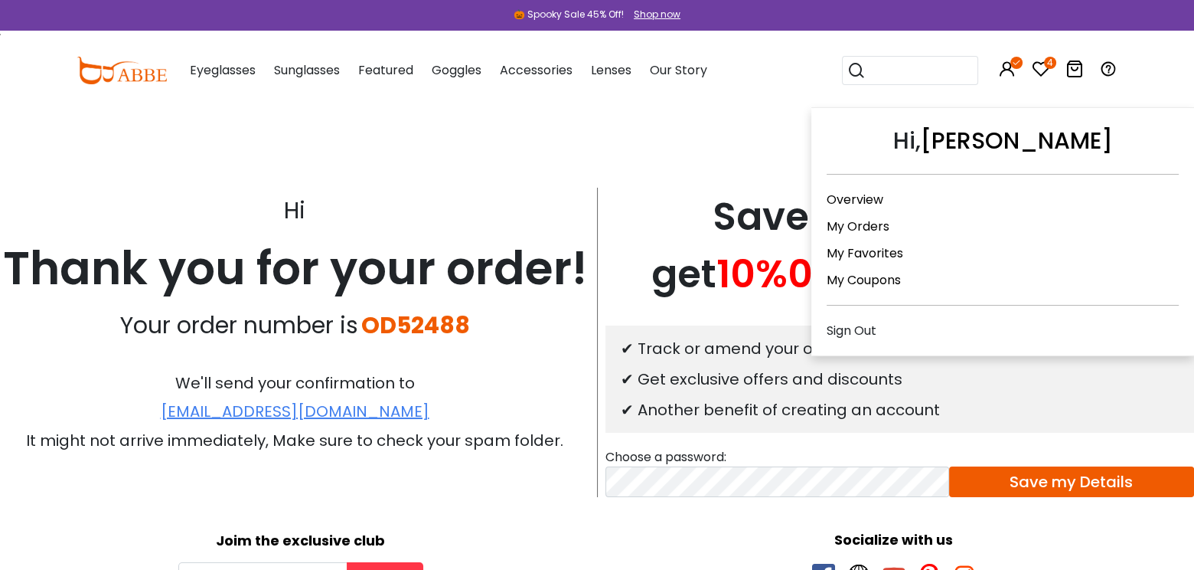
click at [1009, 68] on icon at bounding box center [1007, 69] width 18 height 18
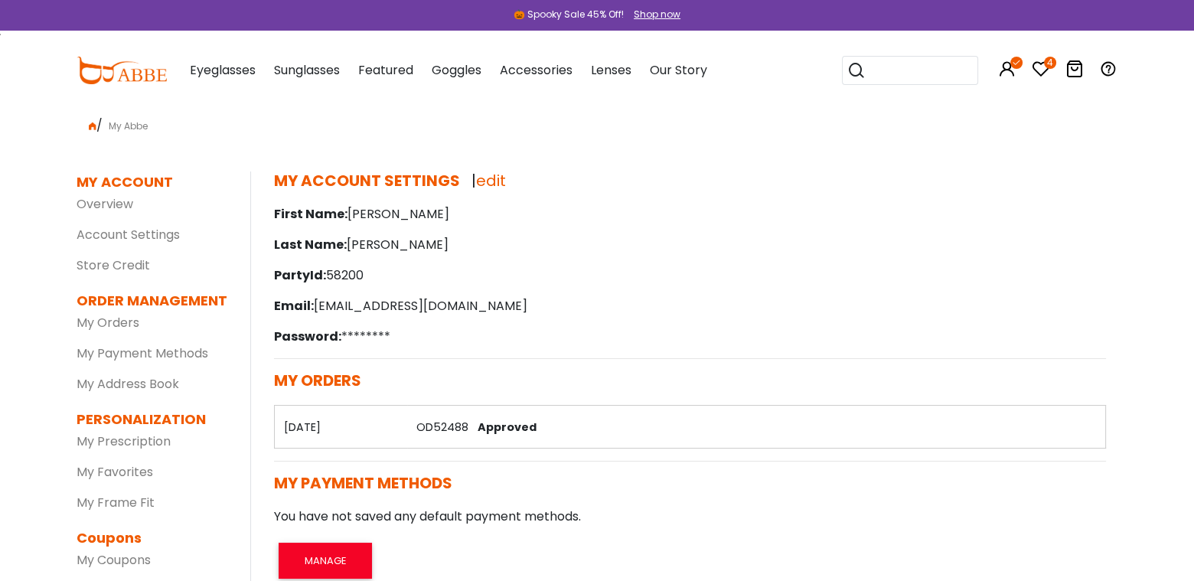
click at [480, 181] on link "edit" at bounding box center [491, 180] width 30 height 21
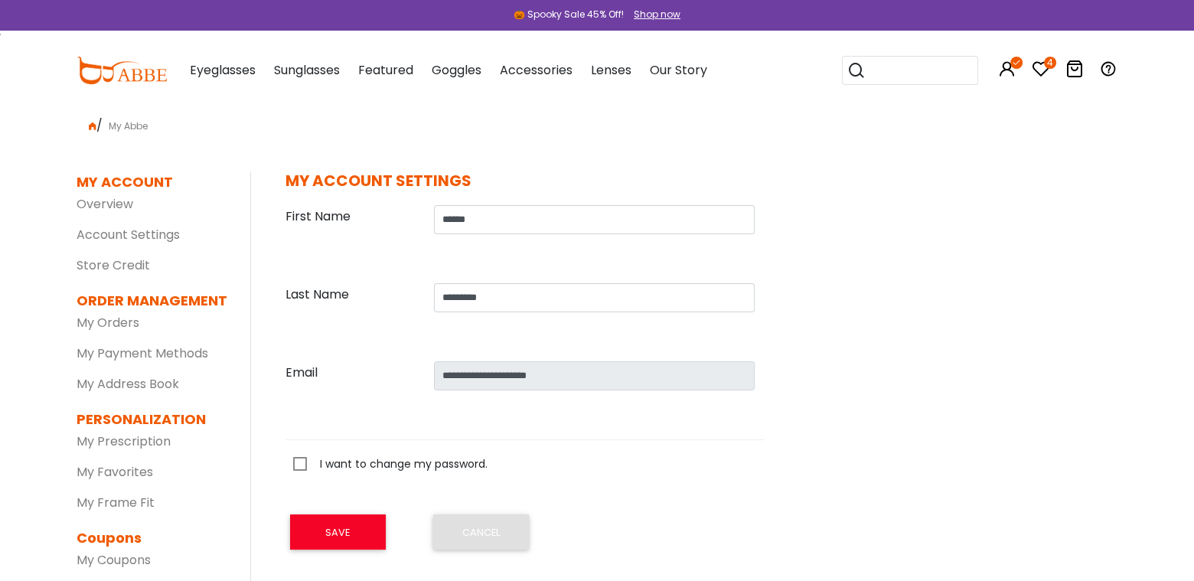
click at [308, 466] on label "I want to change my password." at bounding box center [390, 464] width 194 height 19
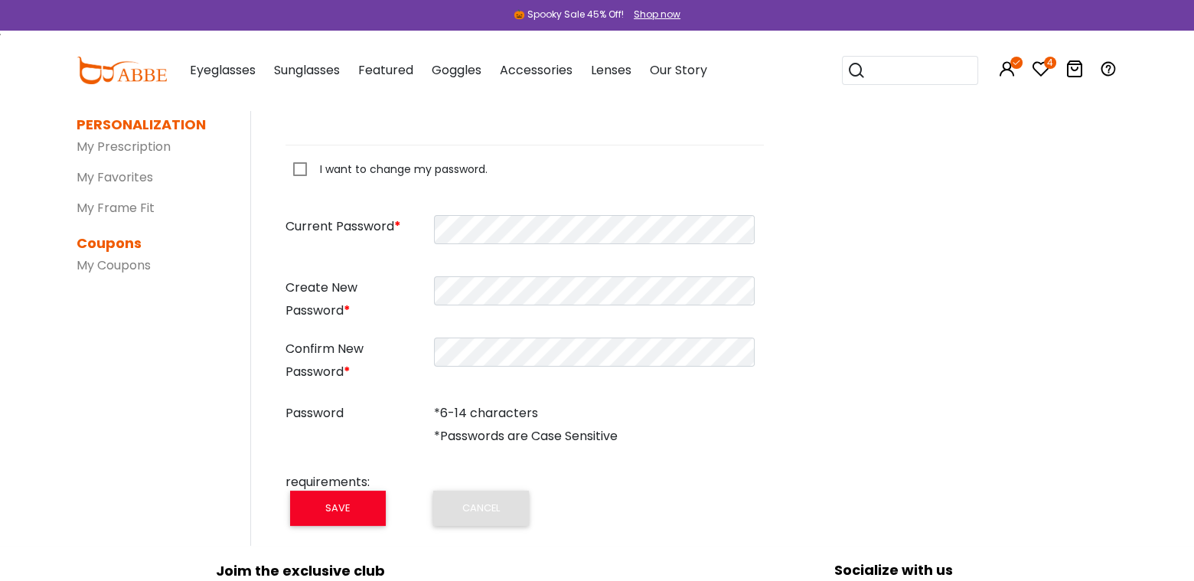
scroll to position [153, 0]
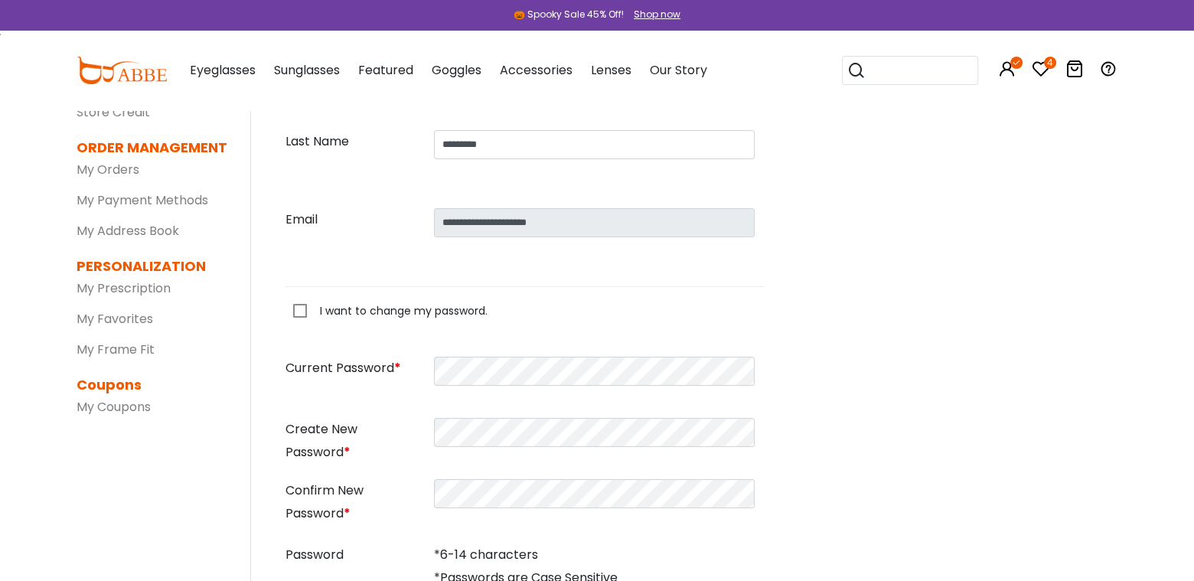
click at [297, 308] on label "I want to change my password." at bounding box center [390, 311] width 194 height 19
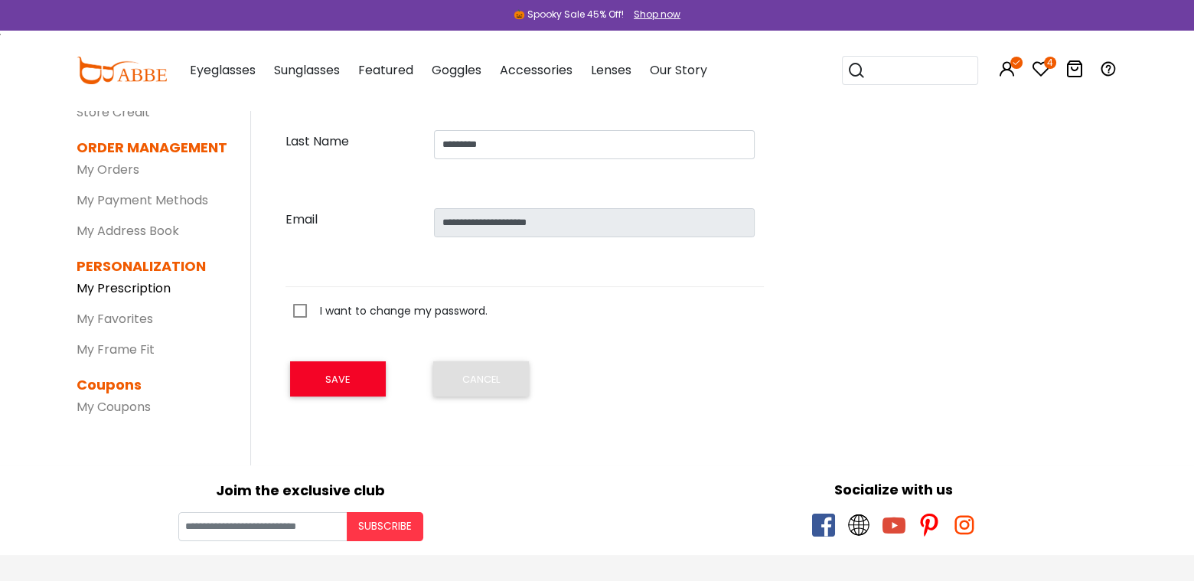
click at [161, 286] on link "My Prescription" at bounding box center [124, 288] width 94 height 18
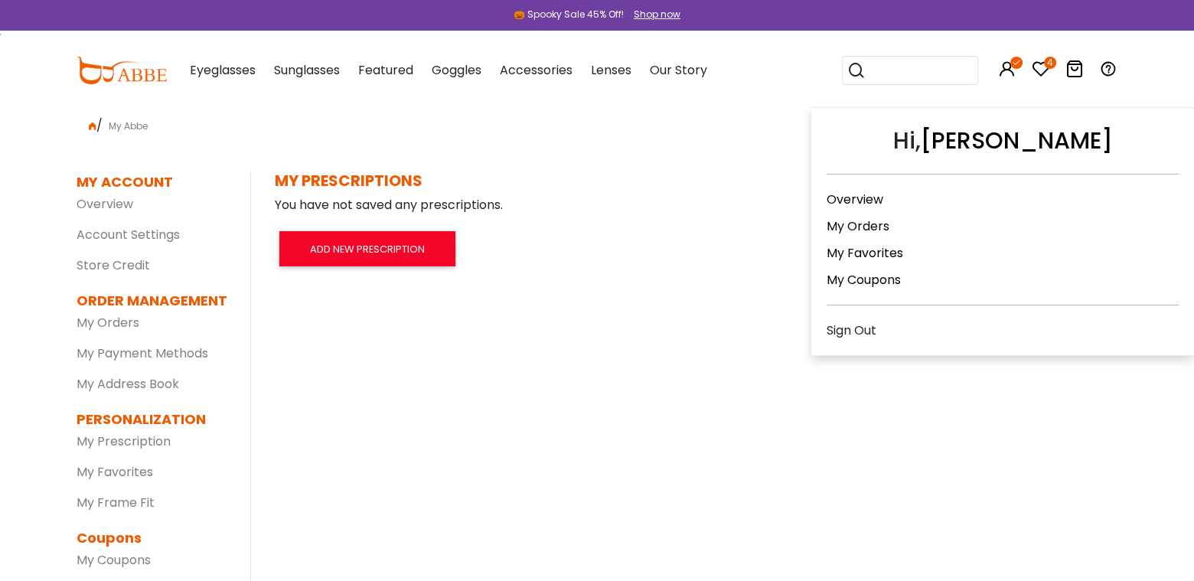
click at [1006, 64] on icon at bounding box center [1007, 69] width 18 height 18
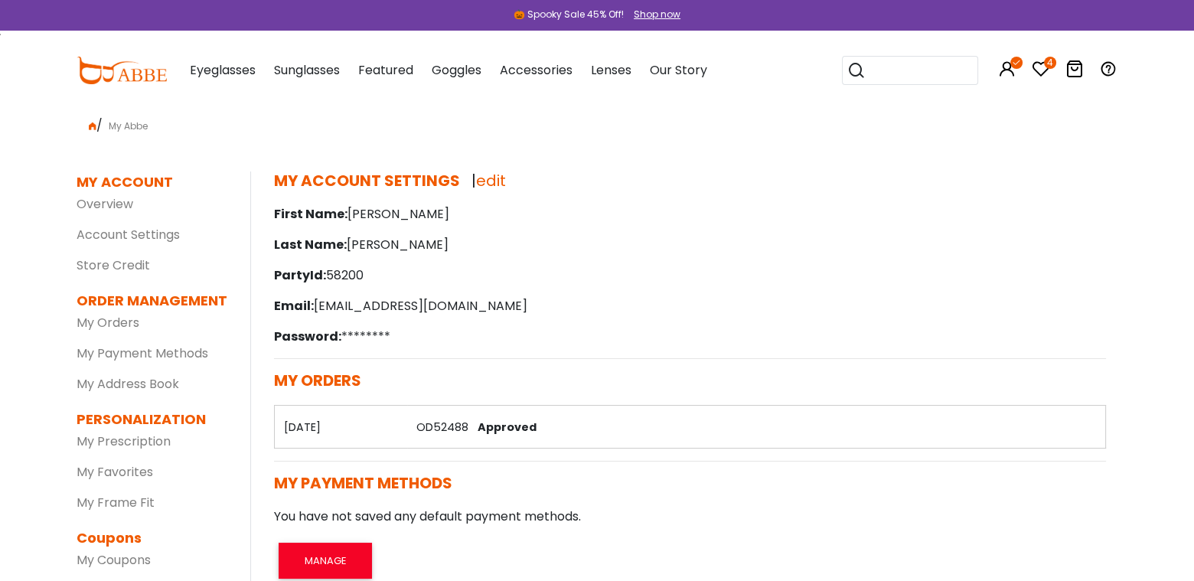
click at [354, 336] on p "Password: ********" at bounding box center [690, 337] width 832 height 18
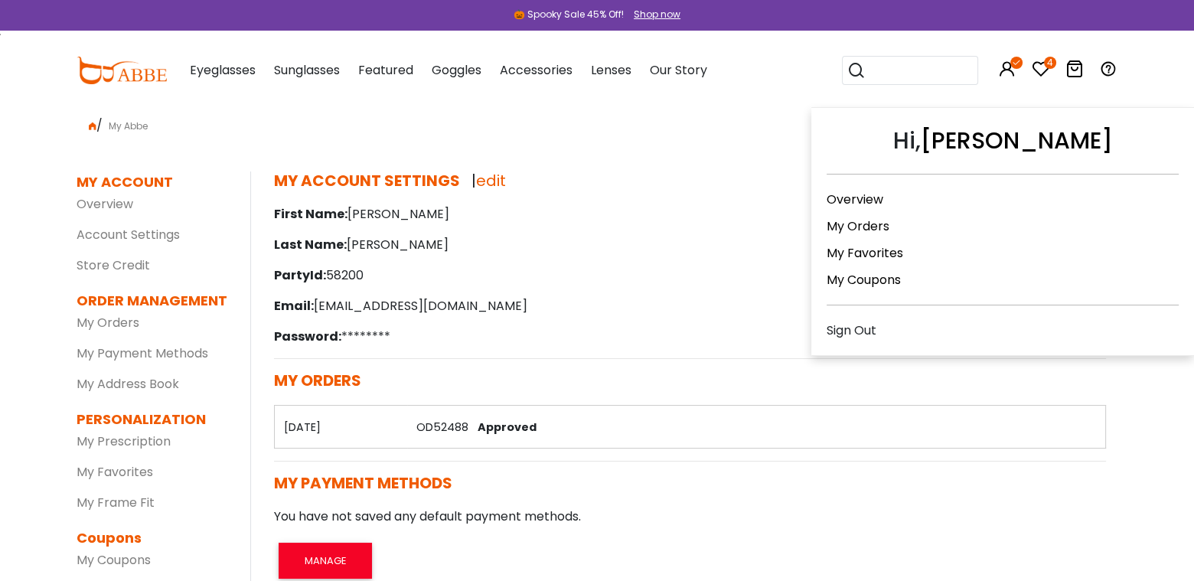
click at [1009, 67] on icon at bounding box center [1007, 69] width 18 height 18
click at [874, 224] on link "My Orders" at bounding box center [858, 226] width 63 height 18
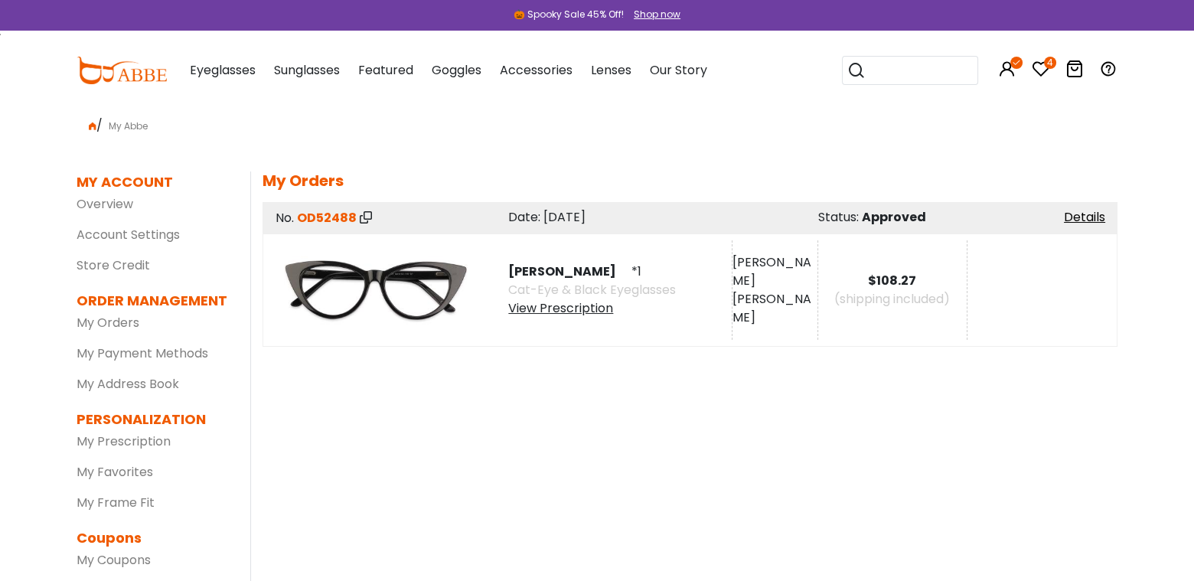
click at [266, 407] on div "MY ACCOUNT SETTINGS | edit First Name: Connie Last Name: Woodhouse PartyId: 582…" at bounding box center [683, 394] width 867 height 447
click at [551, 310] on div "View Prescription" at bounding box center [592, 308] width 168 height 18
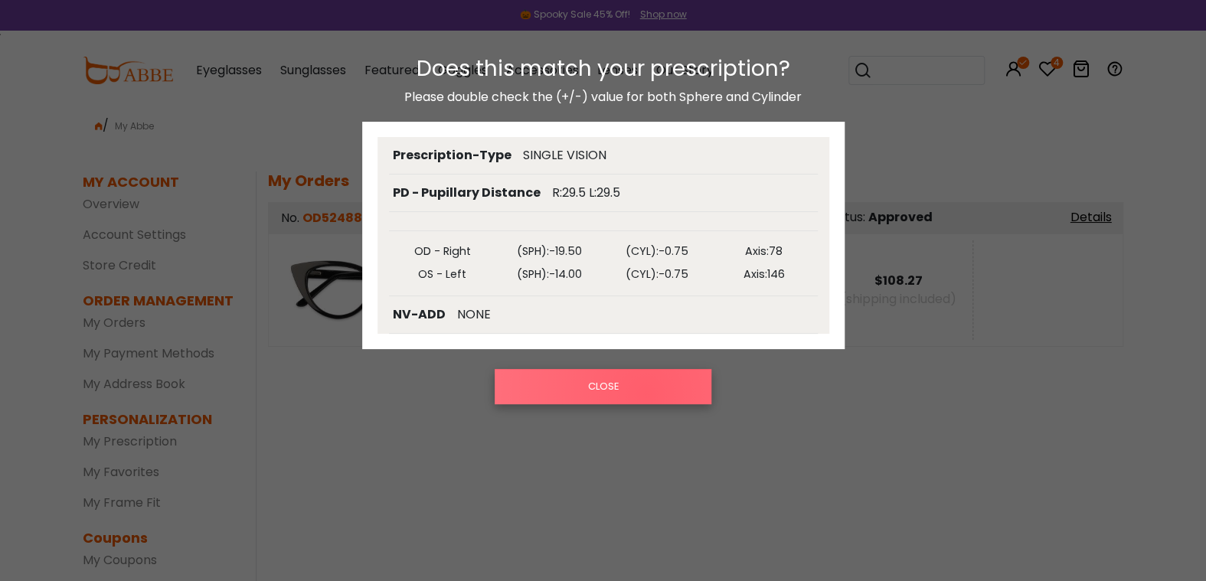
click at [646, 393] on button "CLOSE" at bounding box center [603, 386] width 217 height 35
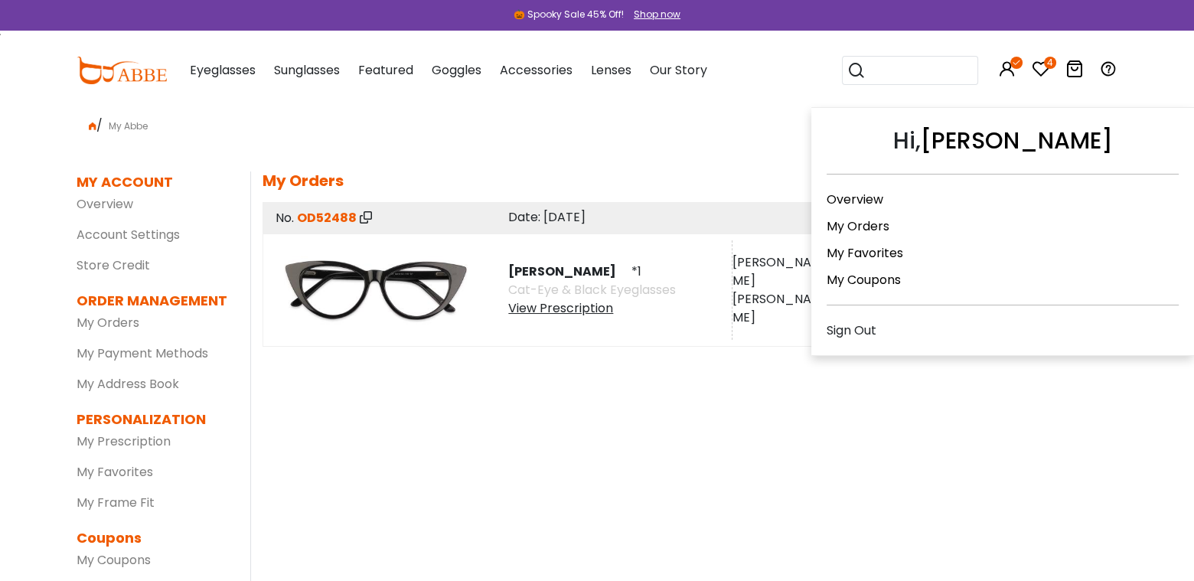
click at [1017, 62] on icon at bounding box center [1016, 63] width 12 height 12
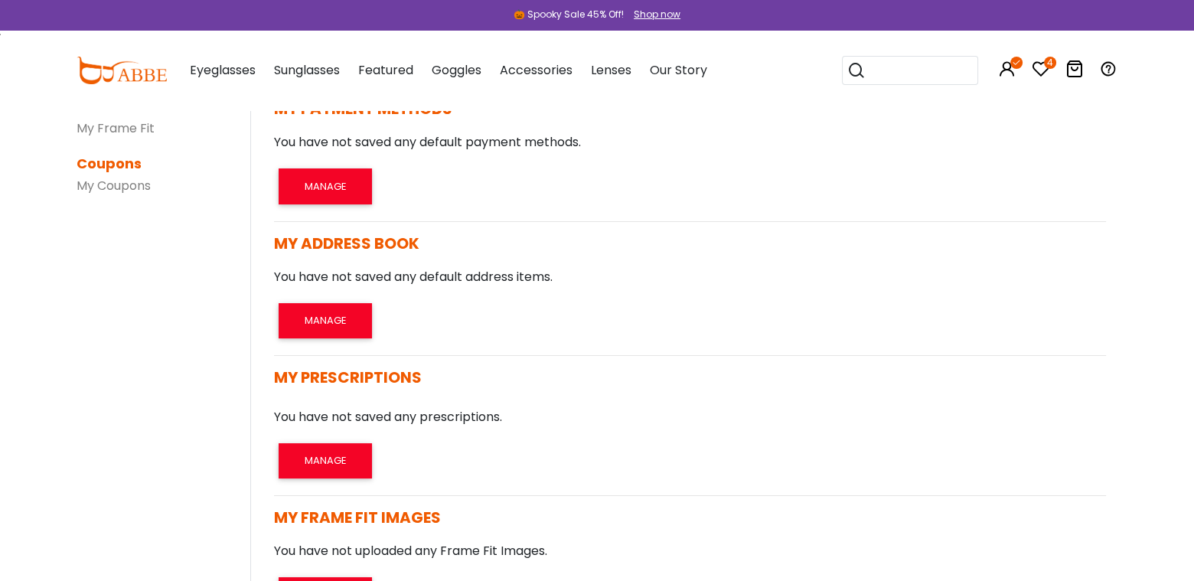
scroll to position [383, 0]
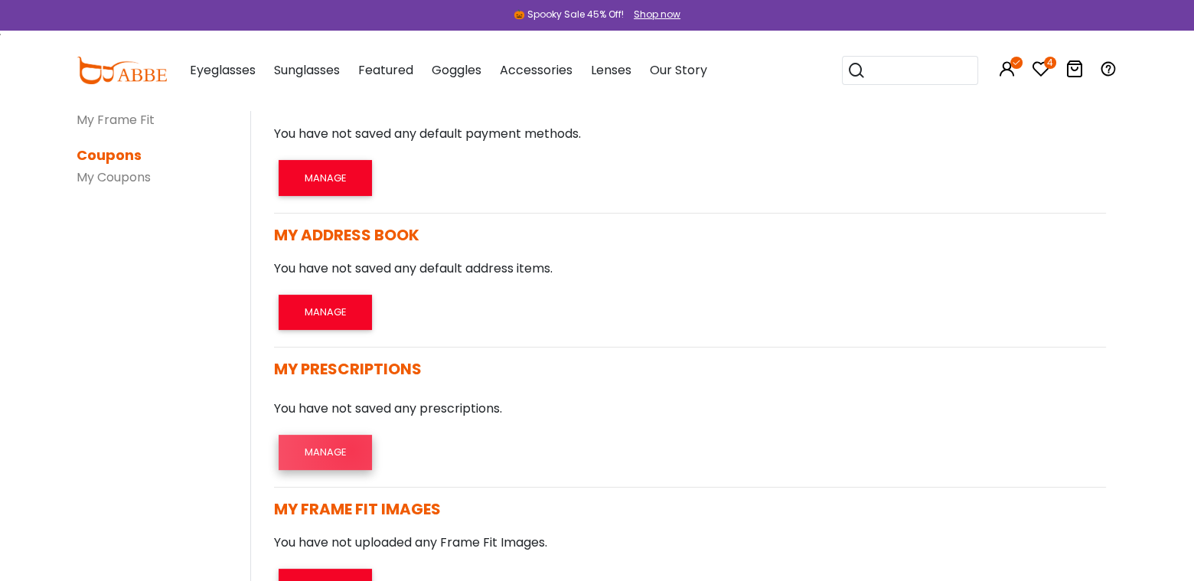
click at [351, 450] on button "MANAGE" at bounding box center [325, 452] width 93 height 35
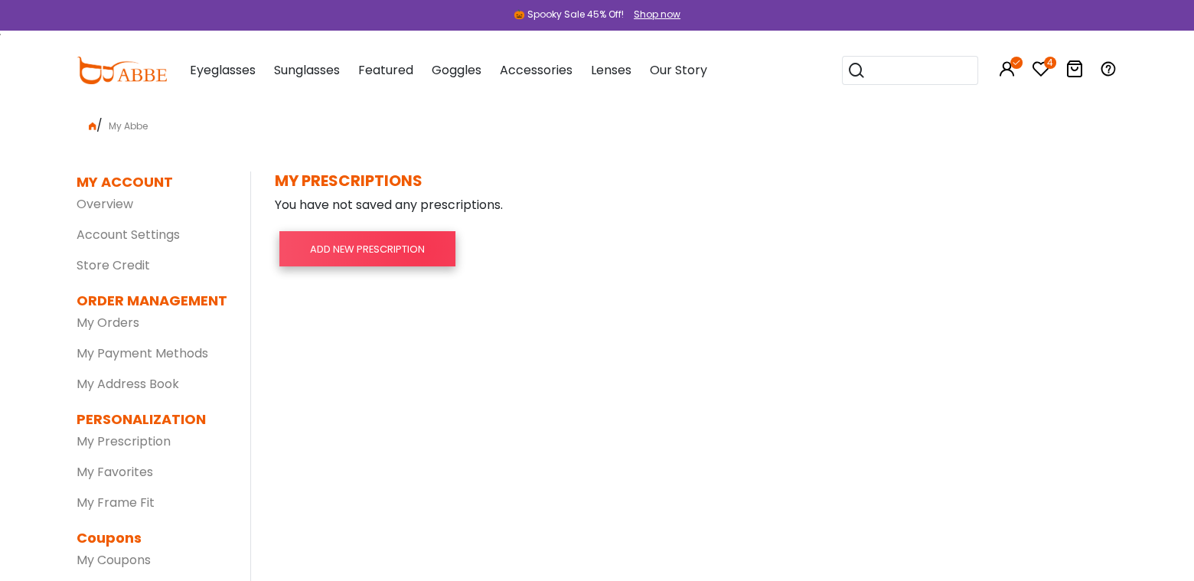
click at [423, 250] on button "ADD NEW PRESCRIPTION" at bounding box center [367, 248] width 176 height 35
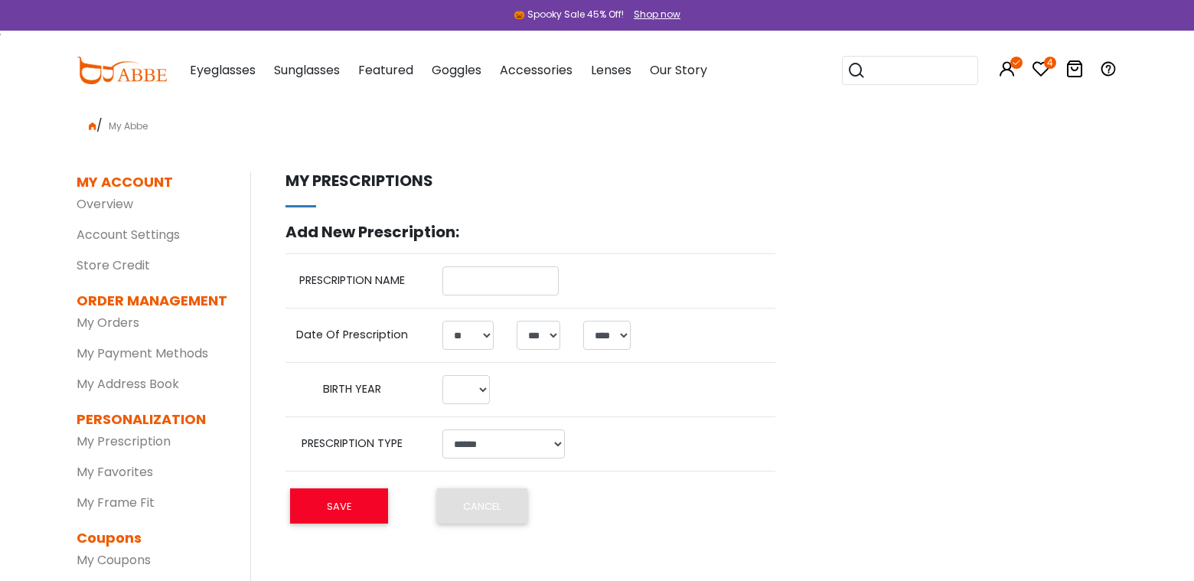
select select "**"
select select "*"
select select "****"
select select
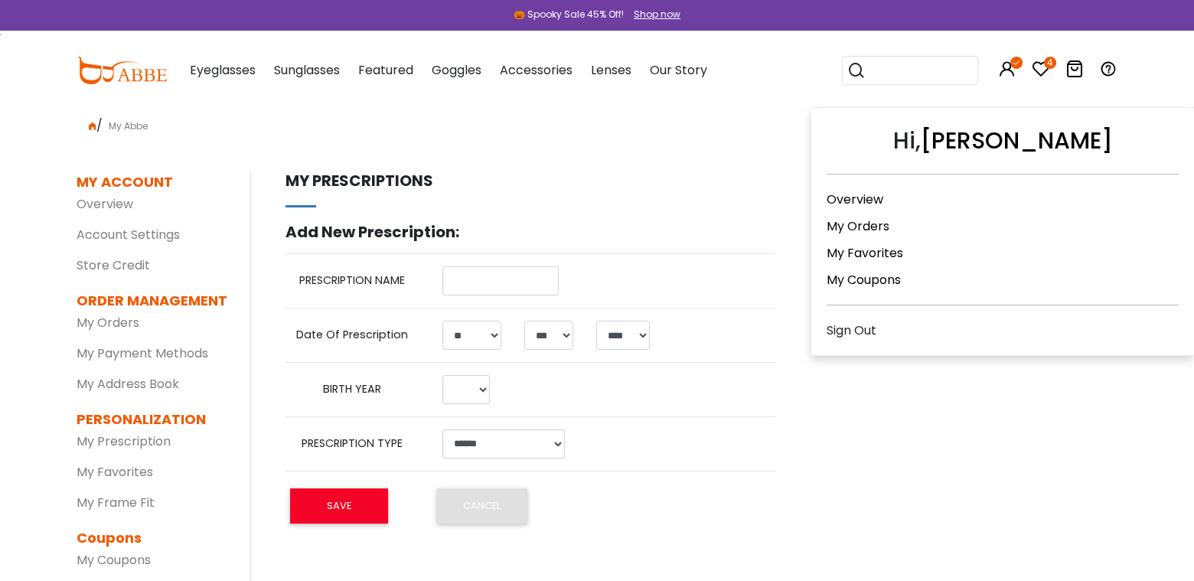
click at [1014, 64] on icon at bounding box center [1016, 63] width 12 height 12
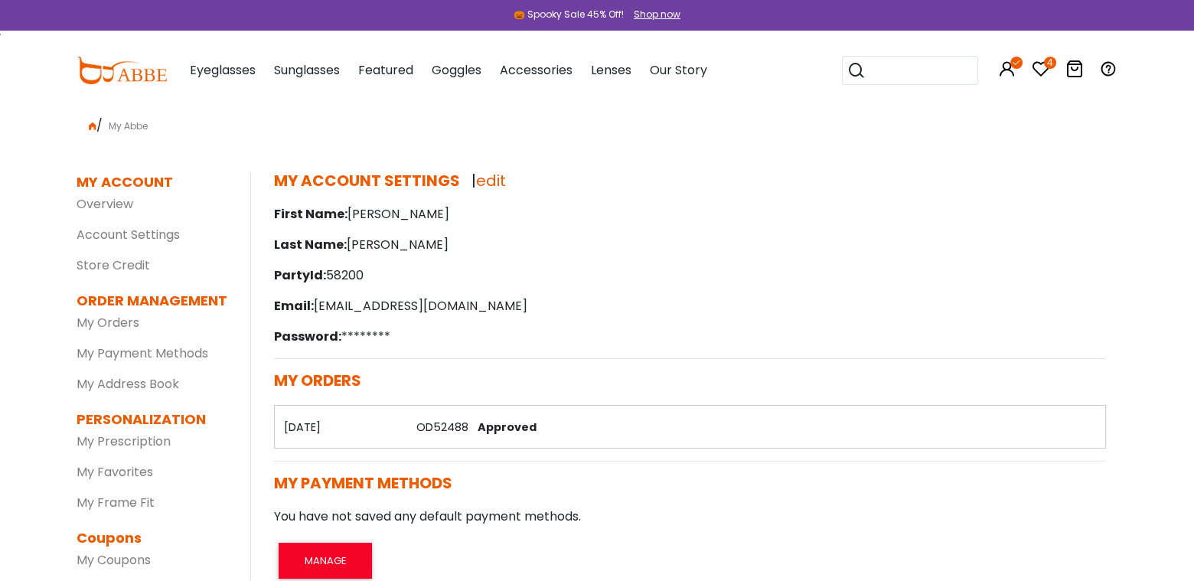
click at [380, 335] on p "Password: ********" at bounding box center [690, 337] width 832 height 18
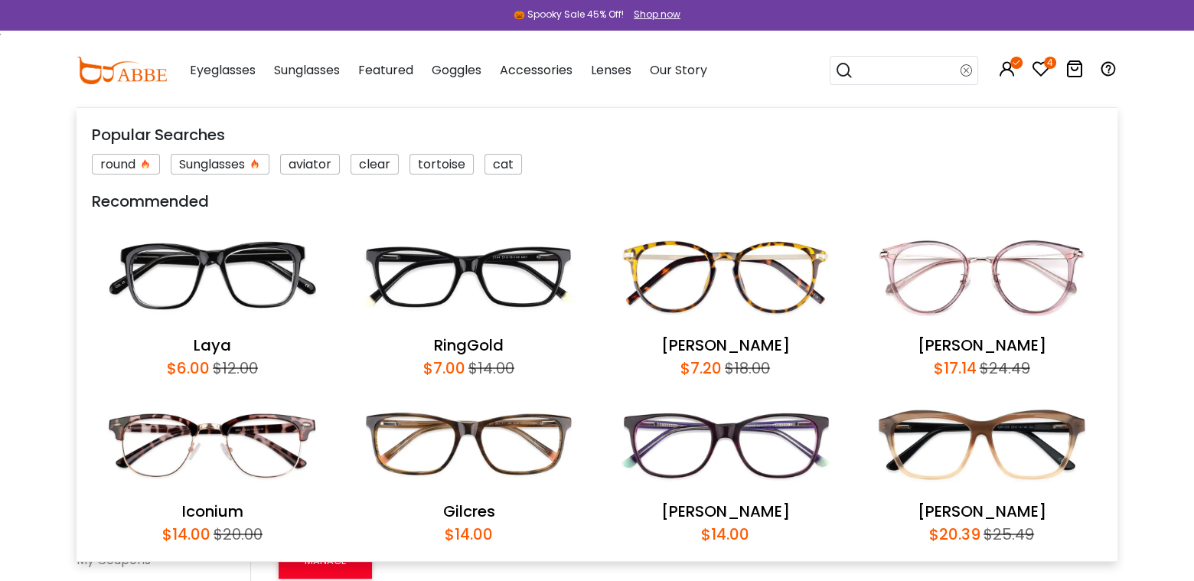
drag, startPoint x: 730, startPoint y: 3, endPoint x: 915, endPoint y: 82, distance: 201.3
click at [915, 82] on input "search" at bounding box center [907, 71] width 107 height 28
